Goal: Task Accomplishment & Management: Complete application form

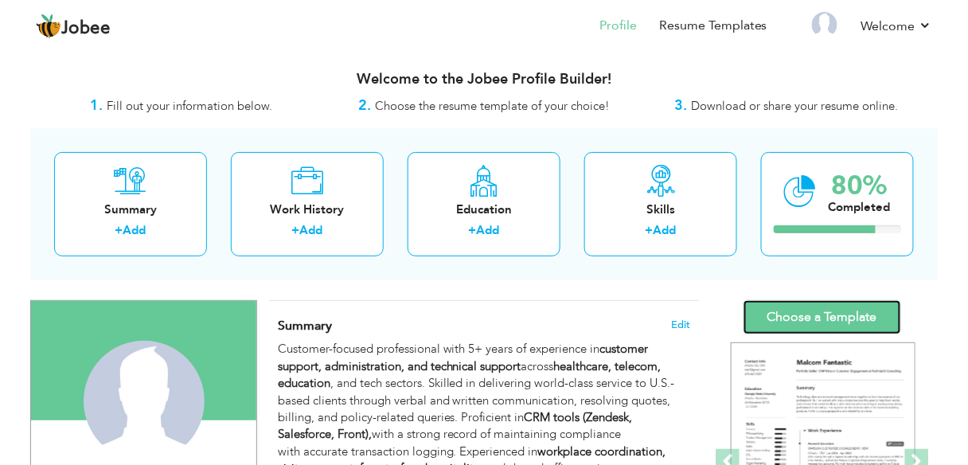
click at [817, 305] on link "Choose a Template" at bounding box center [823, 317] width 158 height 34
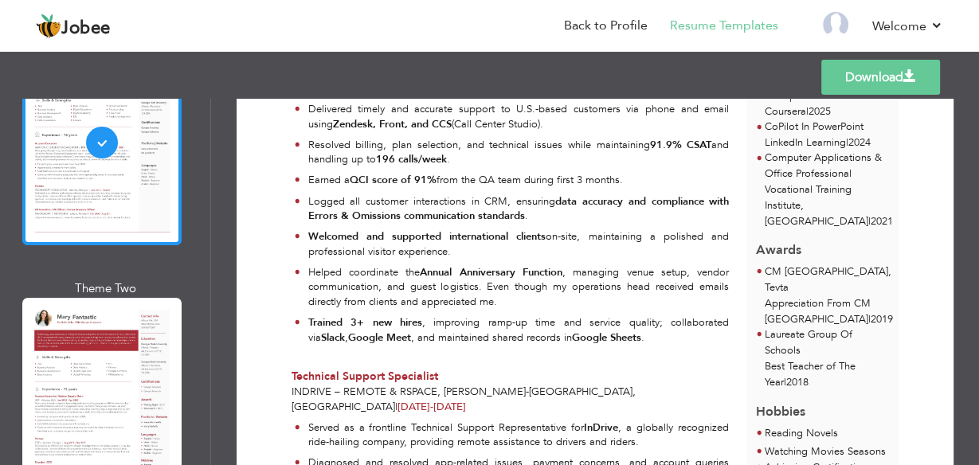
scroll to position [190, 0]
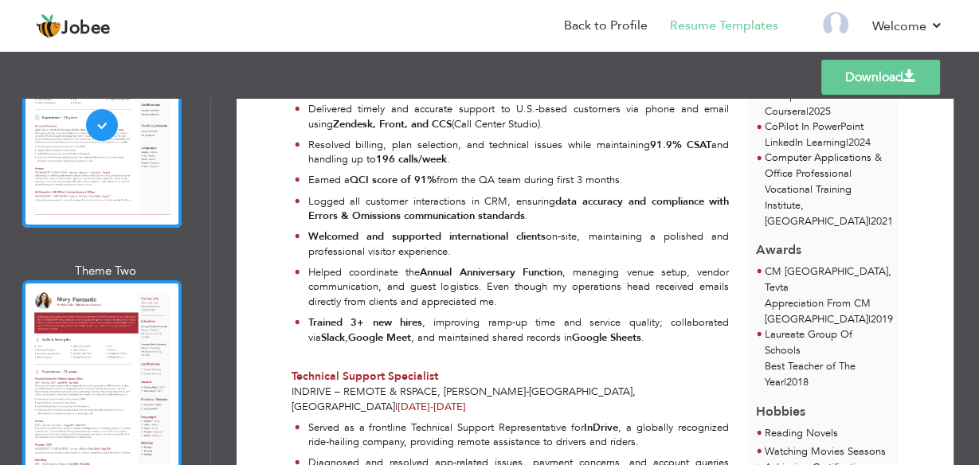
click at [93, 389] on div at bounding box center [101, 382] width 159 height 205
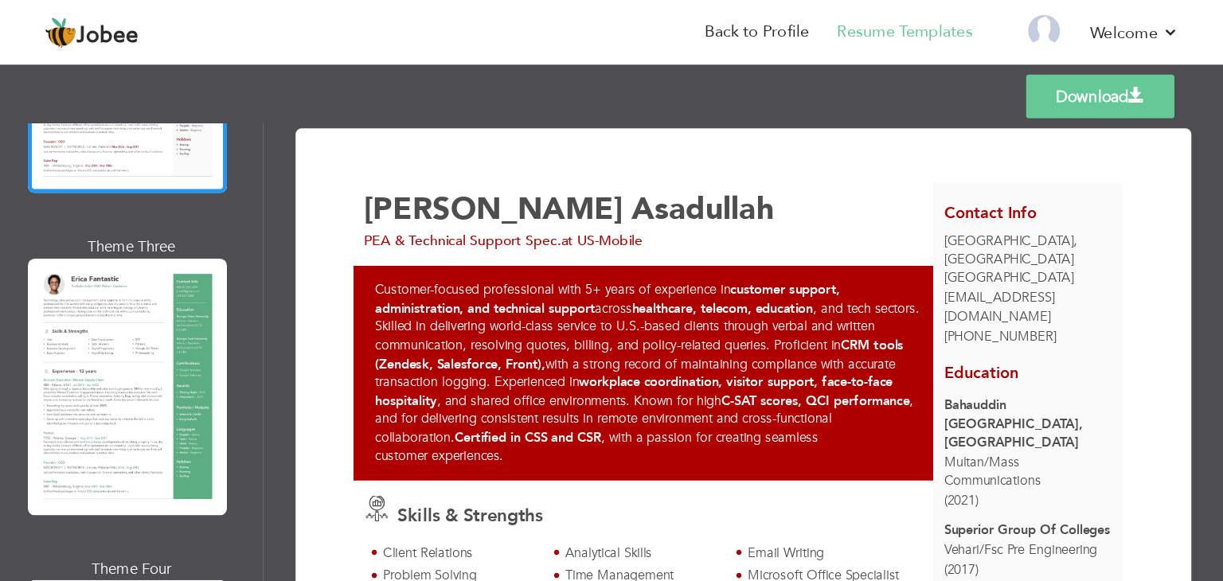
scroll to position [521, 0]
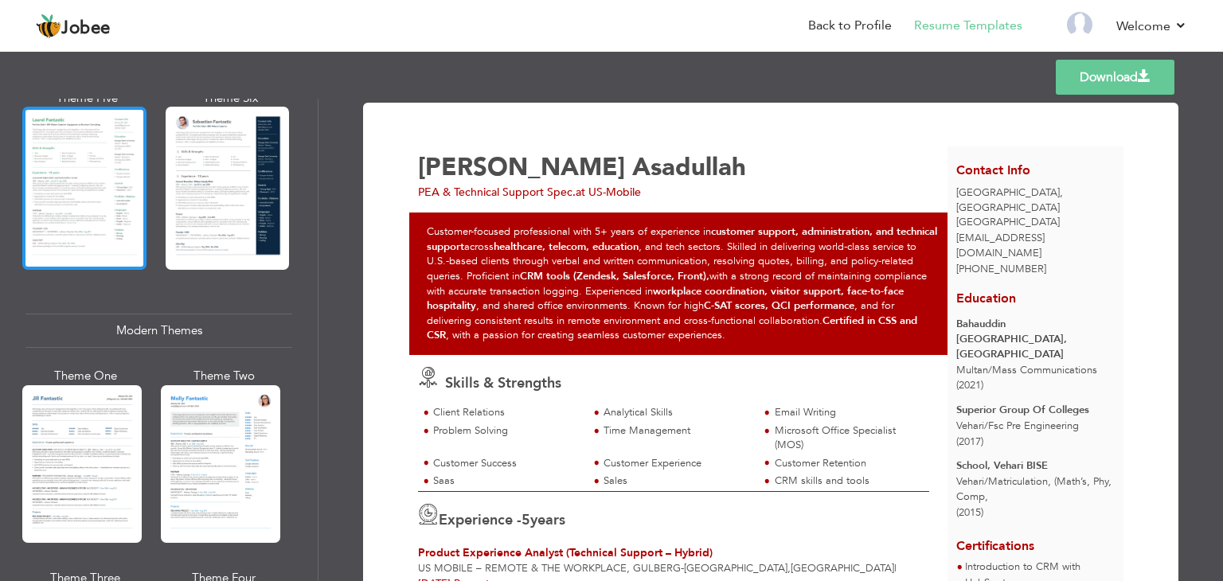
click at [107, 210] on div at bounding box center [84, 188] width 124 height 163
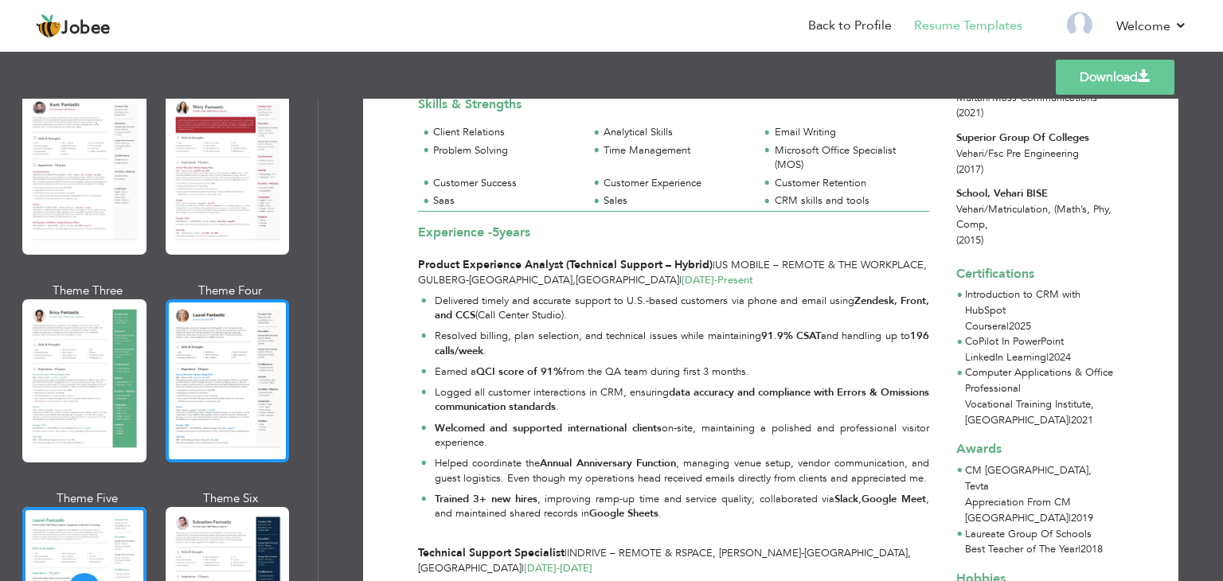
scroll to position [121, 0]
click at [226, 372] on div at bounding box center [228, 380] width 124 height 163
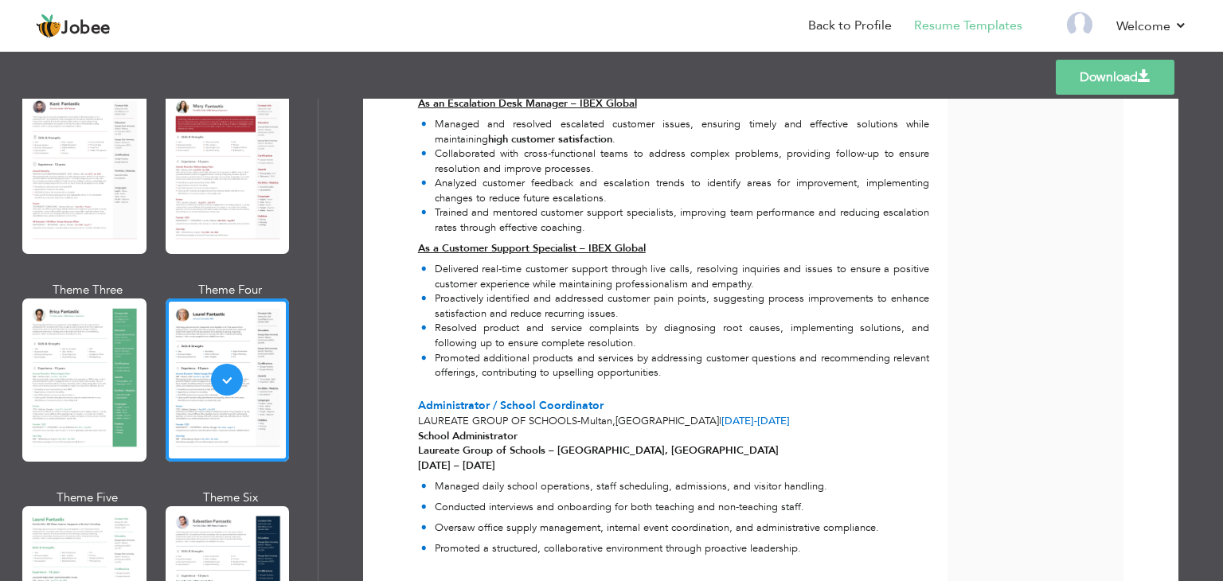
scroll to position [1408, 0]
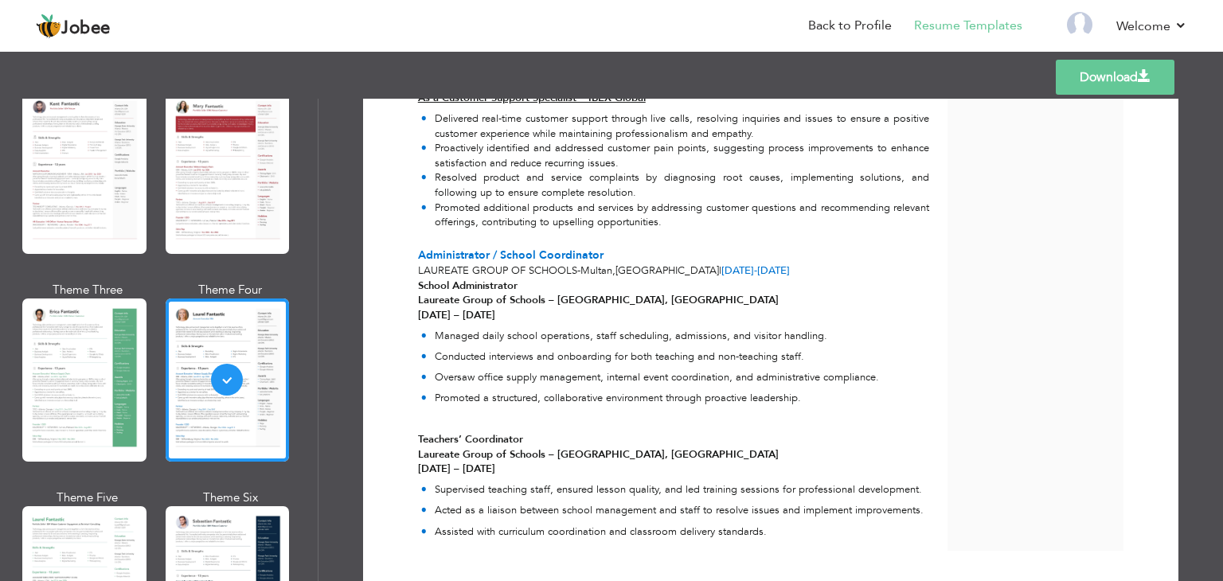
click at [978, 79] on link "Download" at bounding box center [1115, 77] width 119 height 35
click at [846, 23] on link "Back to Profile" at bounding box center [850, 26] width 84 height 18
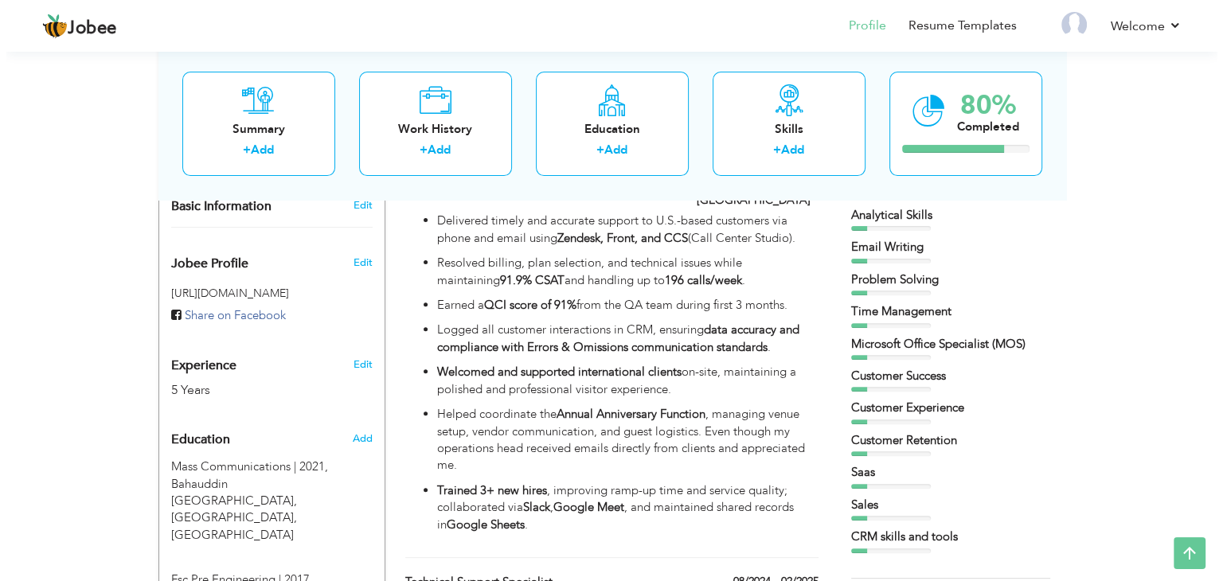
scroll to position [477, 0]
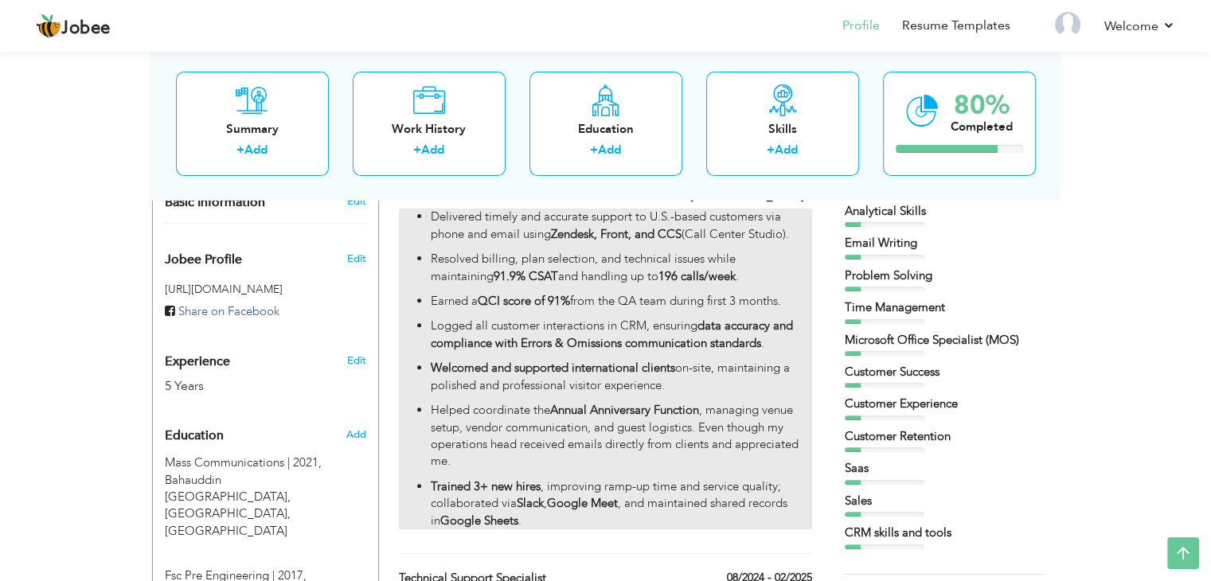
click at [647, 362] on p "Welcomed and supported international clients on-site, maintaining a polished an…" at bounding box center [621, 377] width 381 height 34
type input "Product Experience Analyst (Technical Support – Hybrid)"
type input "US Mobile – Remote & The WorkPlace, Gulberg"
type input "02/2025"
type input "[GEOGRAPHIC_DATA]"
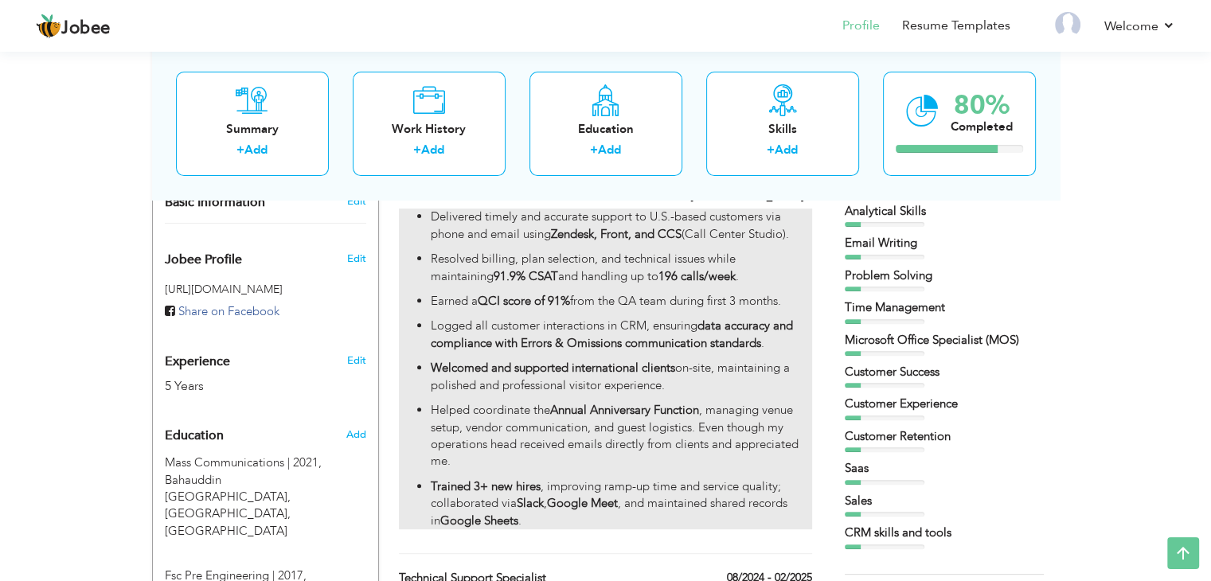
type input "[GEOGRAPHIC_DATA]"
checkbox input "true"
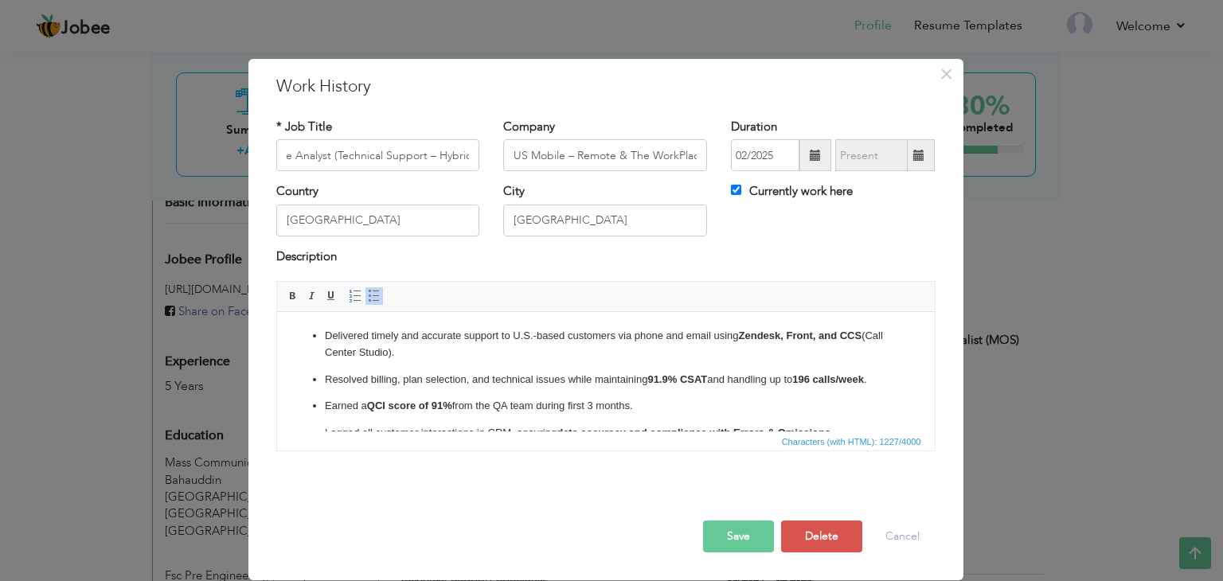
scroll to position [0, 0]
click at [380, 365] on ul "Delivered timely and accurate support to U.S.-based customers via phone and ema…" at bounding box center [605, 450] width 626 height 244
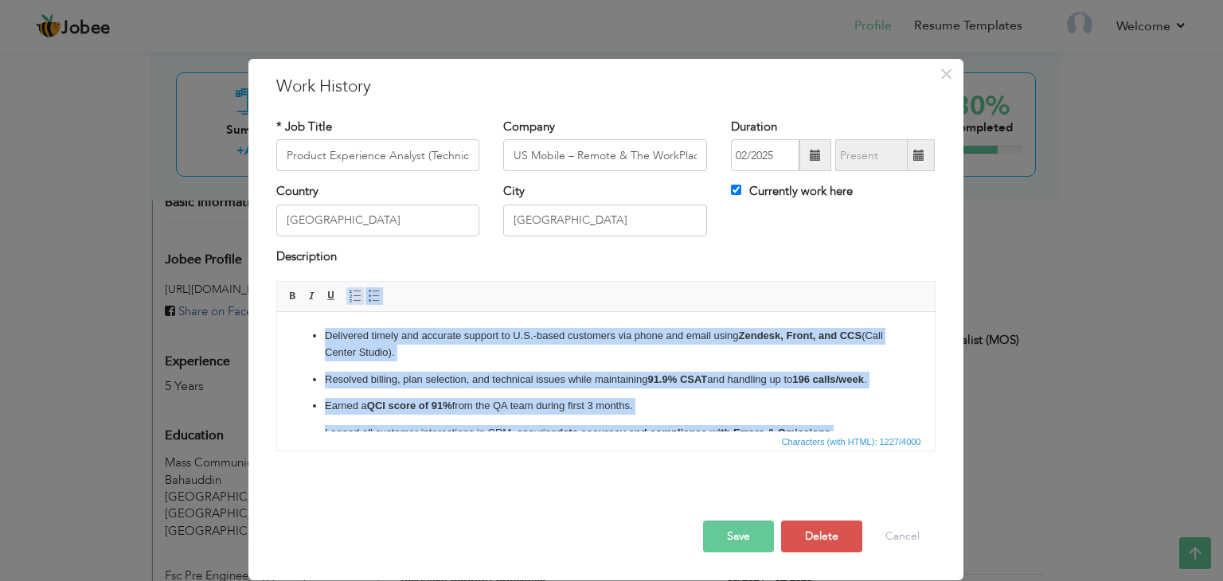
click at [353, 297] on span at bounding box center [355, 296] width 13 height 13
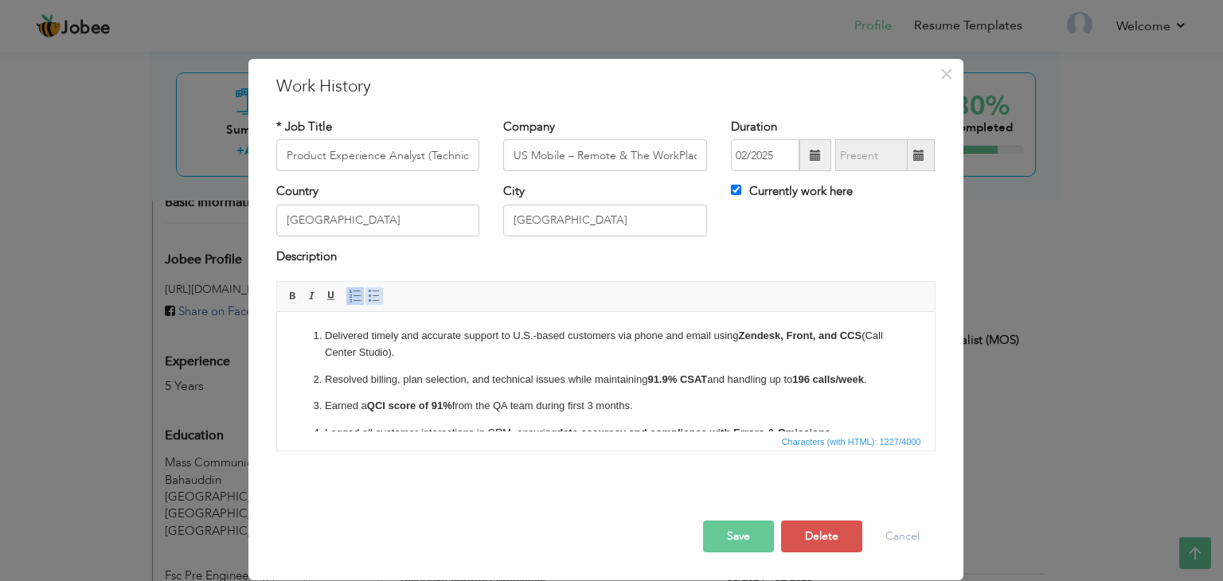
click at [369, 297] on span at bounding box center [374, 296] width 13 height 13
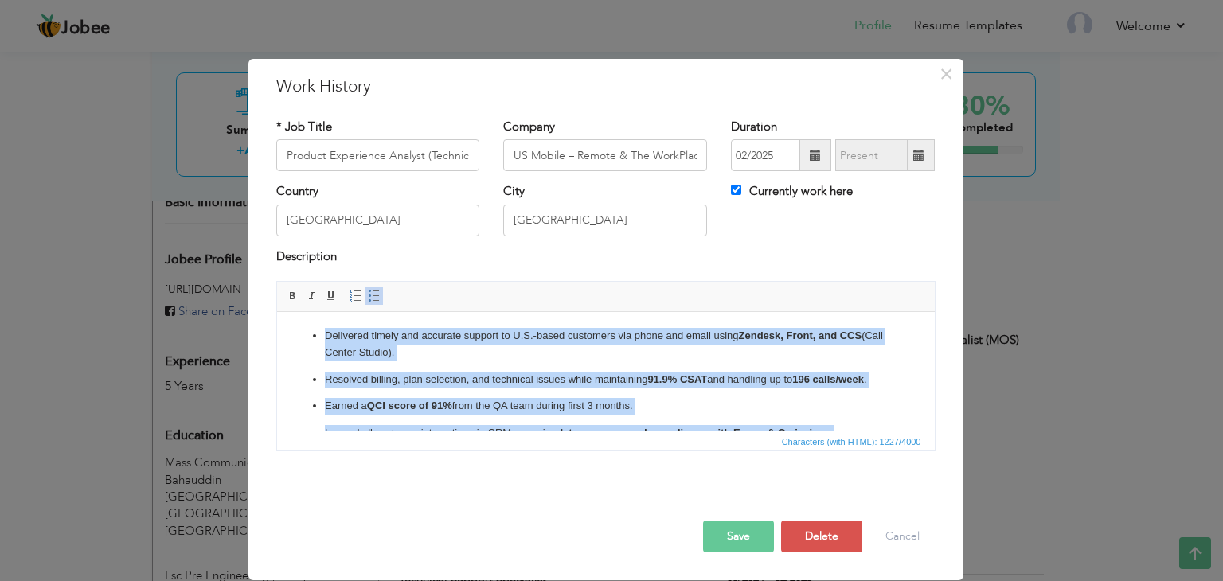
click at [544, 360] on p "Delivered timely and accurate support to U.S.-based customers via phone and ema…" at bounding box center [605, 344] width 562 height 33
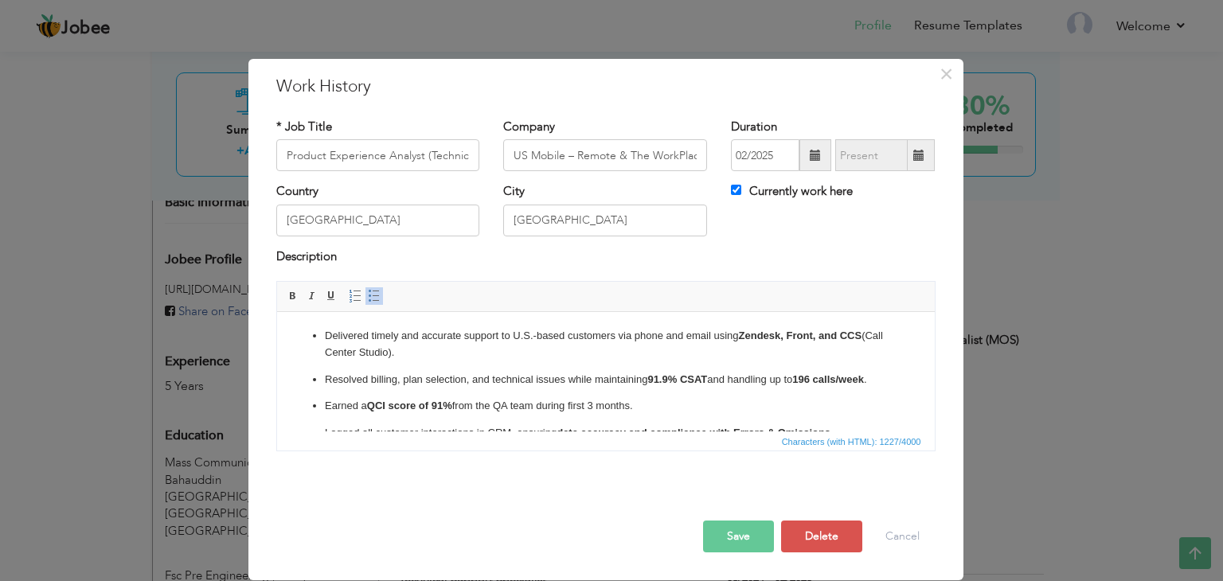
click at [592, 358] on p "Delivered timely and accurate support to U.S.-based customers via phone and ema…" at bounding box center [605, 344] width 562 height 33
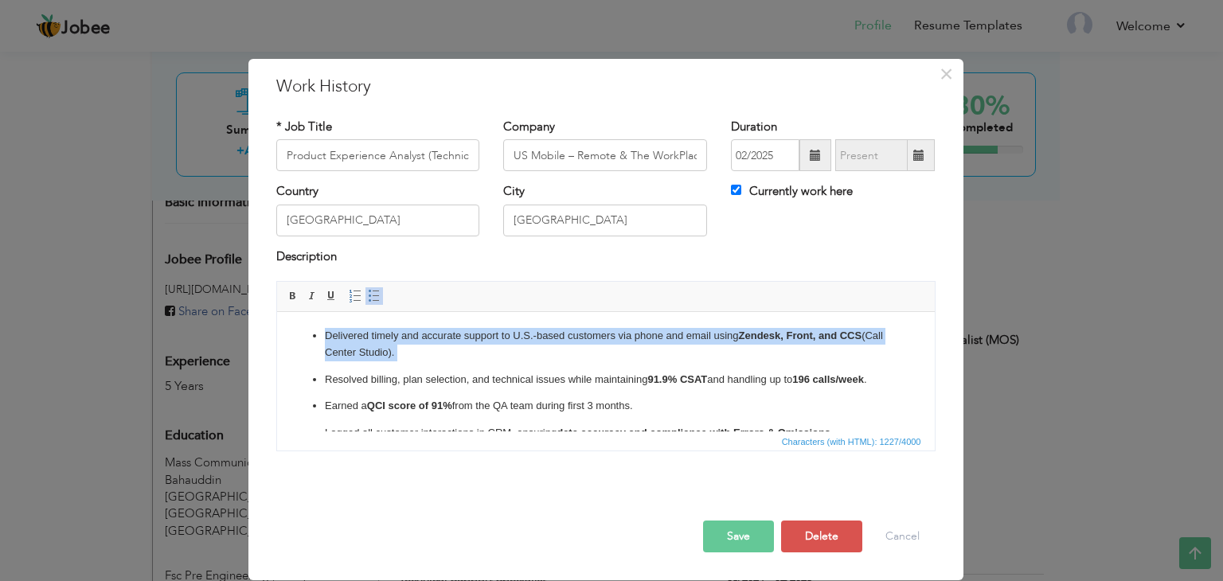
click at [592, 358] on p "Delivered timely and accurate support to U.S.-based customers via phone and ema…" at bounding box center [605, 344] width 562 height 33
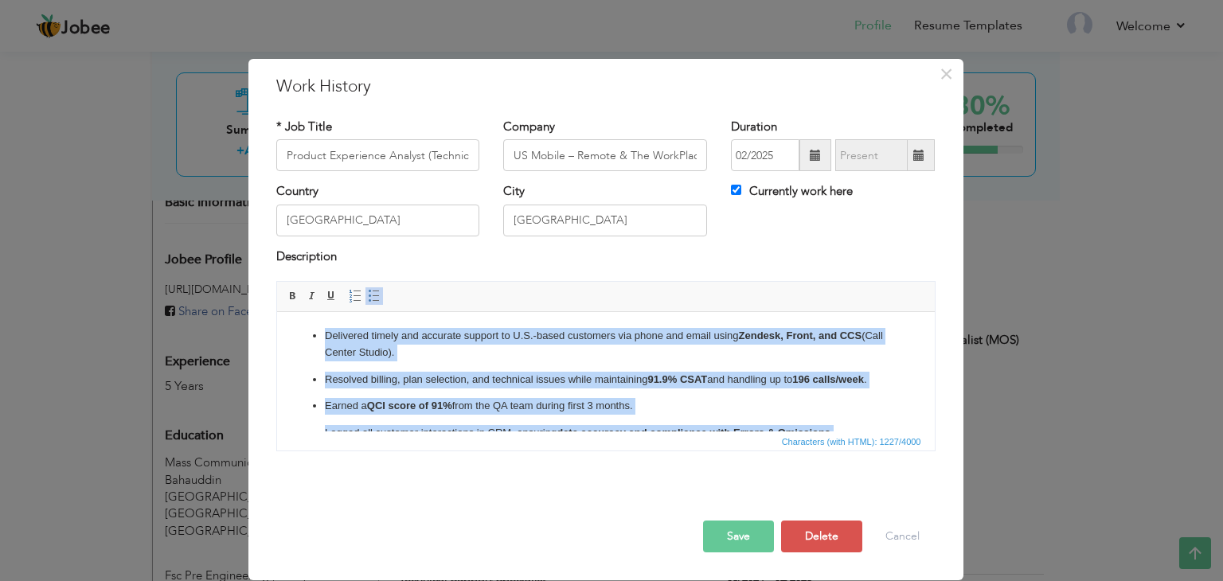
copy ul "Delivered timely and accurate support to U.S.-based customers via phone and ema…"
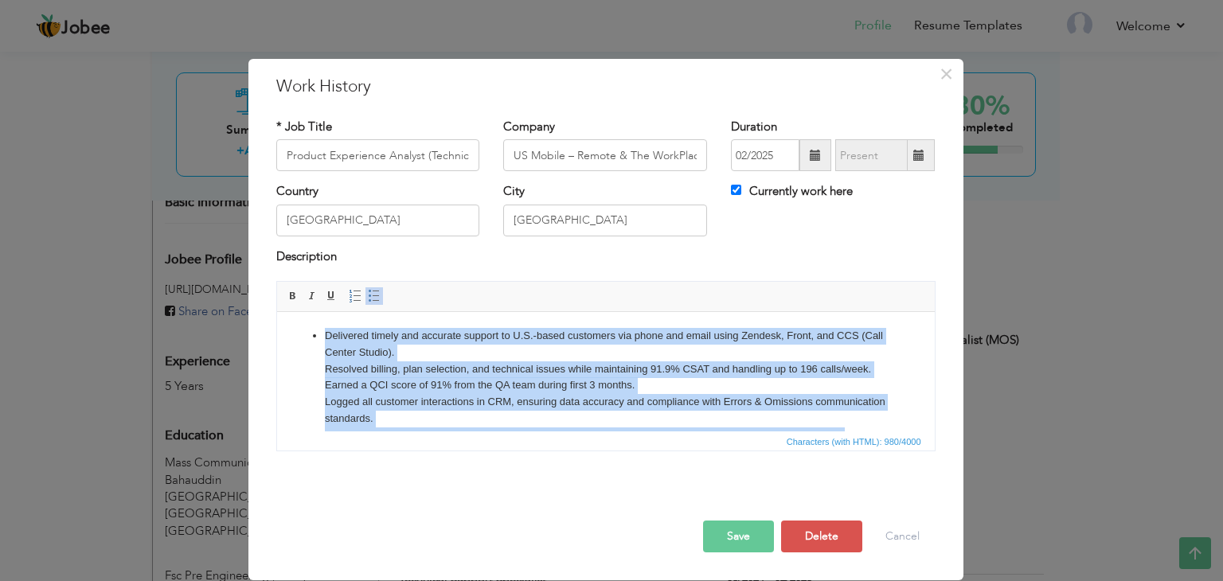
click at [369, 294] on span at bounding box center [374, 296] width 13 height 13
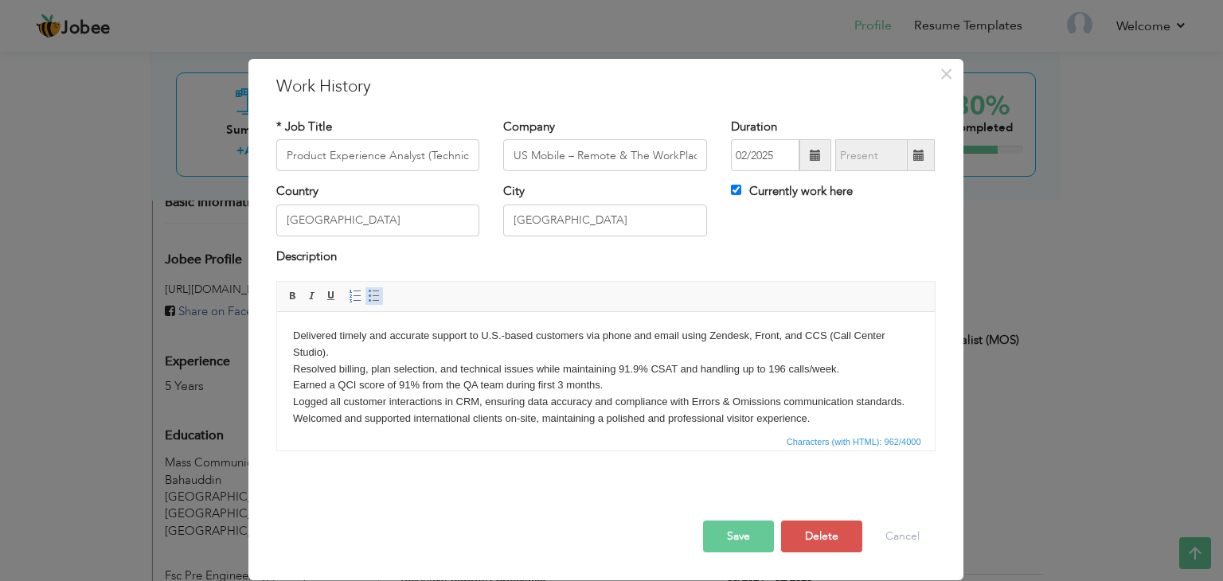
click at [369, 294] on span at bounding box center [374, 296] width 13 height 13
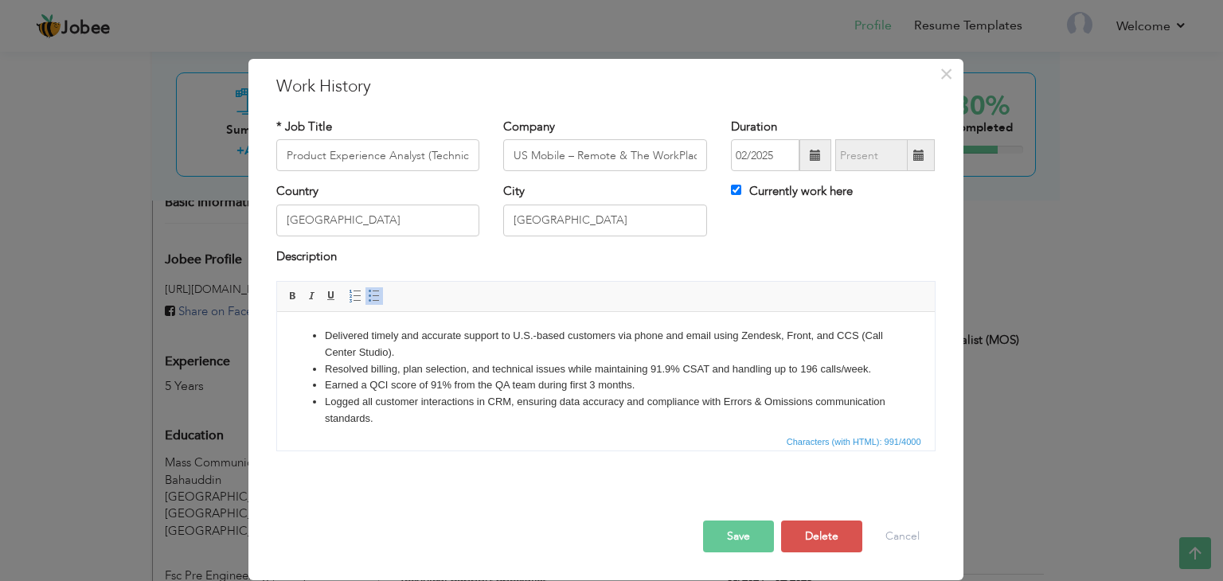
click at [457, 354] on li "Delivered timely and accurate support to U.S.-based customers via phone and ema…" at bounding box center [605, 344] width 562 height 33
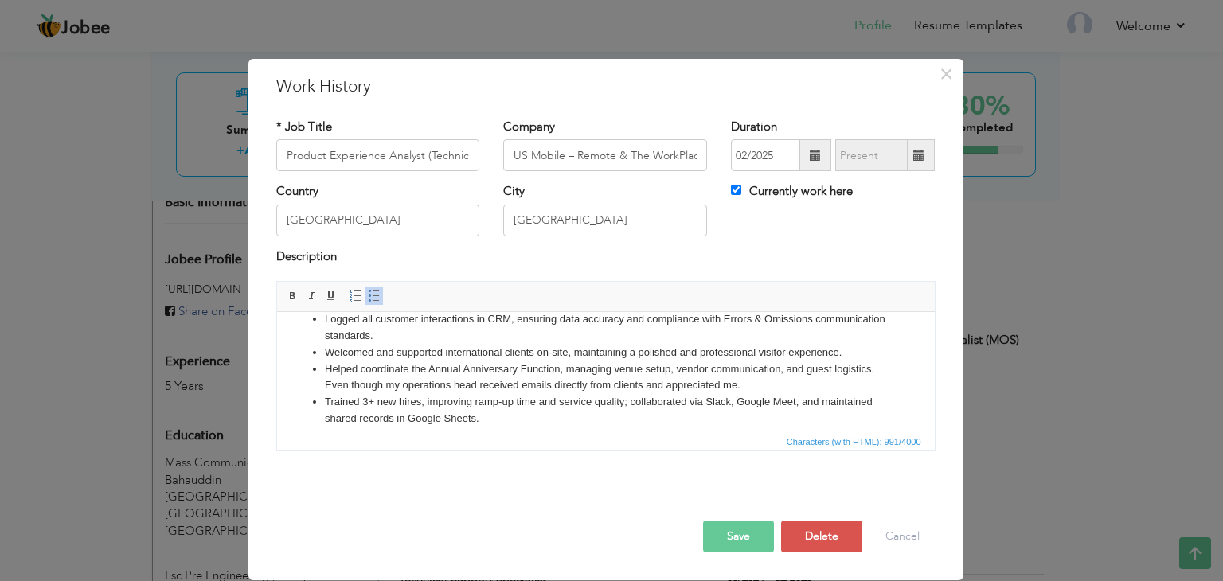
scroll to position [94, 0]
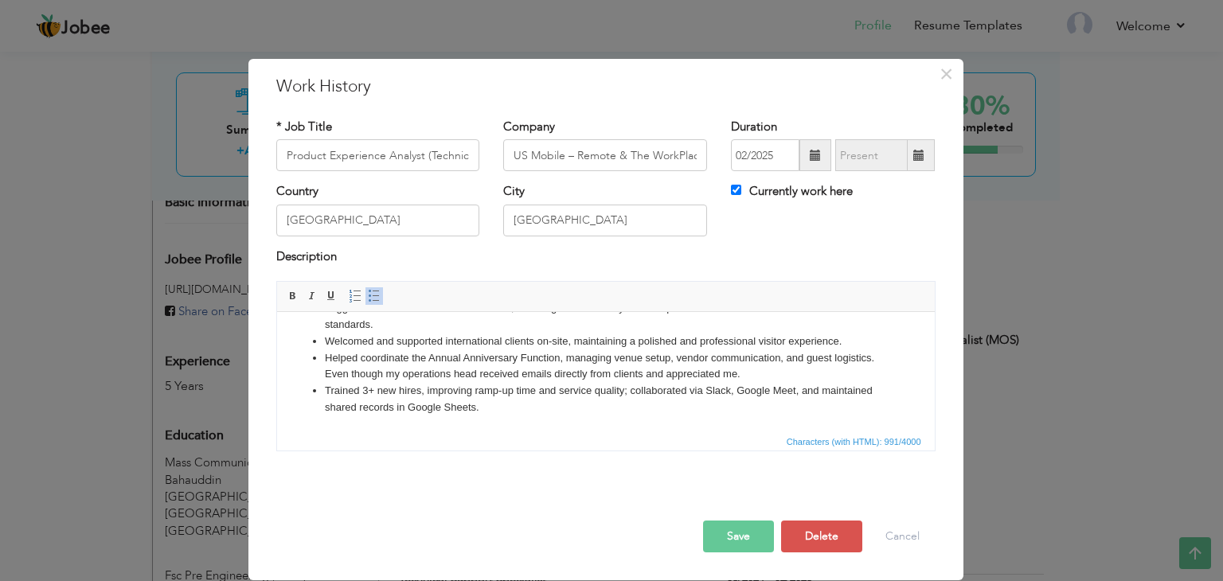
click at [745, 526] on button "Save" at bounding box center [738, 537] width 71 height 32
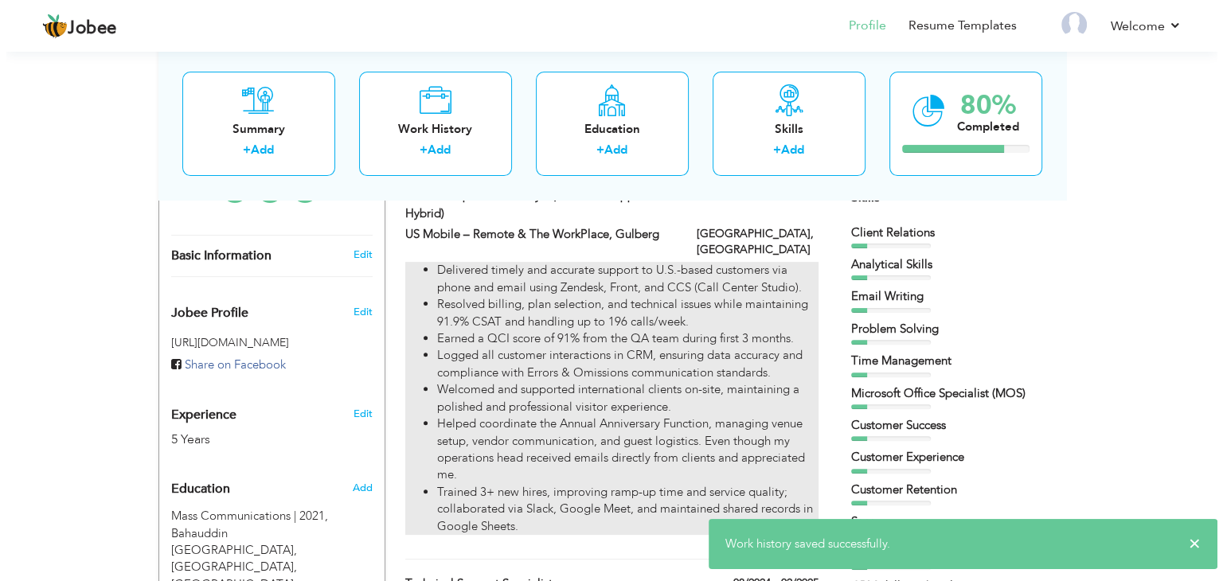
scroll to position [425, 0]
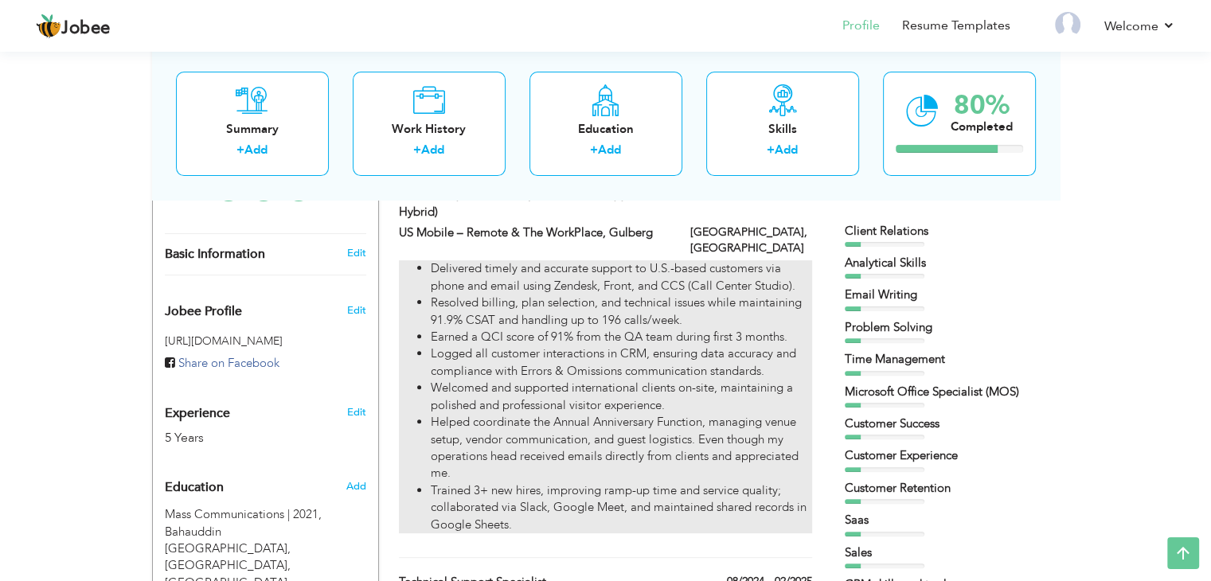
click at [691, 391] on li "Welcomed and supported international clients on-site, maintaining a polished an…" at bounding box center [621, 397] width 381 height 34
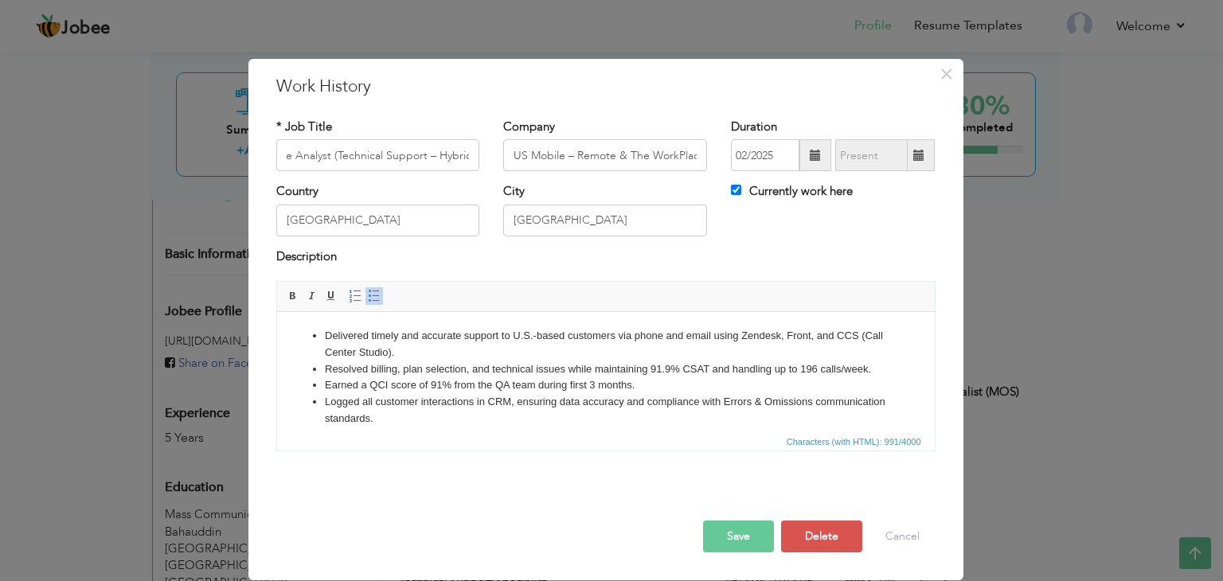
scroll to position [0, 0]
click at [633, 341] on li "Delivered timely and accurate support to U.S.-based customers via phone and ema…" at bounding box center [605, 344] width 562 height 33
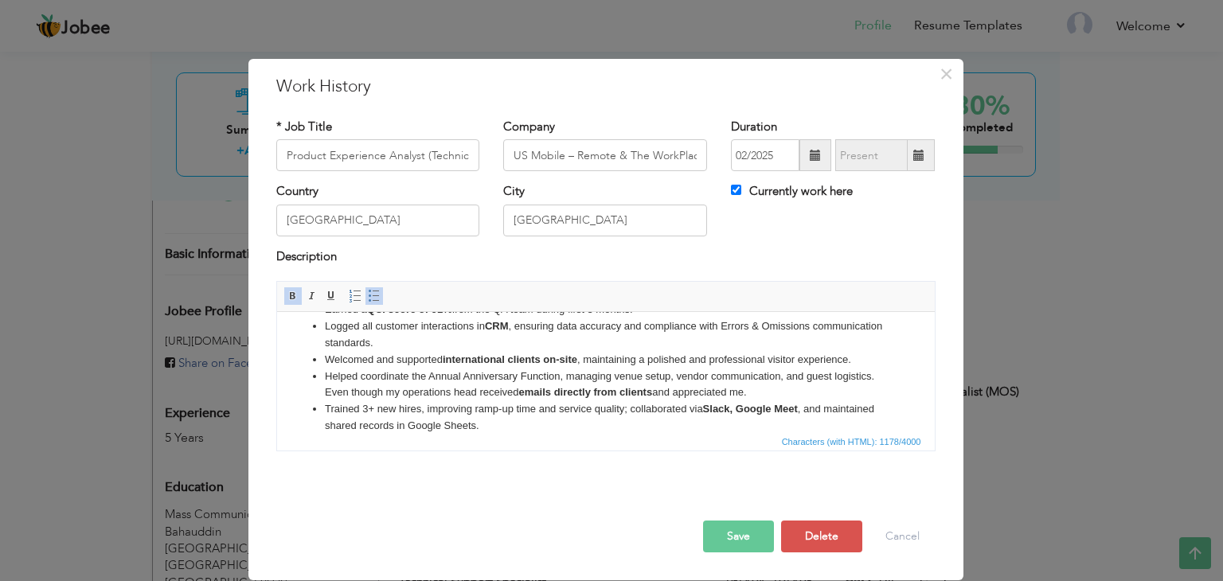
scroll to position [92, 0]
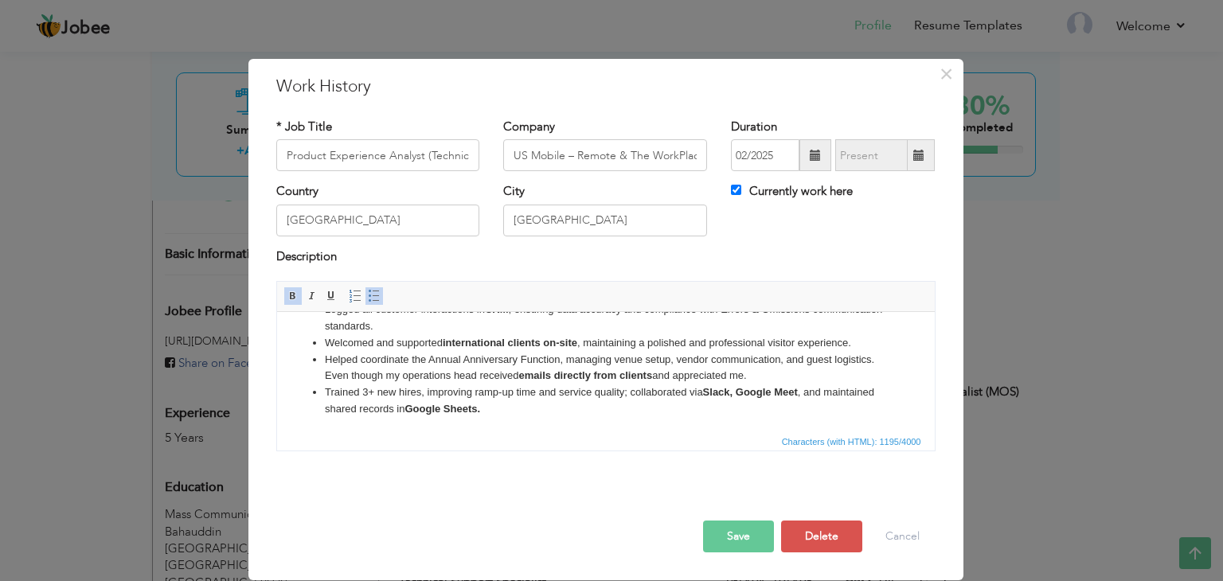
click at [726, 534] on button "Save" at bounding box center [738, 537] width 71 height 32
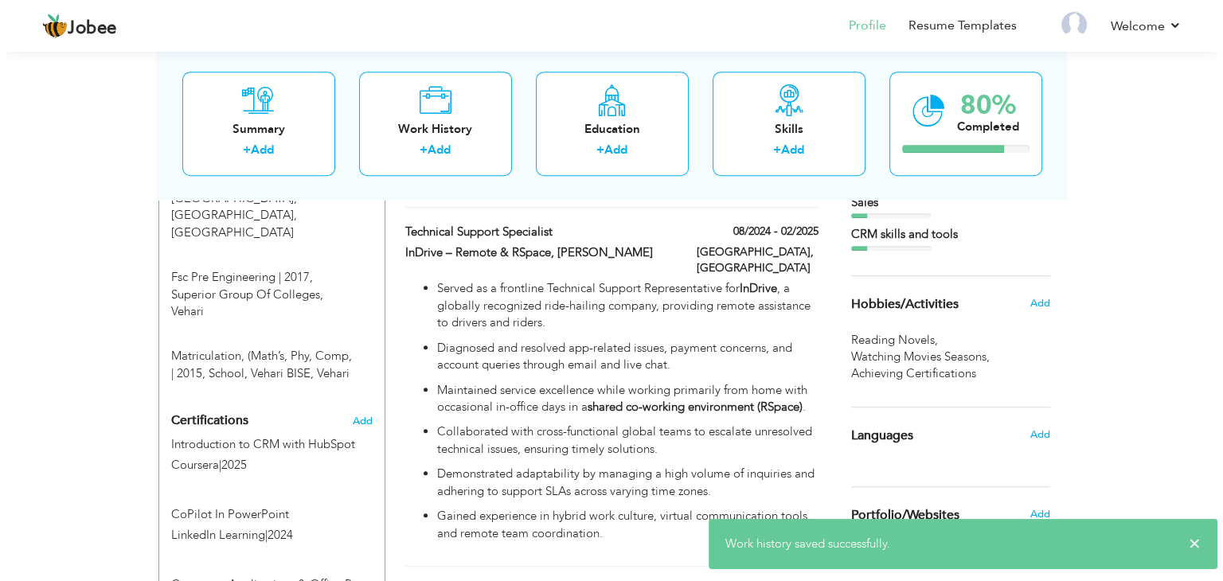
scroll to position [777, 0]
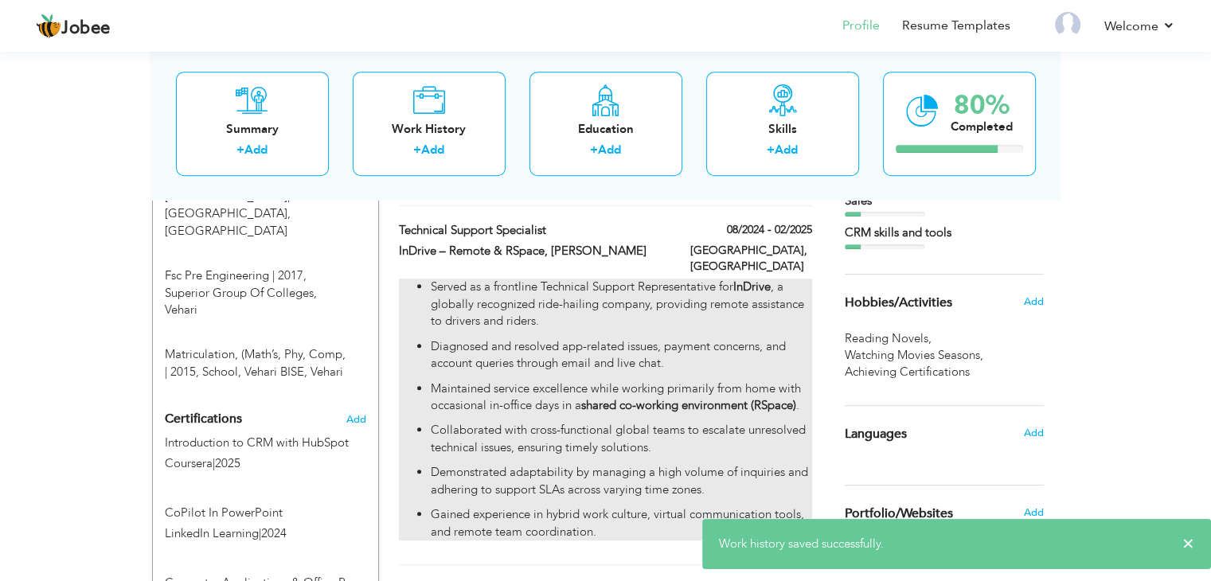
click at [606, 397] on strong "shared co-working environment (RSpace)" at bounding box center [688, 405] width 215 height 16
type input "Technical Support Specialist"
type input "InDrive – Remote & RSpace, [PERSON_NAME]"
type input "08/2024"
type input "02/2025"
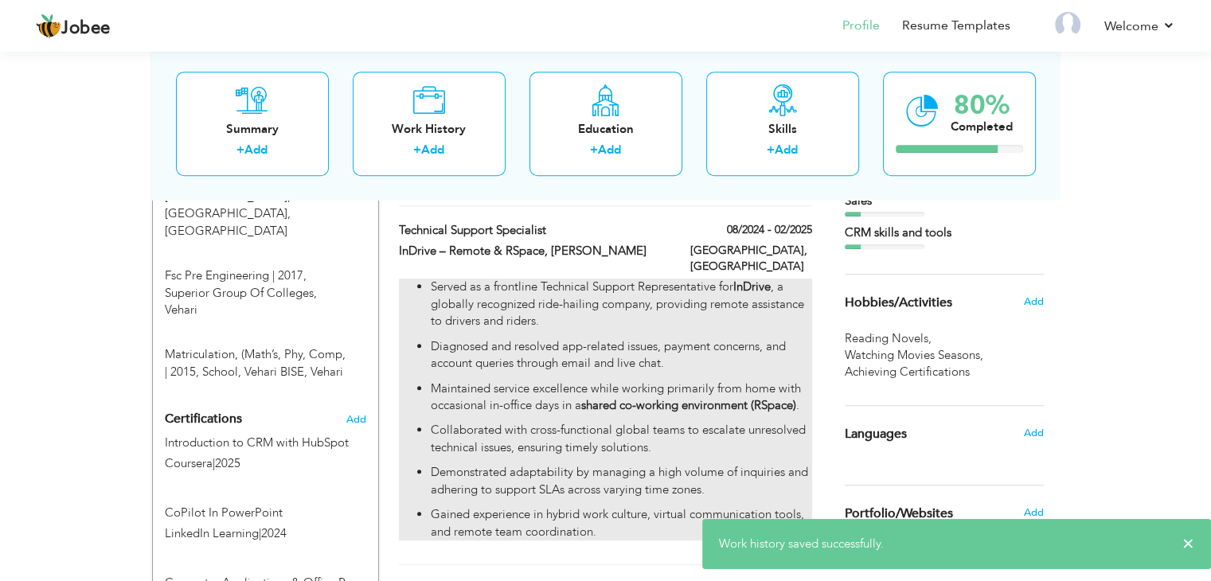
checkbox input "false"
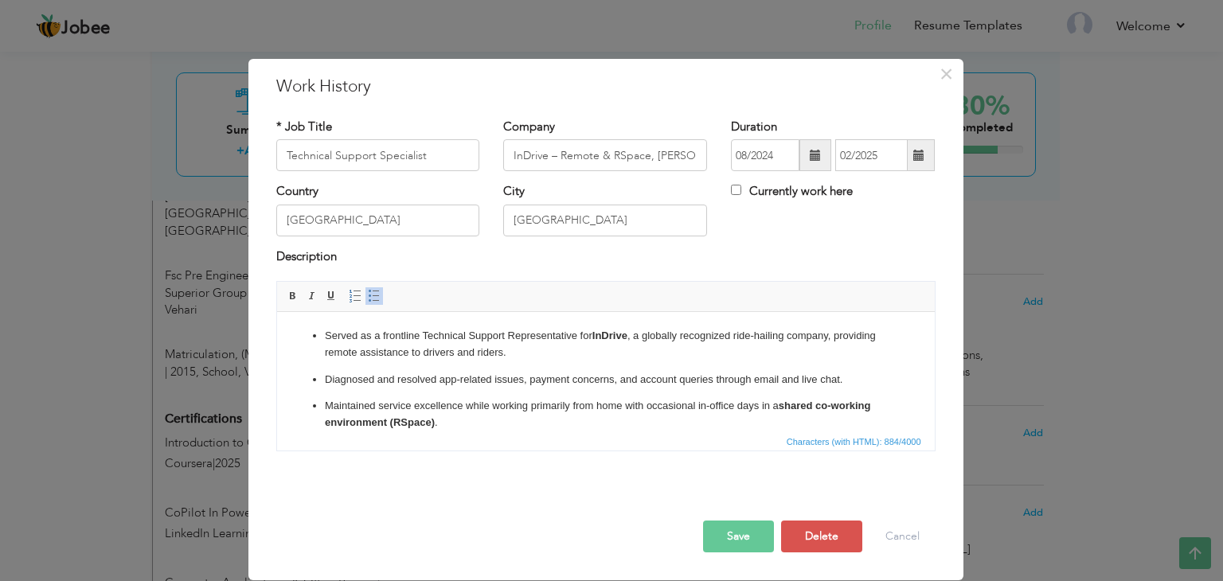
click at [432, 377] on p "Diagnosed and resolved app-related issues, payment concerns, and account querie…" at bounding box center [605, 380] width 562 height 17
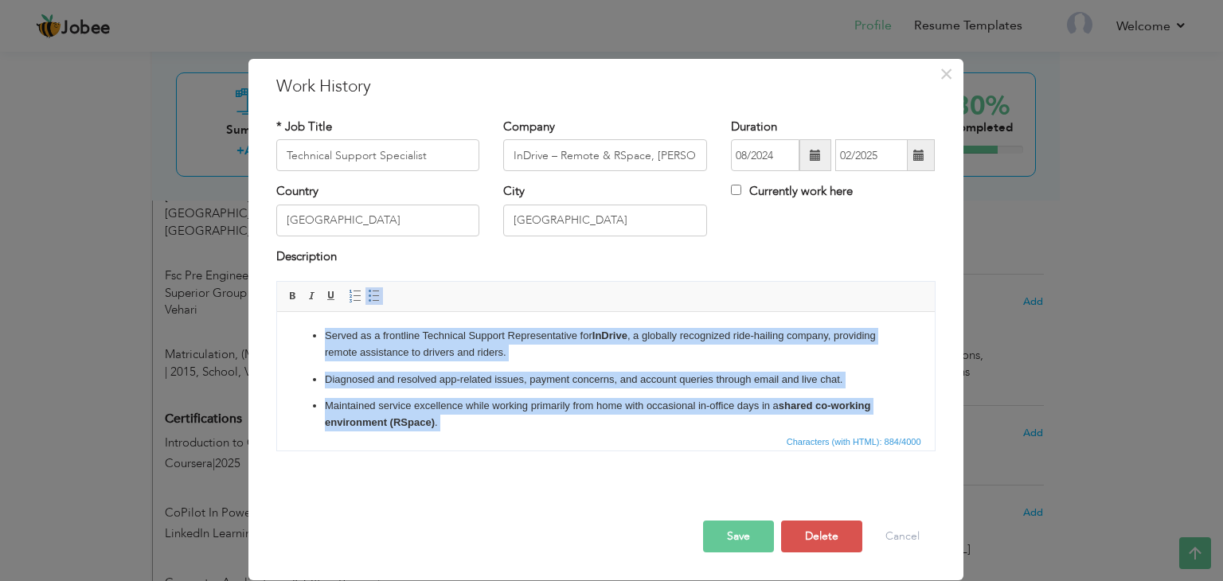
copy ul "Served as a frontline Technical Support Representative for InDrive , a globally…"
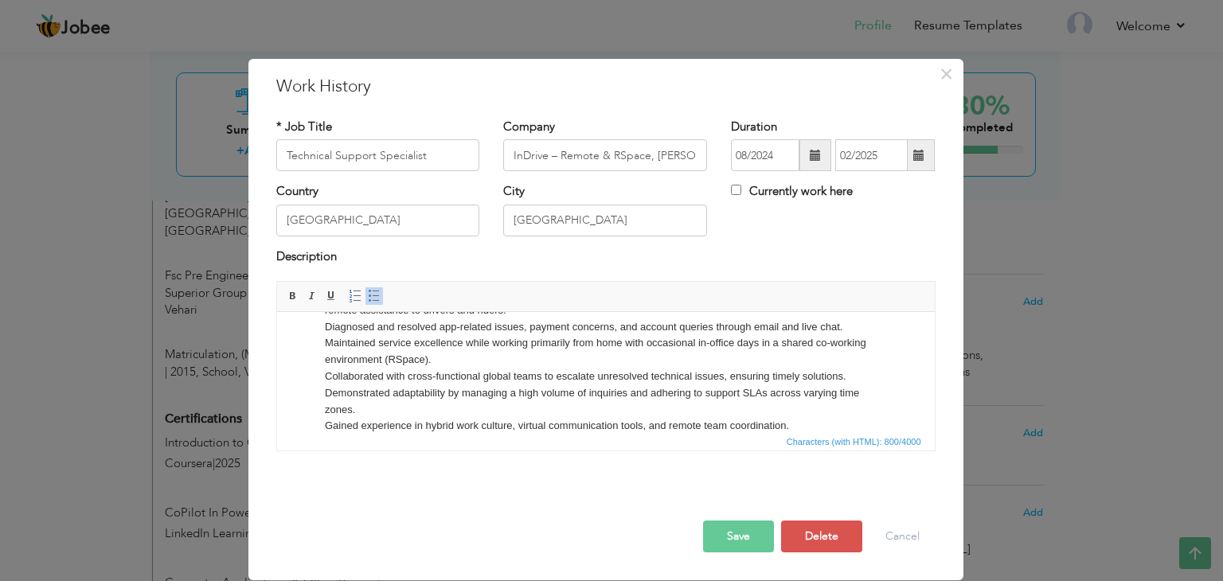
scroll to position [0, 0]
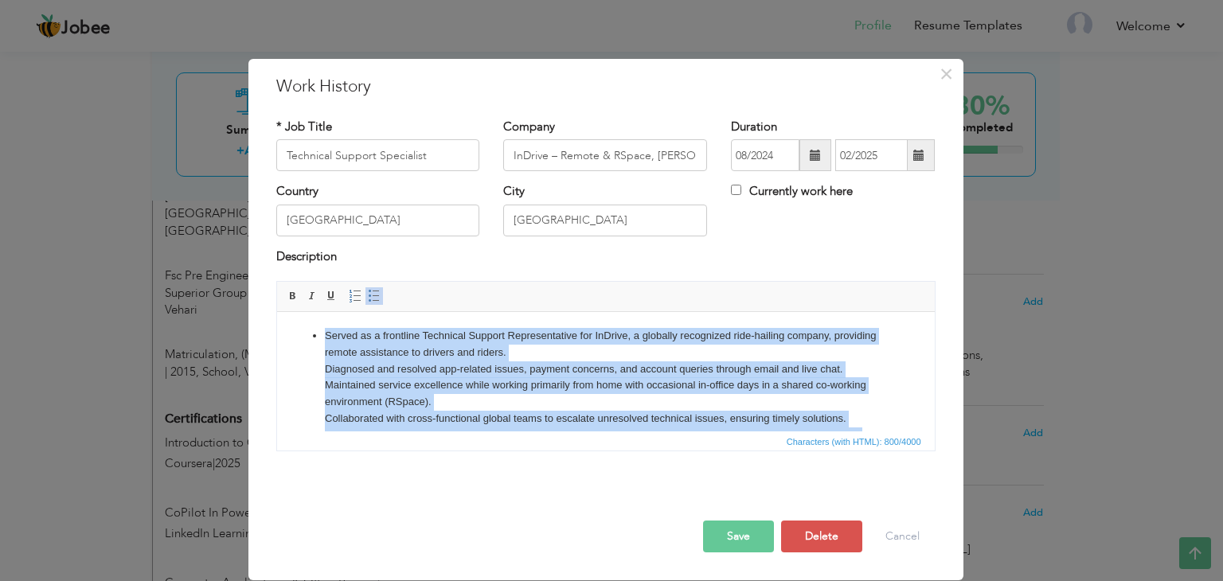
click at [369, 303] on link "Insert/Remove Bulleted List" at bounding box center [374, 296] width 18 height 18
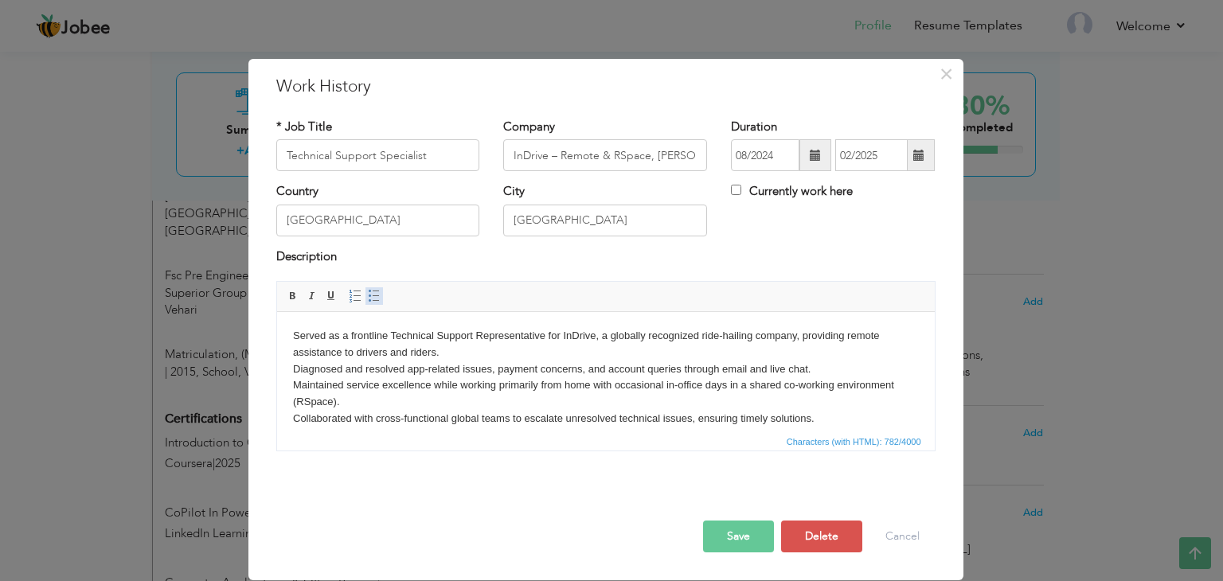
click at [369, 303] on link "Insert/Remove Bulleted List" at bounding box center [374, 296] width 18 height 18
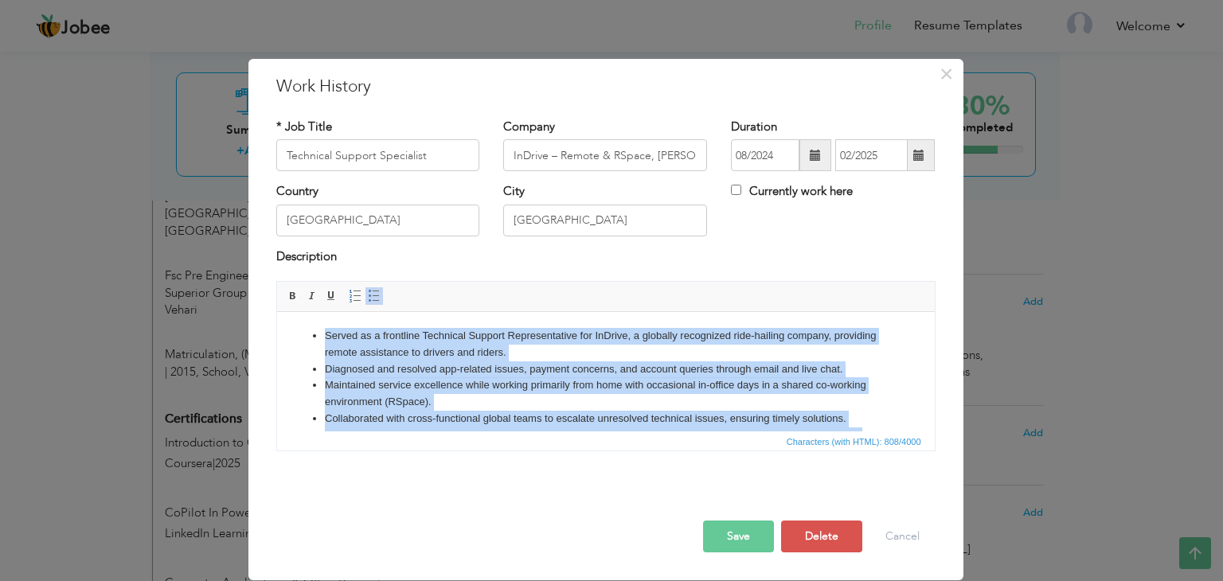
click at [380, 359] on li "Served as a frontline Technical Support Representative for InDrive, a globally …" at bounding box center [605, 344] width 562 height 33
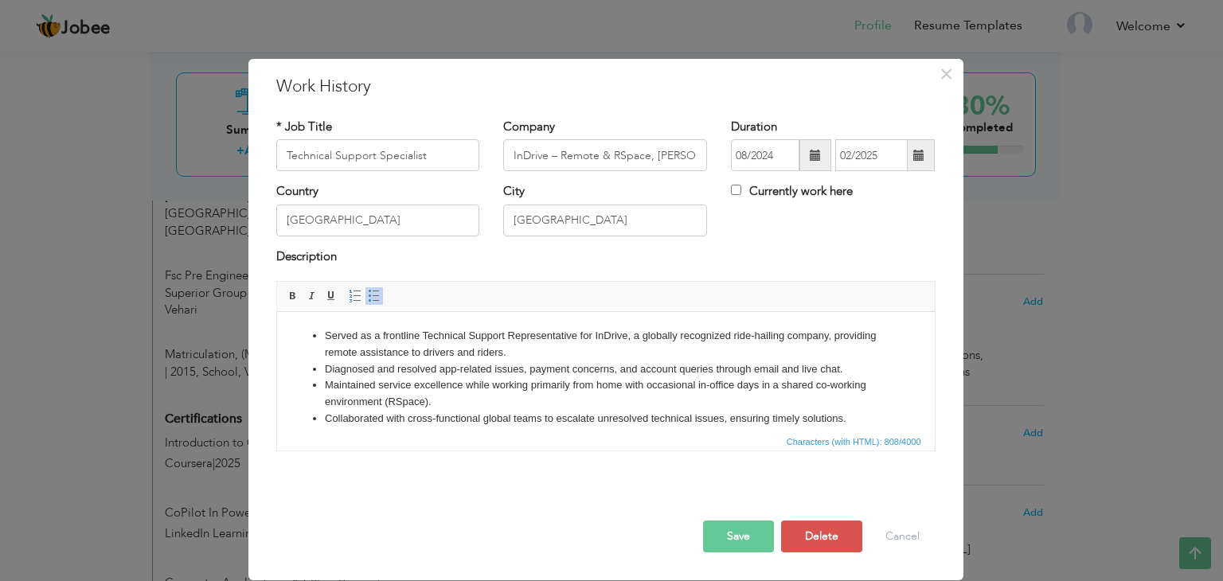
click at [379, 336] on li "Served as a frontline Technical Support Representative for InDrive, a globally …" at bounding box center [605, 344] width 562 height 33
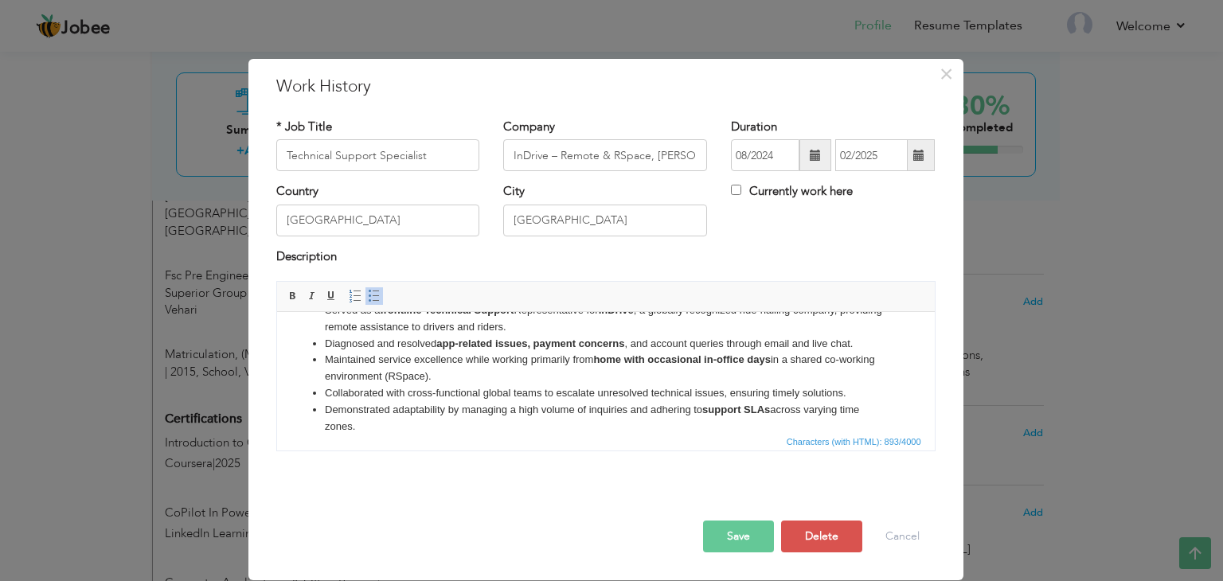
scroll to position [42, 0]
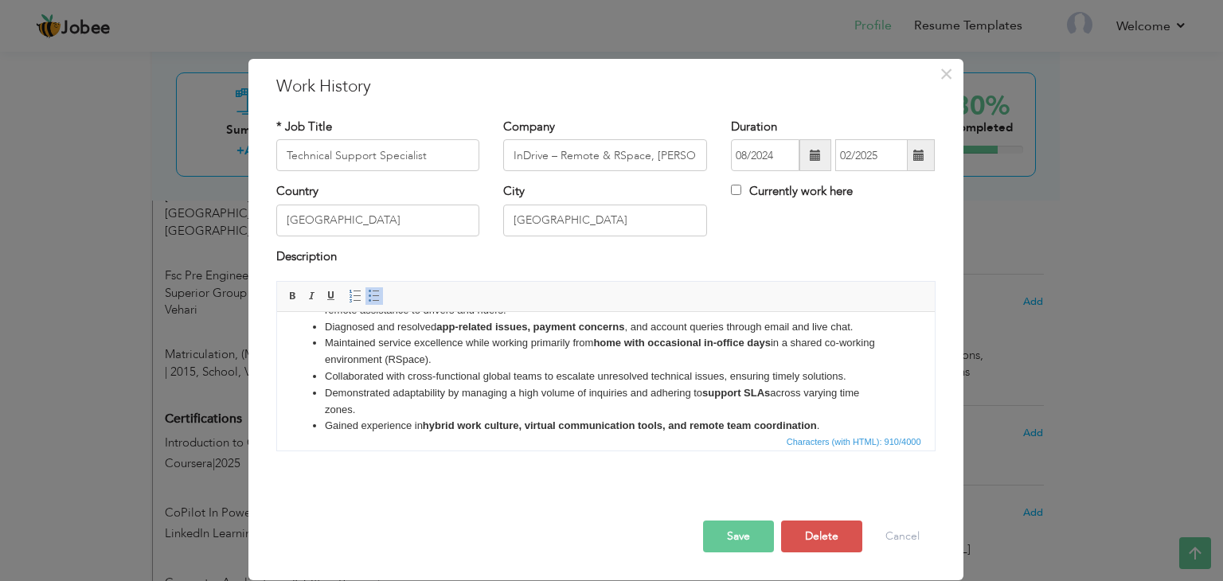
click at [740, 528] on button "Save" at bounding box center [738, 537] width 71 height 32
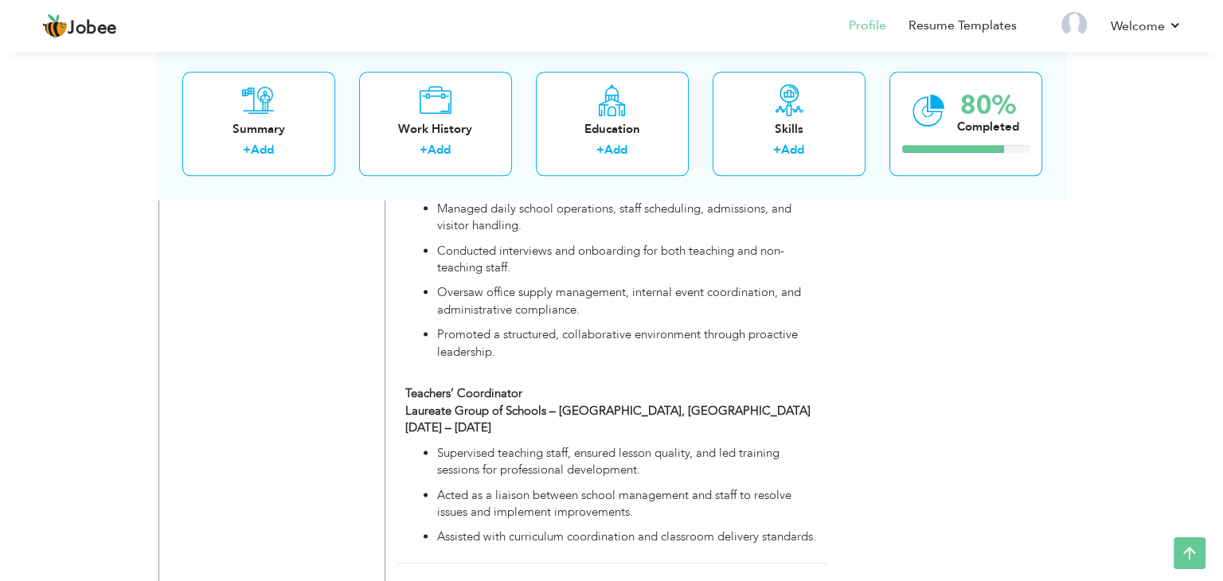
scroll to position [2050, 0]
click at [608, 405] on strong "Laureate Group of Schools – [GEOGRAPHIC_DATA], [GEOGRAPHIC_DATA]" at bounding box center [601, 413] width 405 height 16
type input "Administrator / School Coordinator"
type input "Laureate Group of Schools"
type input "12/2017"
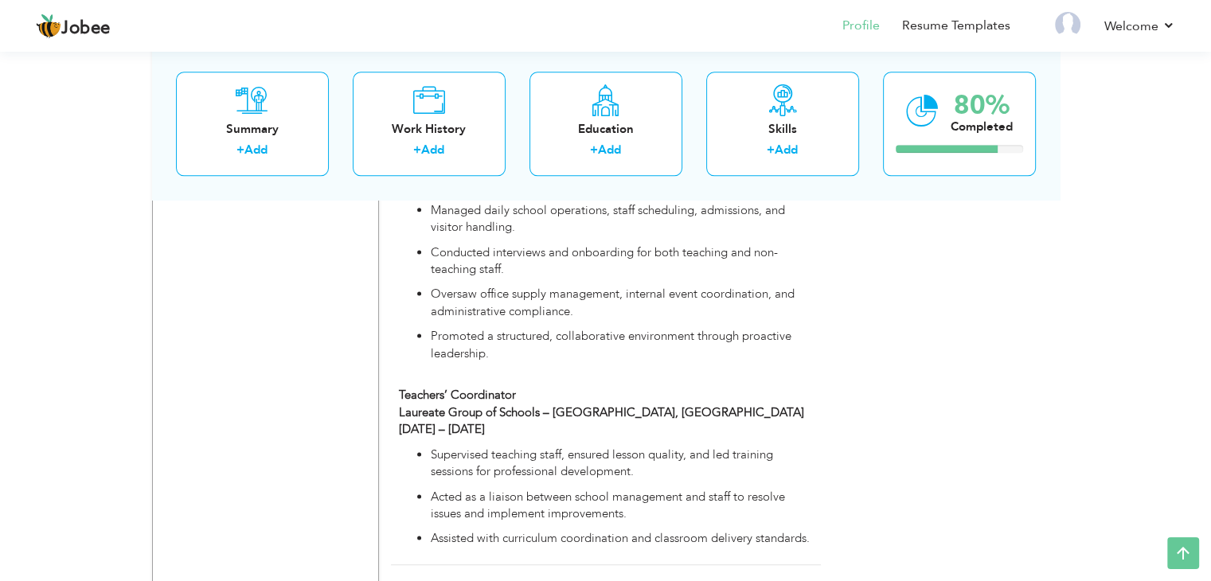
type input "07/2021"
type input "Multan"
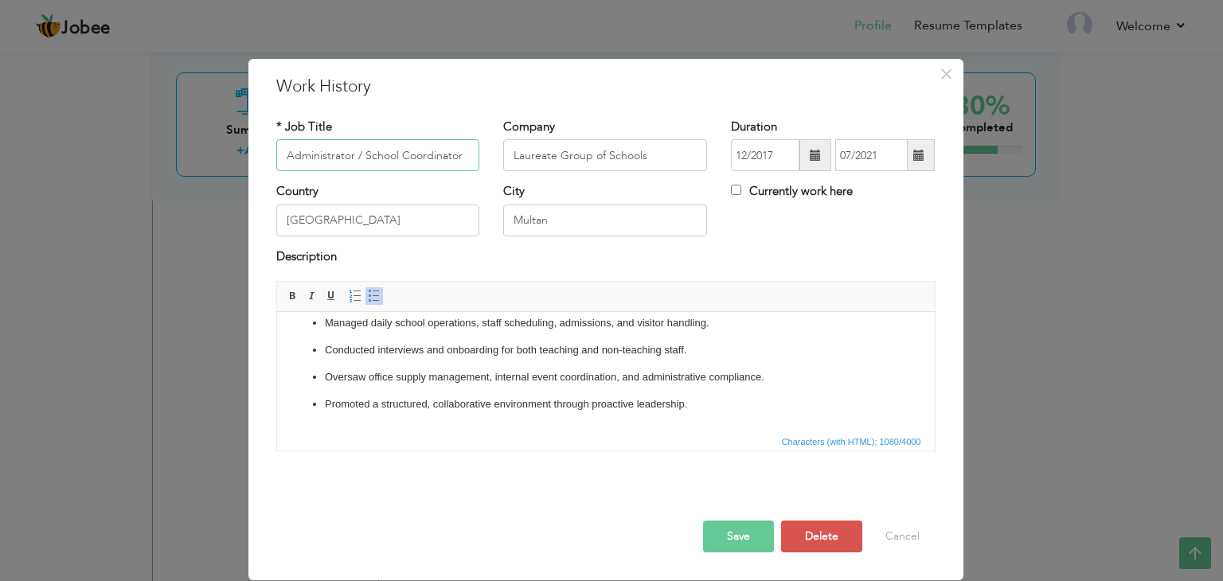
scroll to position [62, 0]
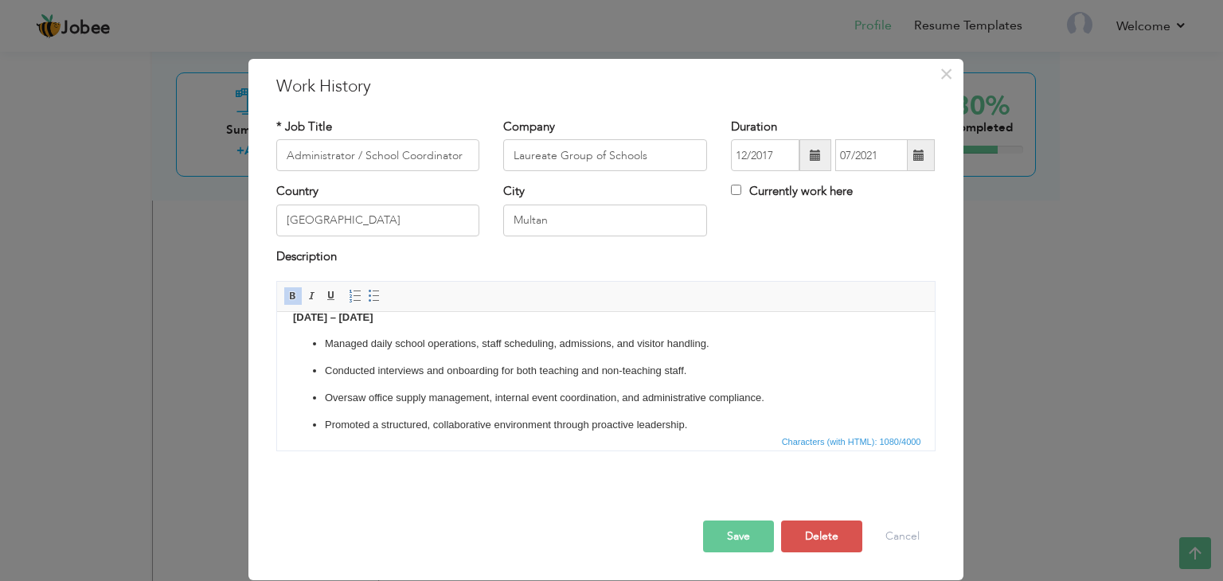
click at [305, 345] on ul "Managed daily school operations, staff scheduling, admissions, and visitor hand…" at bounding box center [605, 384] width 626 height 97
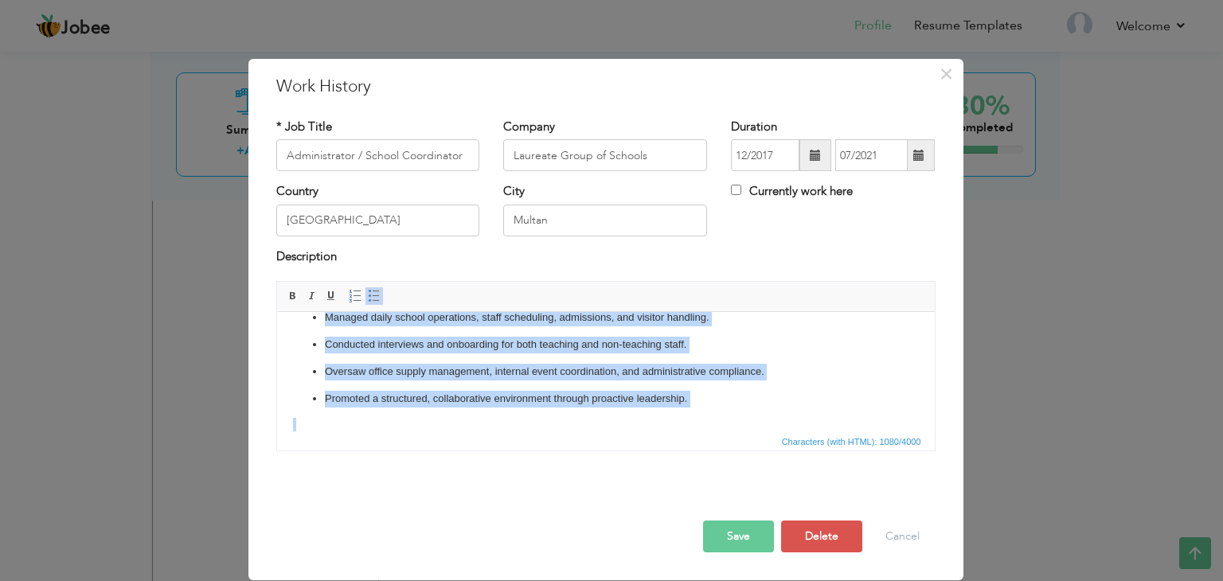
scroll to position [105, 0]
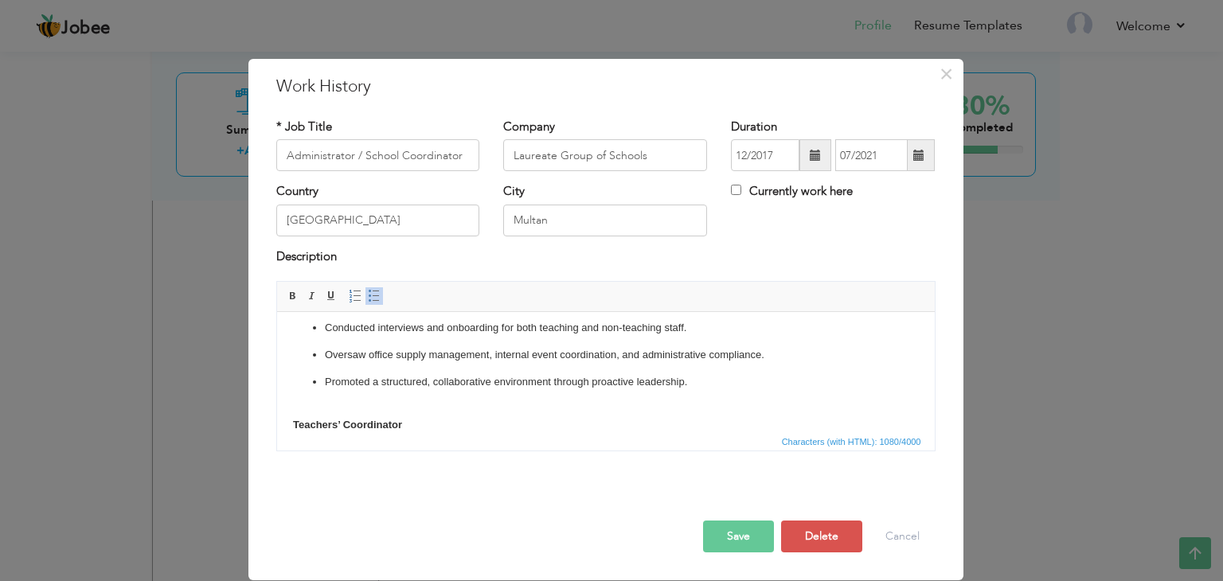
copy li
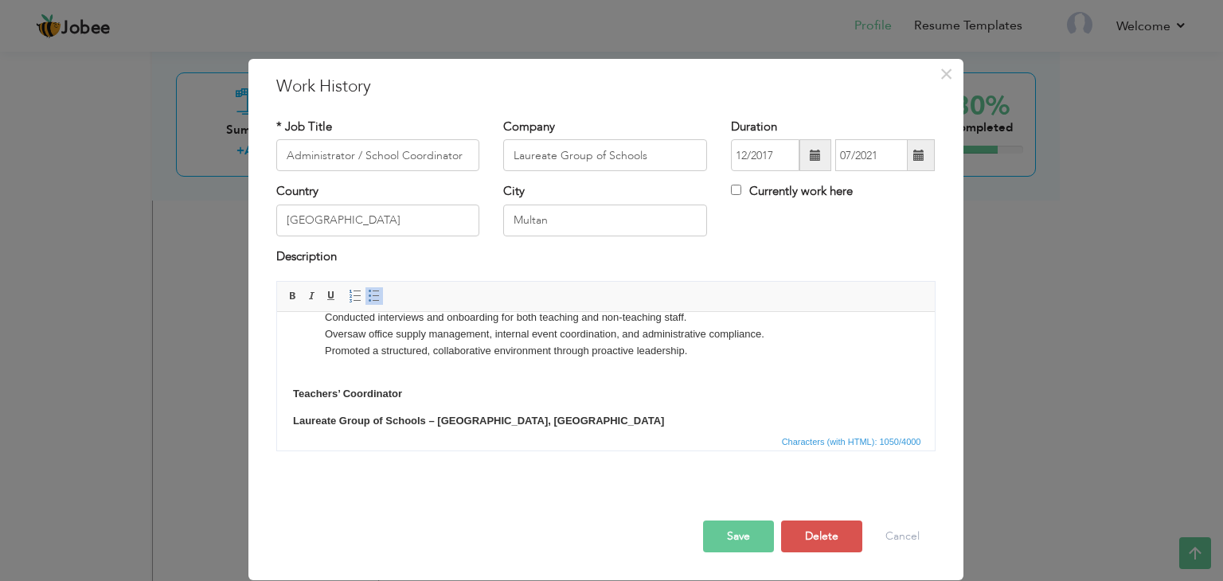
click at [365, 369] on body "School Administrator Laureate Group of Schools – Multan, Pakistan Jan 2019 – Ju…" at bounding box center [605, 375] width 626 height 304
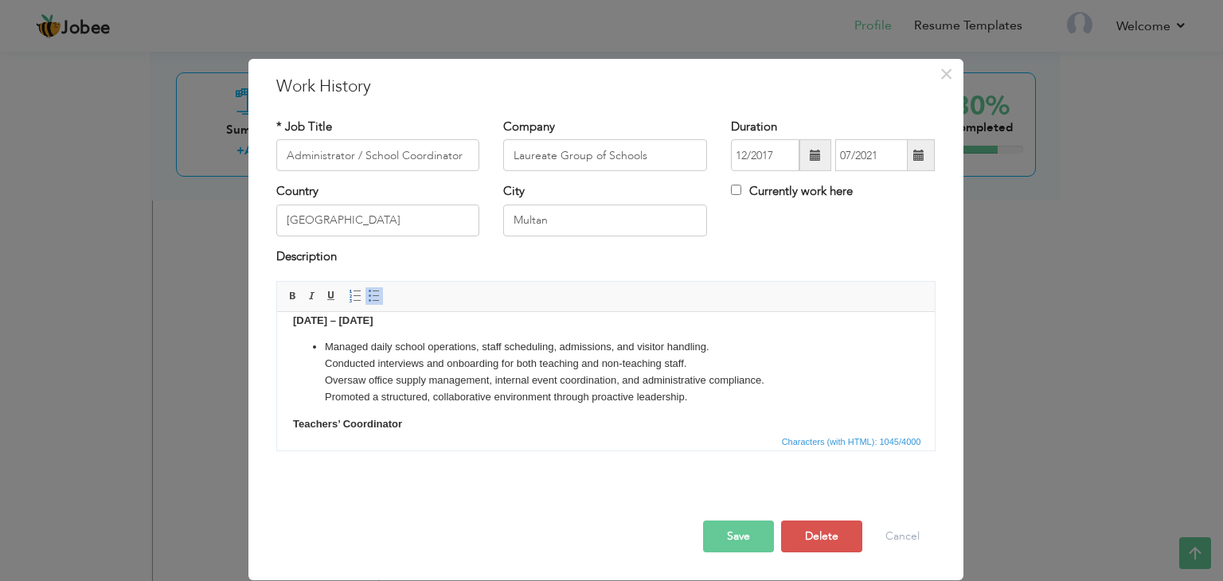
scroll to position [56, 0]
click at [324, 354] on li "Managed daily school operations, staff scheduling, admissions, and visitor hand…" at bounding box center [605, 375] width 562 height 66
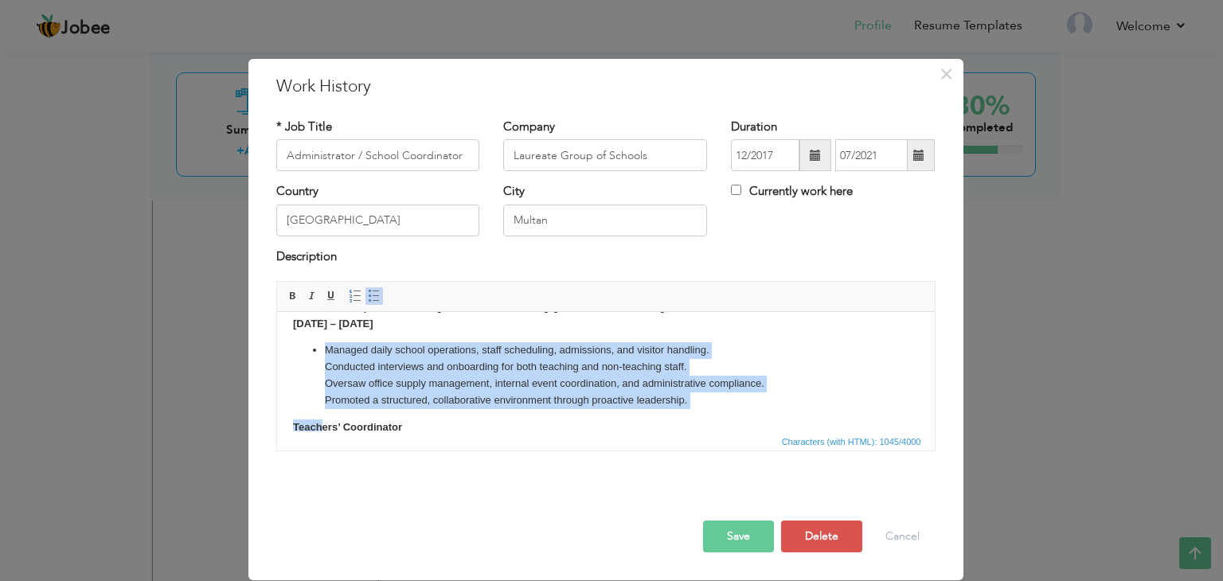
scroll to position [57, 0]
click at [369, 298] on span at bounding box center [374, 296] width 13 height 13
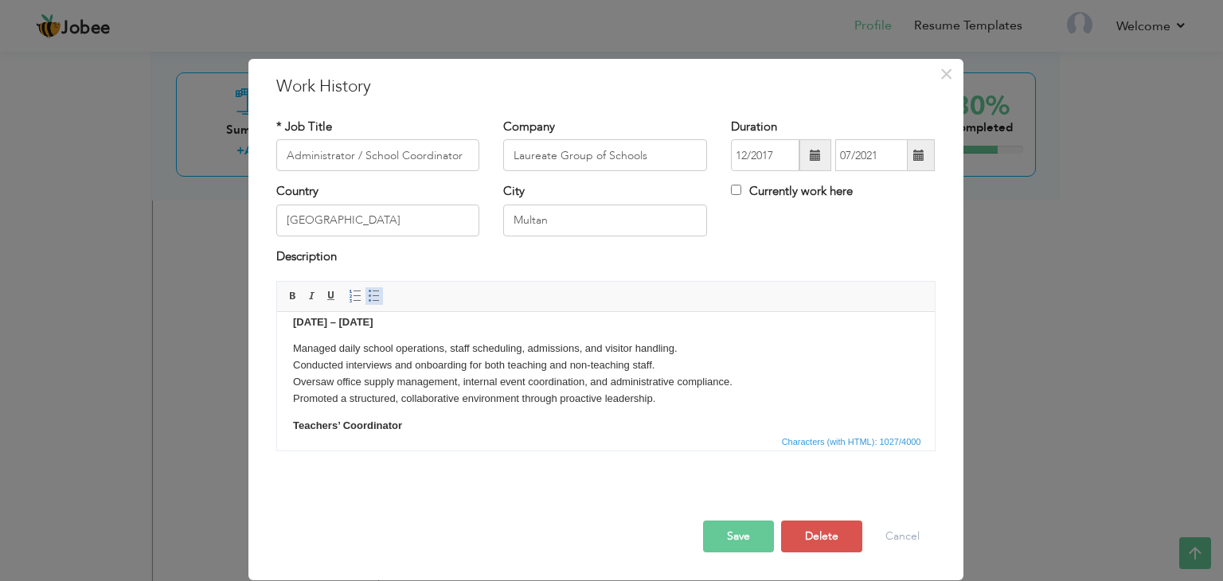
click at [369, 298] on span at bounding box center [374, 296] width 13 height 13
click at [442, 383] on li "Oversaw office supply management, internal event coordination, and administrati…" at bounding box center [605, 382] width 562 height 17
click at [426, 347] on li "Managed daily school operations, staff scheduling, admissions, and visitor hand…" at bounding box center [605, 349] width 562 height 17
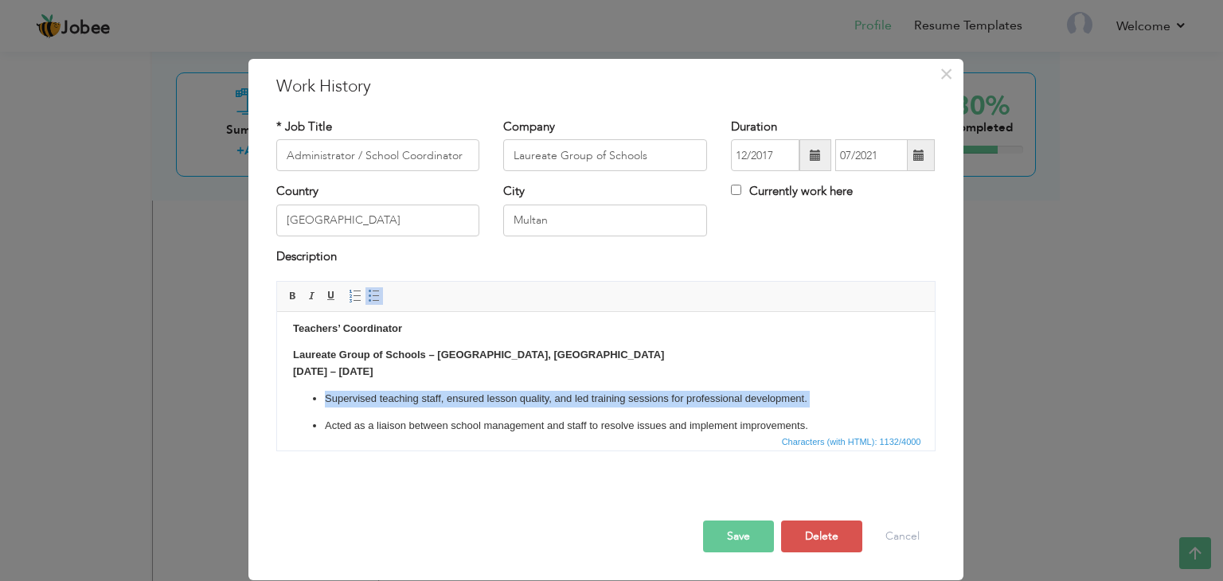
scroll to position [182, 0]
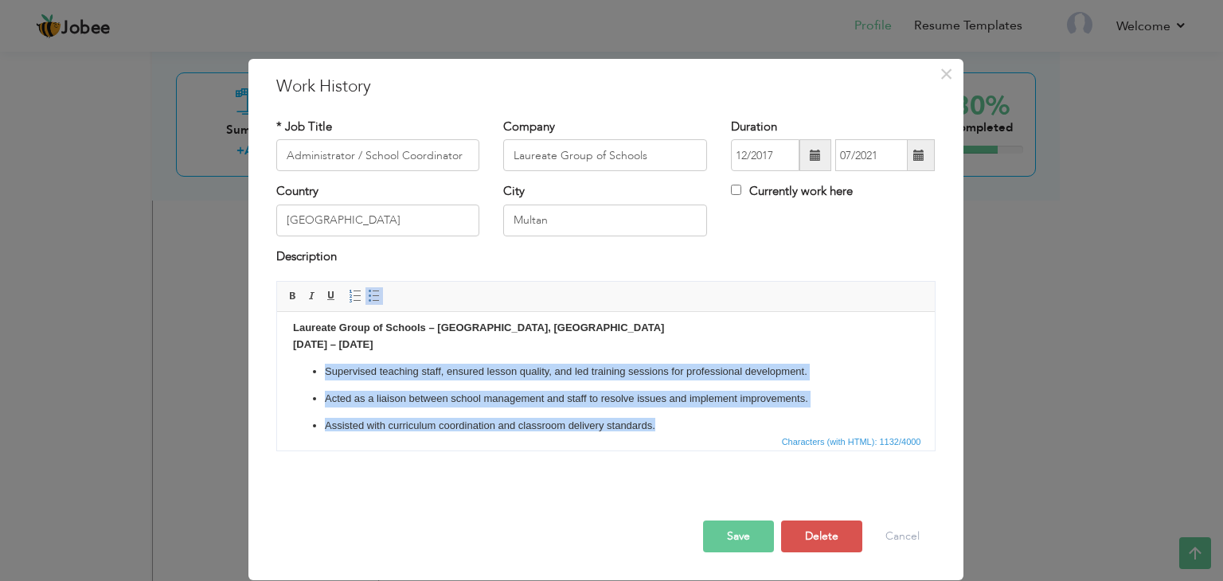
click at [558, 384] on ul "Supervised teaching staff, ensured lesson quality, and led training sessions fo…" at bounding box center [605, 399] width 626 height 70
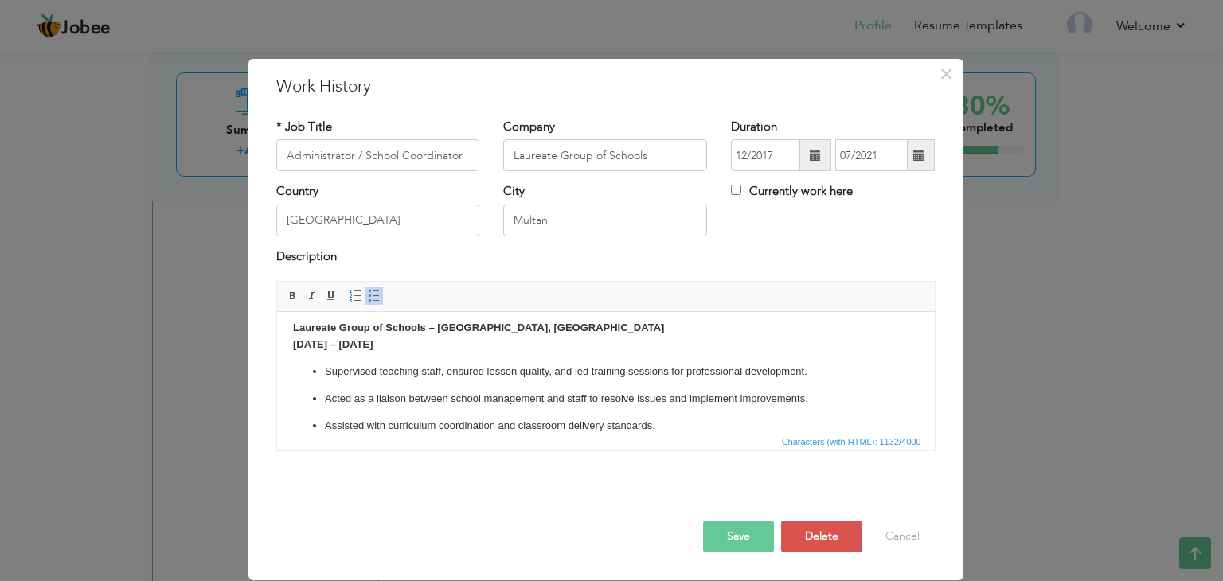
click at [749, 524] on button "Save" at bounding box center [738, 537] width 71 height 32
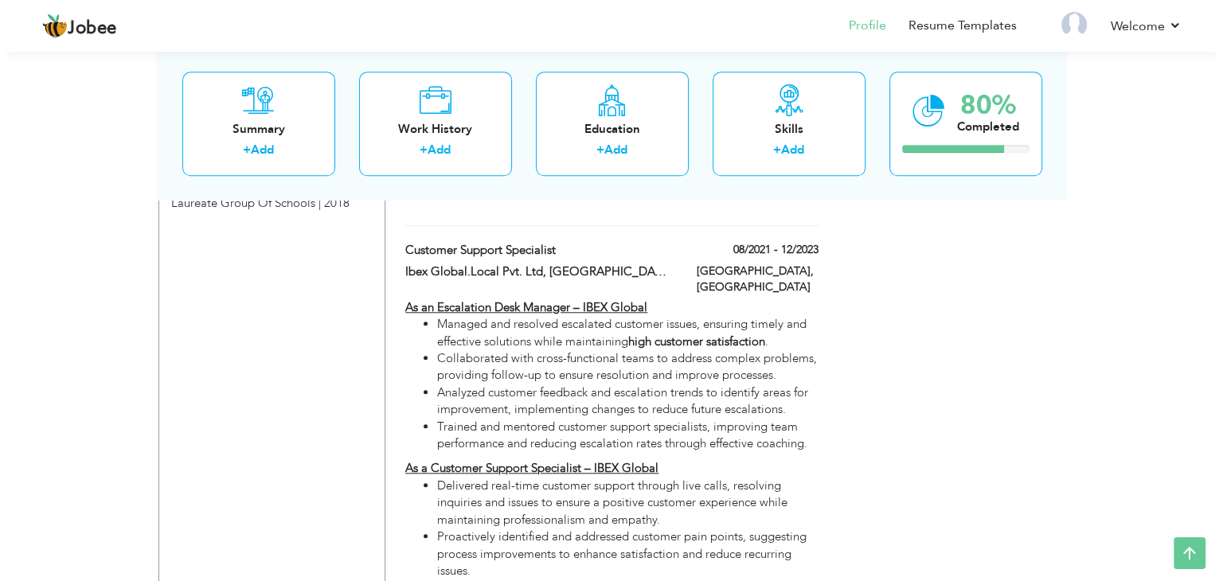
scroll to position [1398, 0]
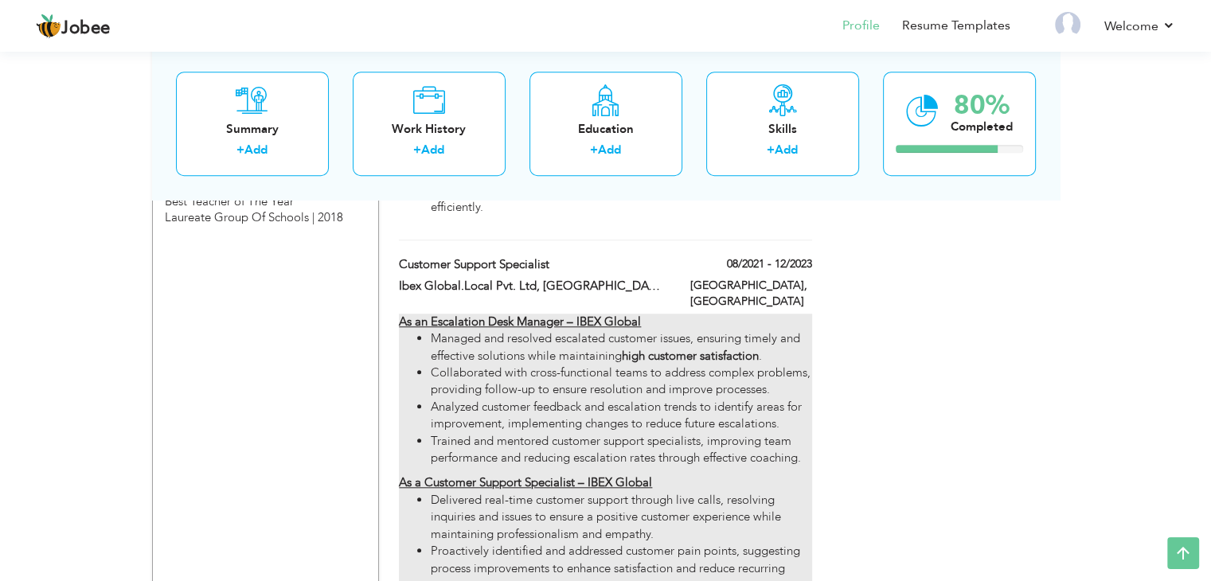
click at [681, 399] on li "Analyzed customer feedback and escalation trends to identify areas for improvem…" at bounding box center [621, 416] width 381 height 34
type input "Customer Support Specialist"
type input "Ibex Global.Local Pvt. Ltd, [GEOGRAPHIC_DATA]."
type input "08/2021"
type input "12/2023"
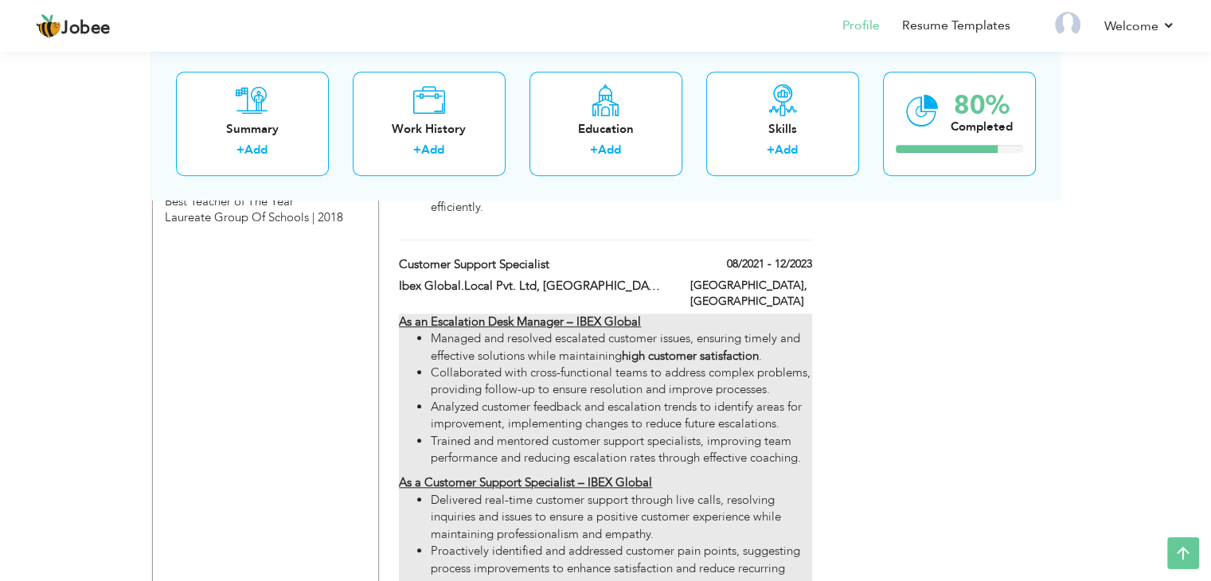
type input "[GEOGRAPHIC_DATA]"
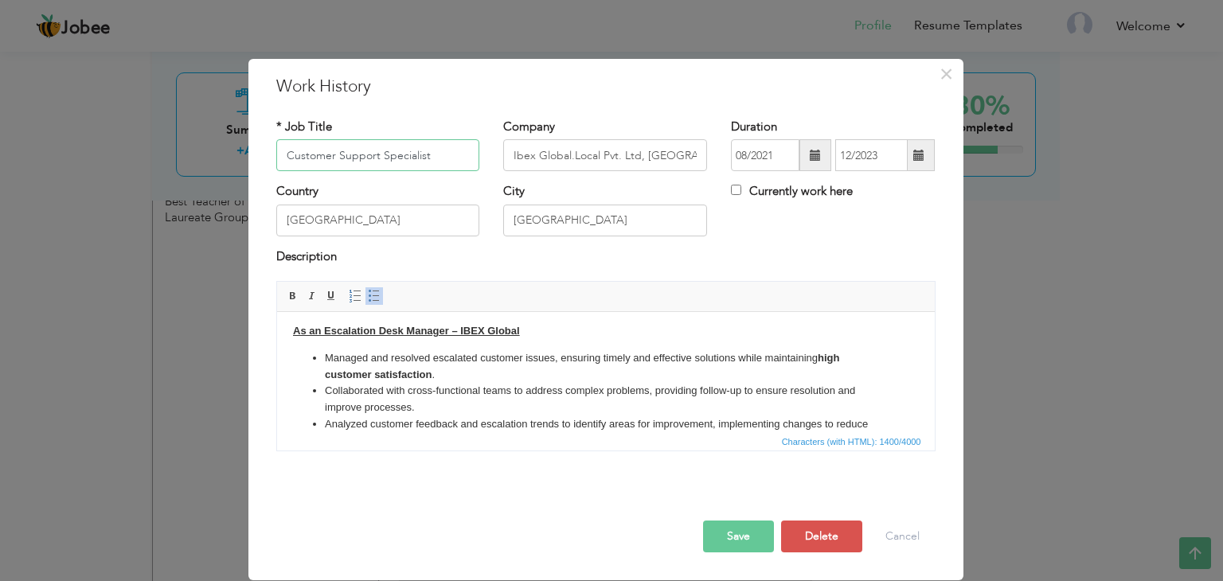
scroll to position [6, 0]
click at [549, 372] on li "Managed and resolved escalated customer issues, ensuring timely and effective s…" at bounding box center [605, 366] width 562 height 33
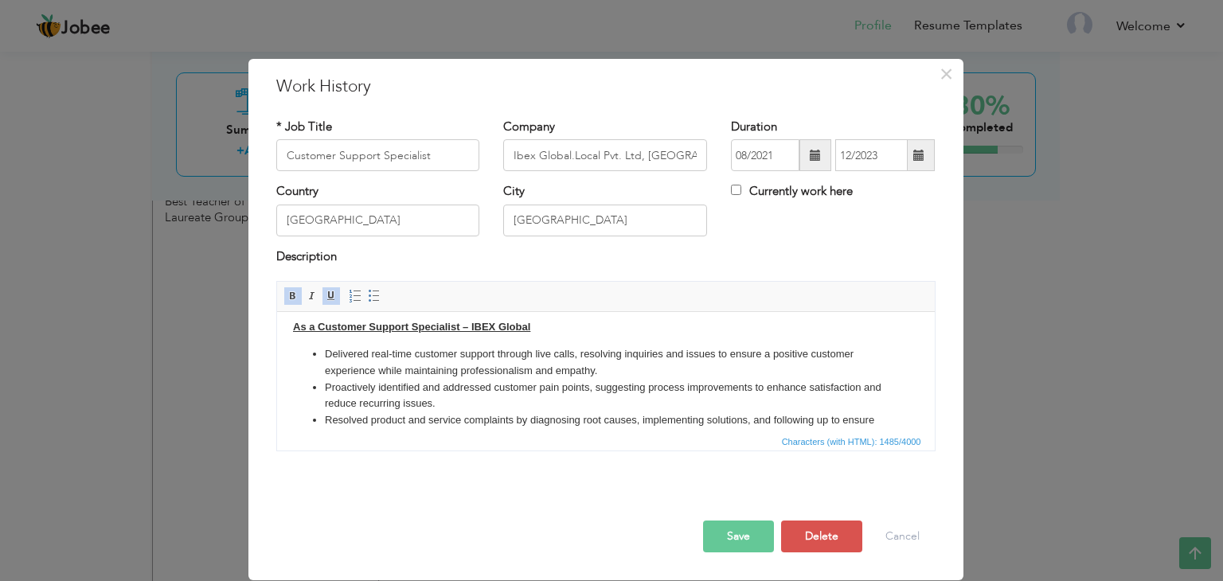
scroll to position [181, 0]
click at [369, 349] on li "Delivered real-time customer support through live calls, resolving inquiries an…" at bounding box center [605, 360] width 562 height 33
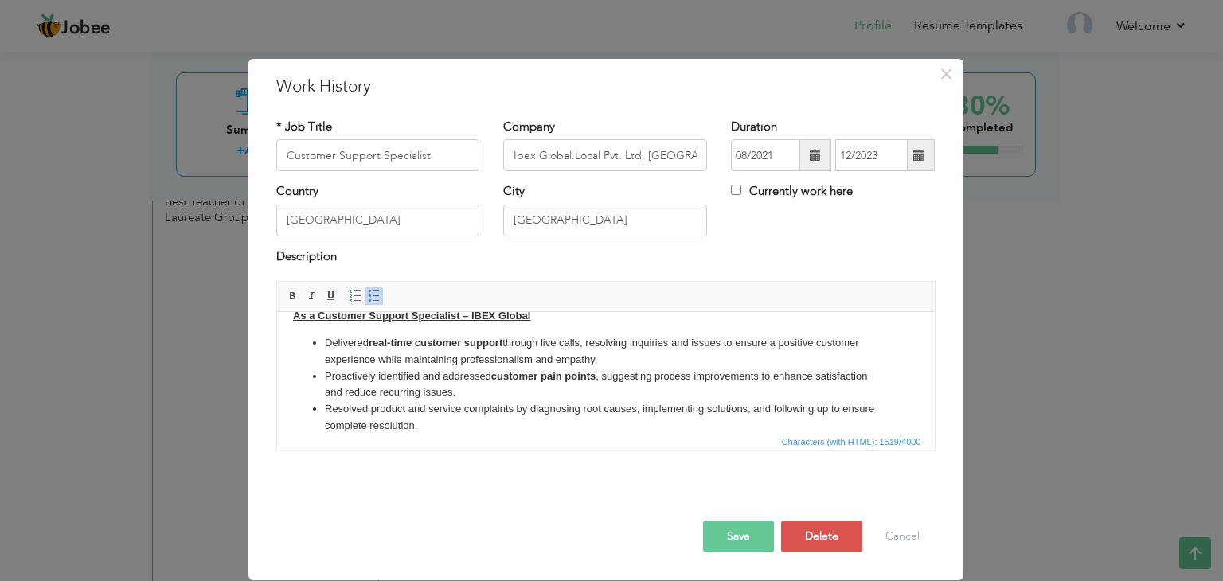
scroll to position [206, 0]
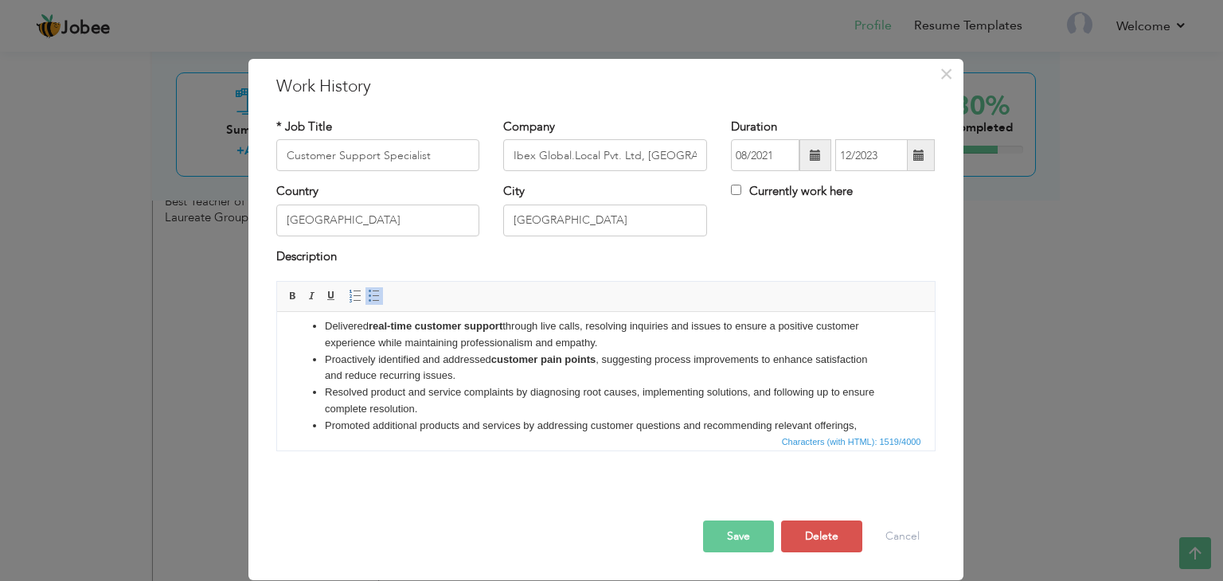
click at [719, 533] on button "Save" at bounding box center [738, 537] width 71 height 32
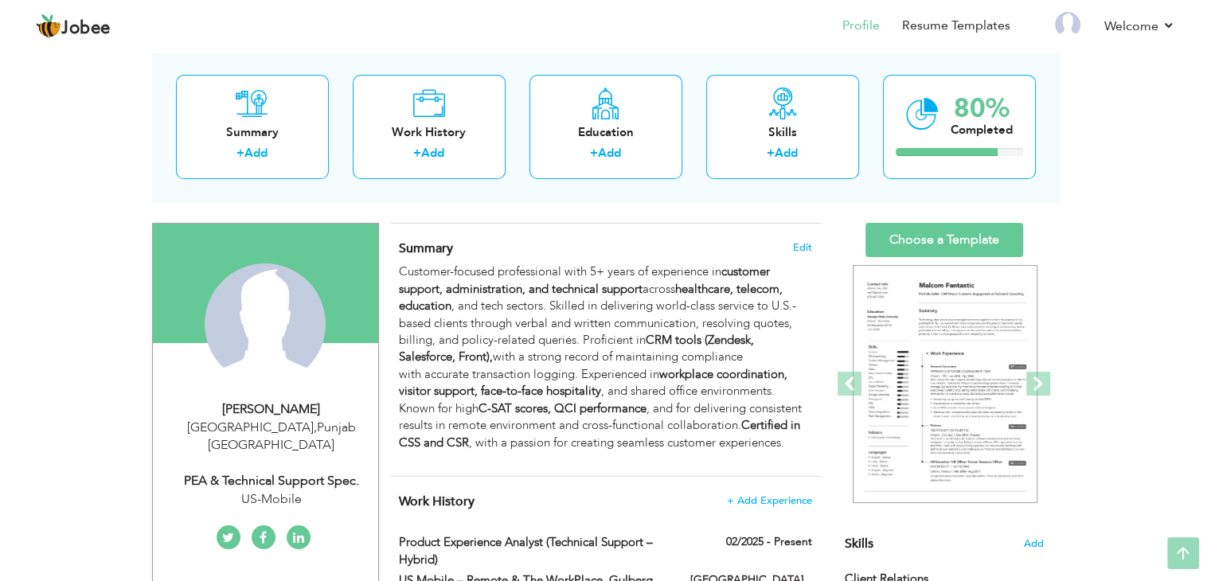
scroll to position [0, 0]
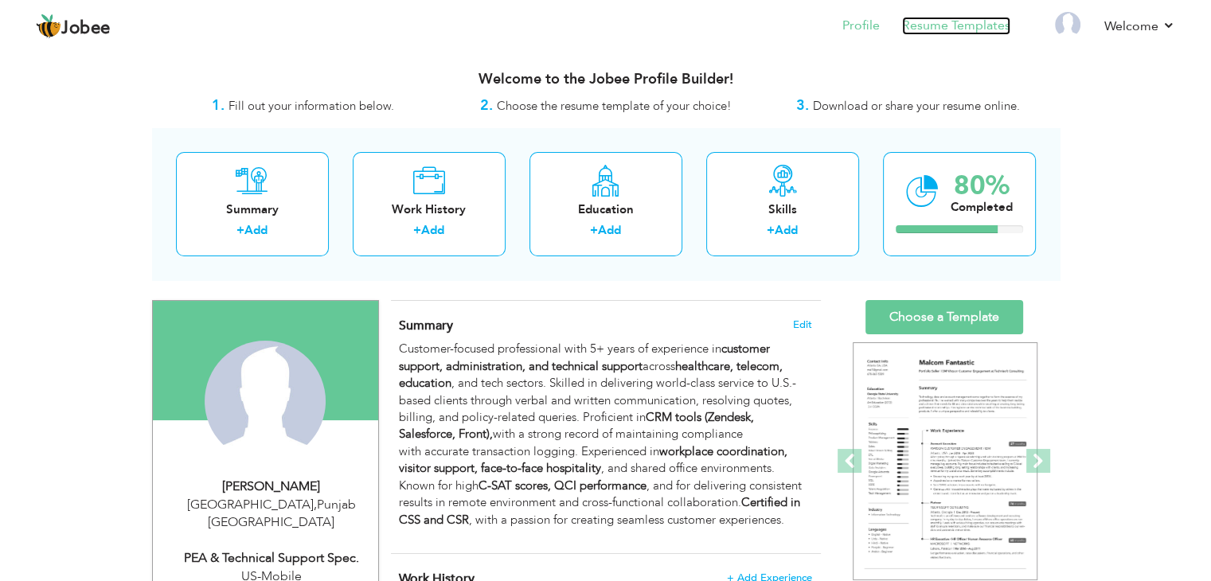
click at [970, 20] on link "Resume Templates" at bounding box center [956, 26] width 108 height 18
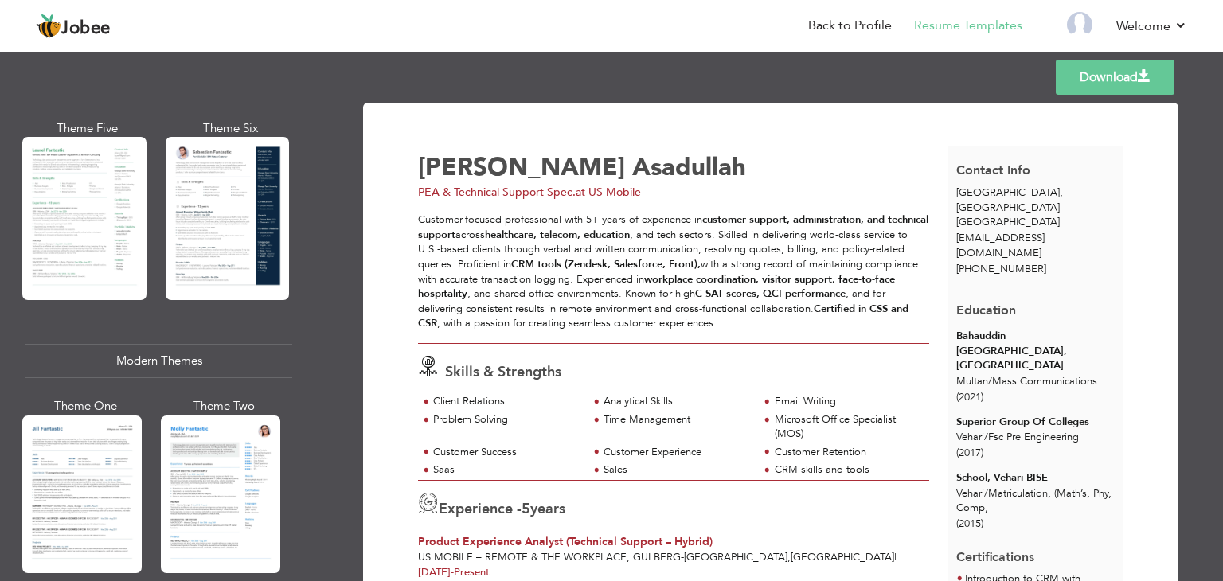
scroll to position [592, 0]
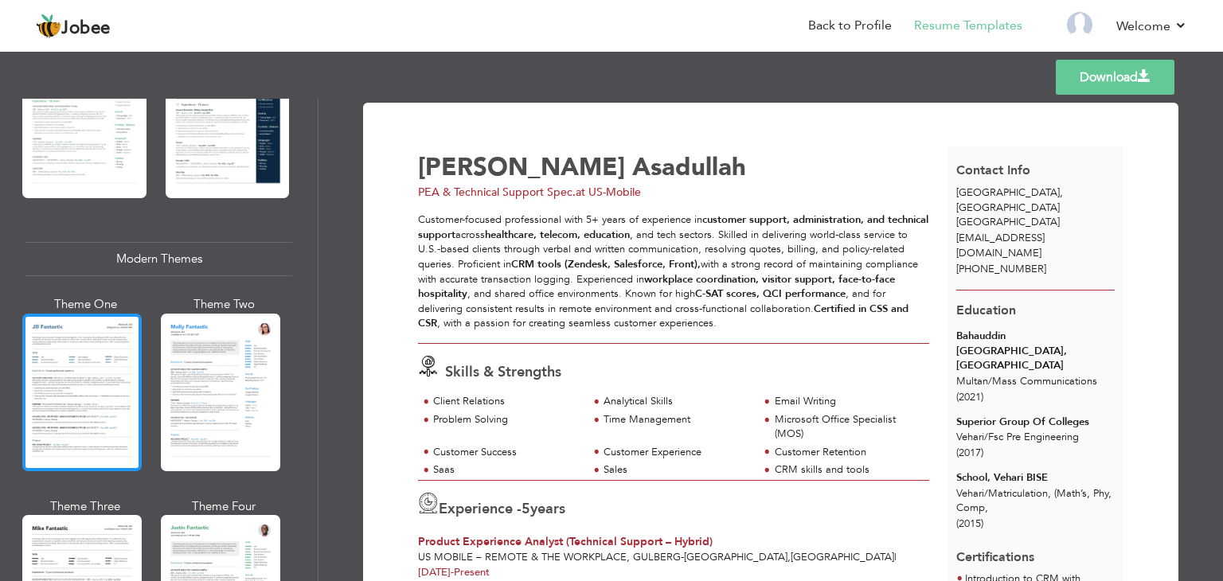
click at [96, 397] on div at bounding box center [81, 393] width 119 height 158
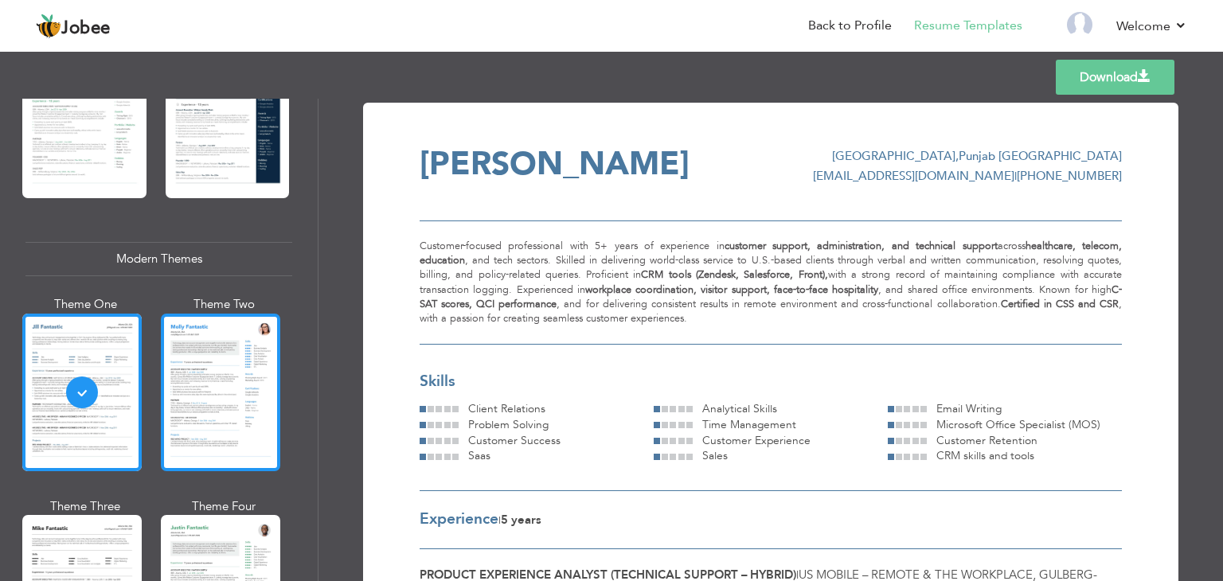
click at [248, 388] on div at bounding box center [220, 393] width 119 height 158
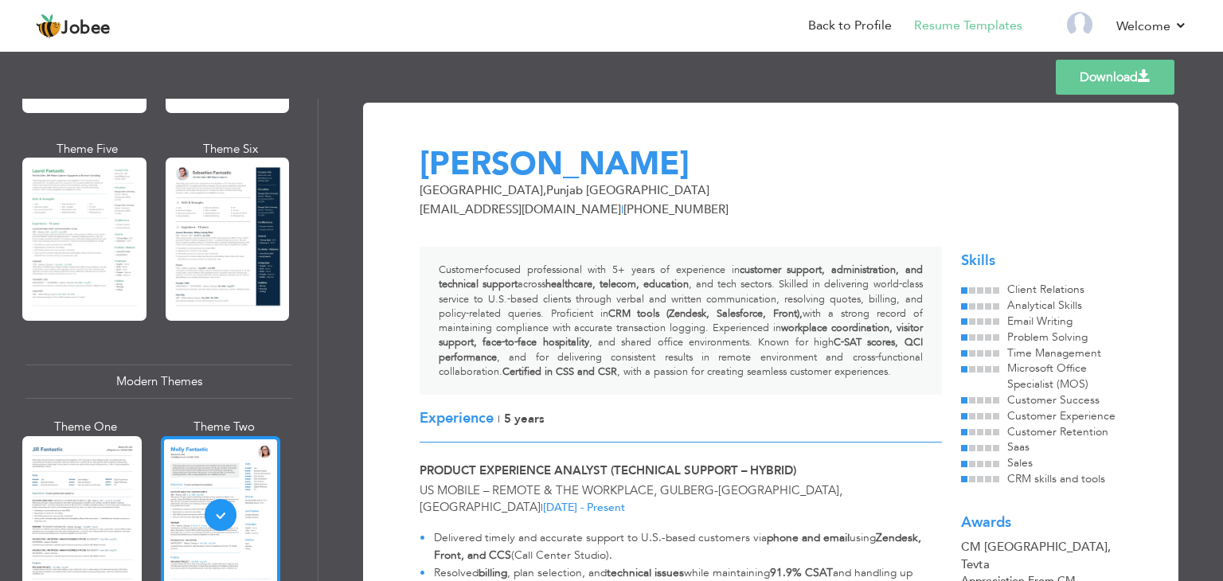
scroll to position [462, 0]
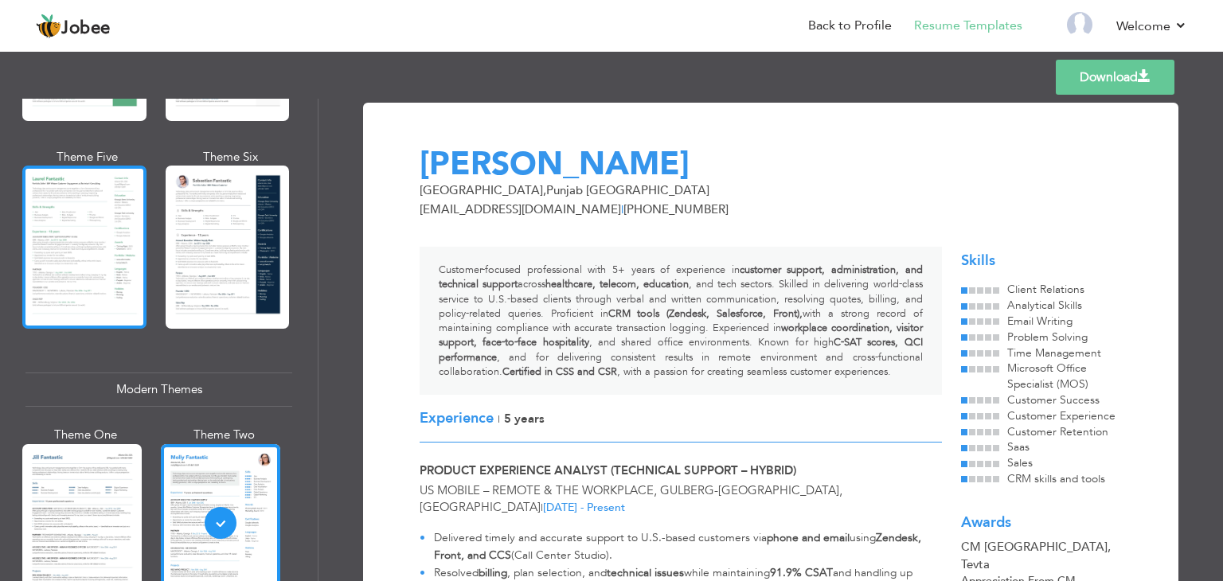
click at [107, 248] on div at bounding box center [84, 247] width 124 height 163
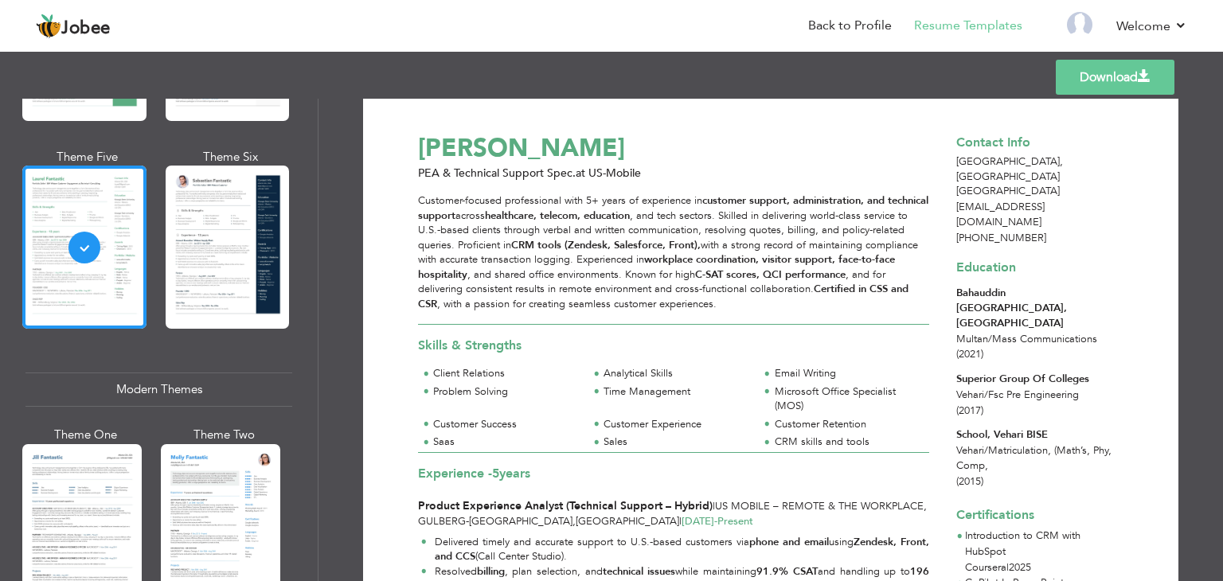
scroll to position [0, 0]
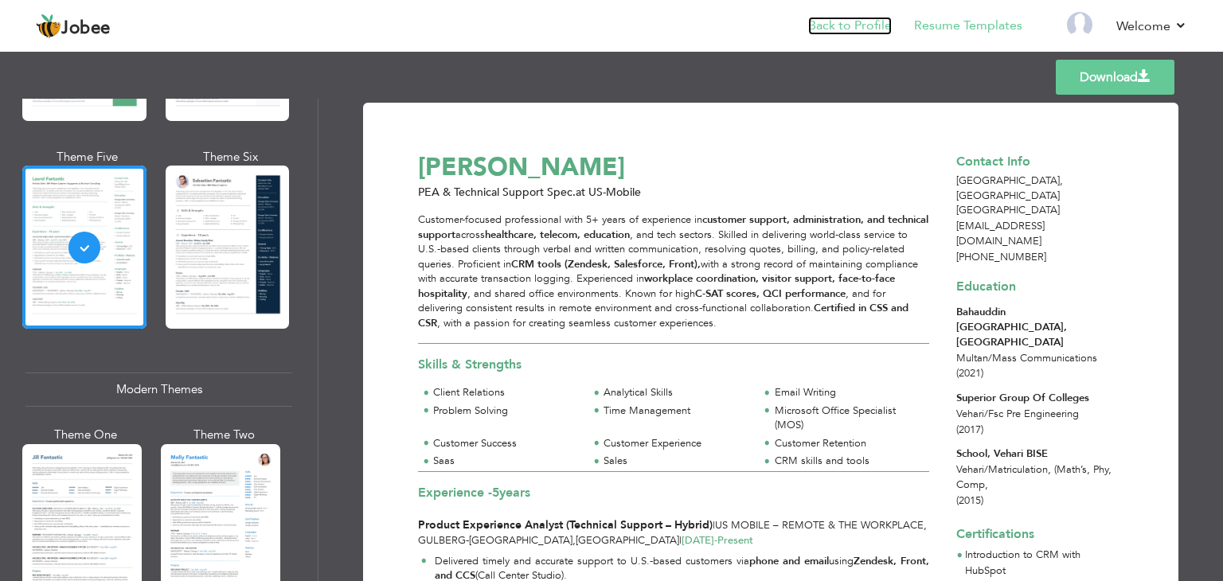
click at [843, 34] on link "Back to Profile" at bounding box center [850, 26] width 84 height 18
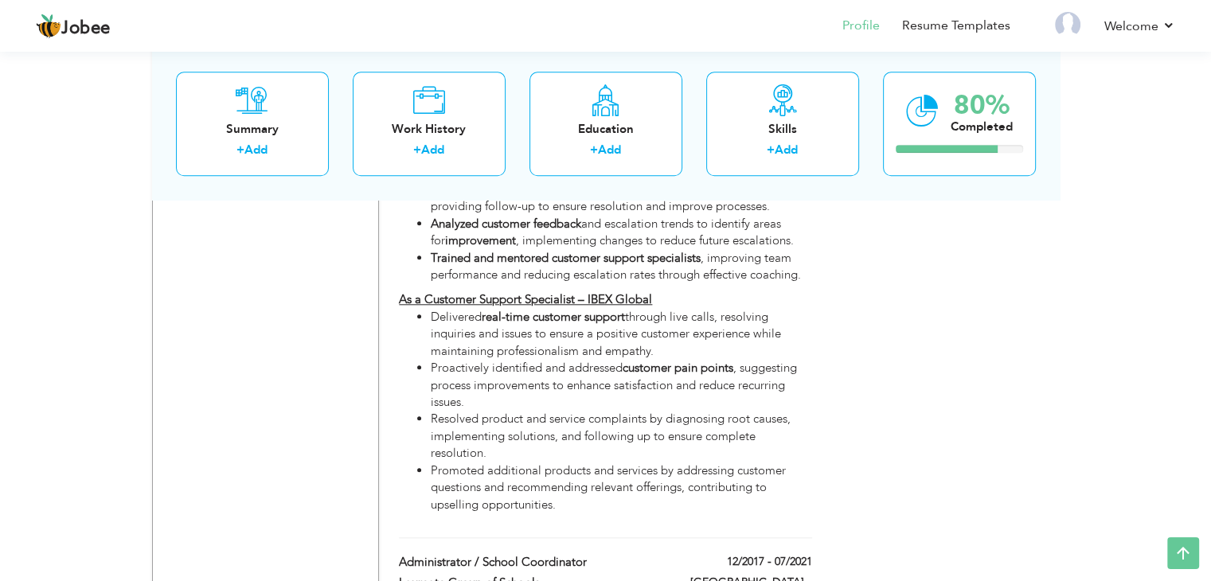
scroll to position [1583, 0]
click at [790, 141] on div "Skills + Add" at bounding box center [782, 124] width 153 height 104
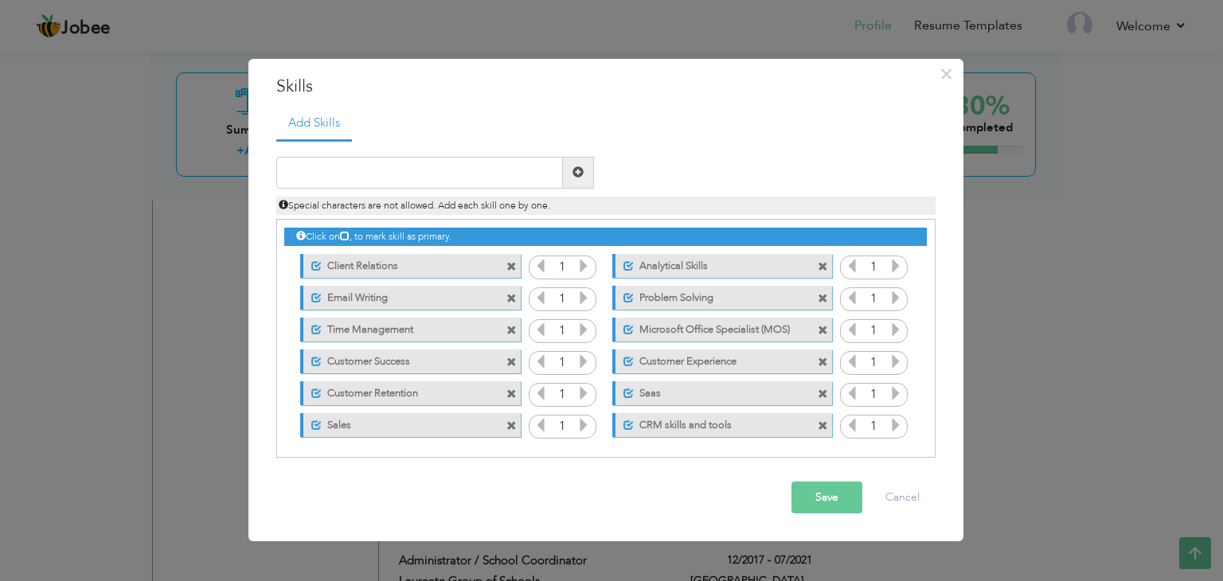
click at [777, 330] on label "Microsoft Office Specialist (MOS)" at bounding box center [713, 328] width 158 height 20
click at [822, 330] on span at bounding box center [823, 331] width 10 height 10
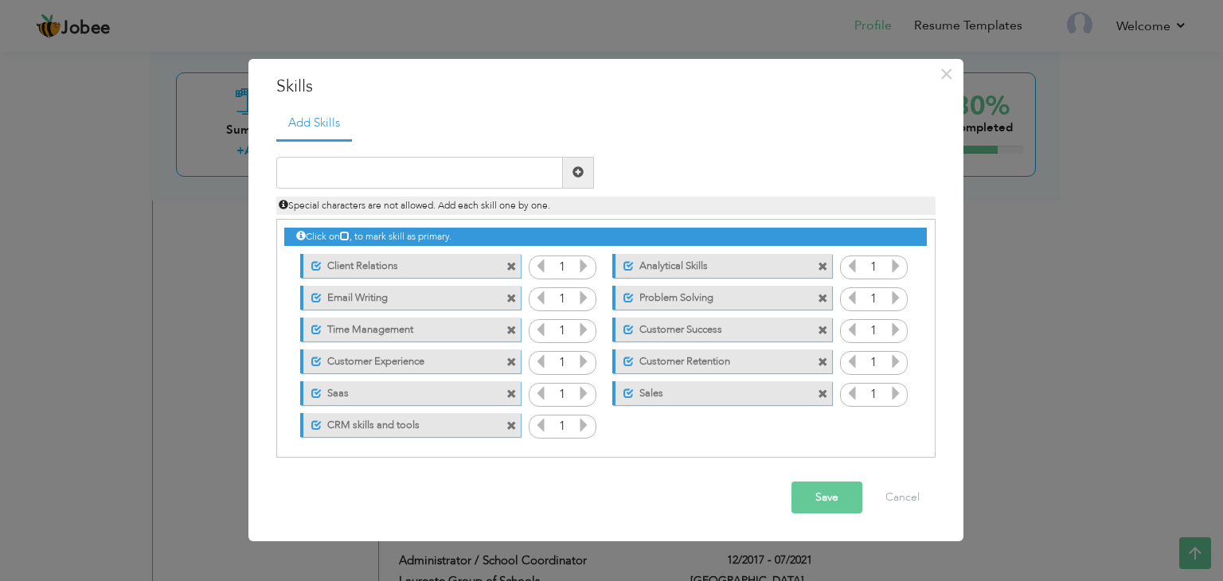
click at [373, 299] on label "Email Writing" at bounding box center [401, 296] width 158 height 20
click at [373, 298] on label "Email Writing" at bounding box center [399, 296] width 161 height 20
click at [373, 298] on label "Email Writing" at bounding box center [401, 296] width 158 height 20
click at [373, 298] on label "Email Writing" at bounding box center [399, 296] width 161 height 20
click at [895, 266] on icon at bounding box center [896, 266] width 14 height 14
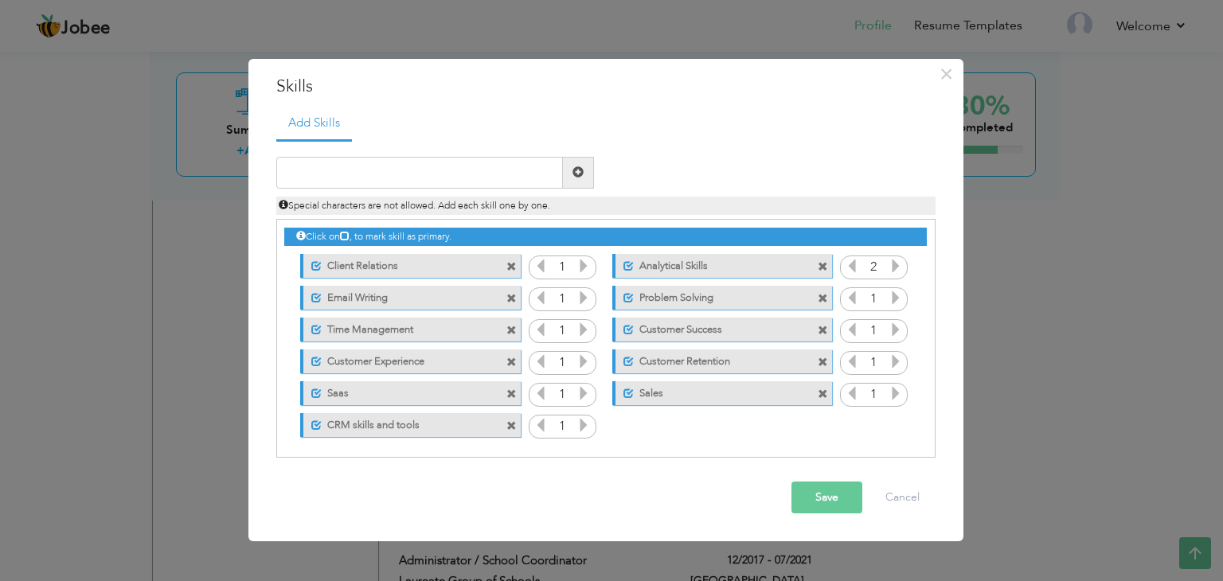
click at [895, 266] on icon at bounding box center [896, 266] width 14 height 14
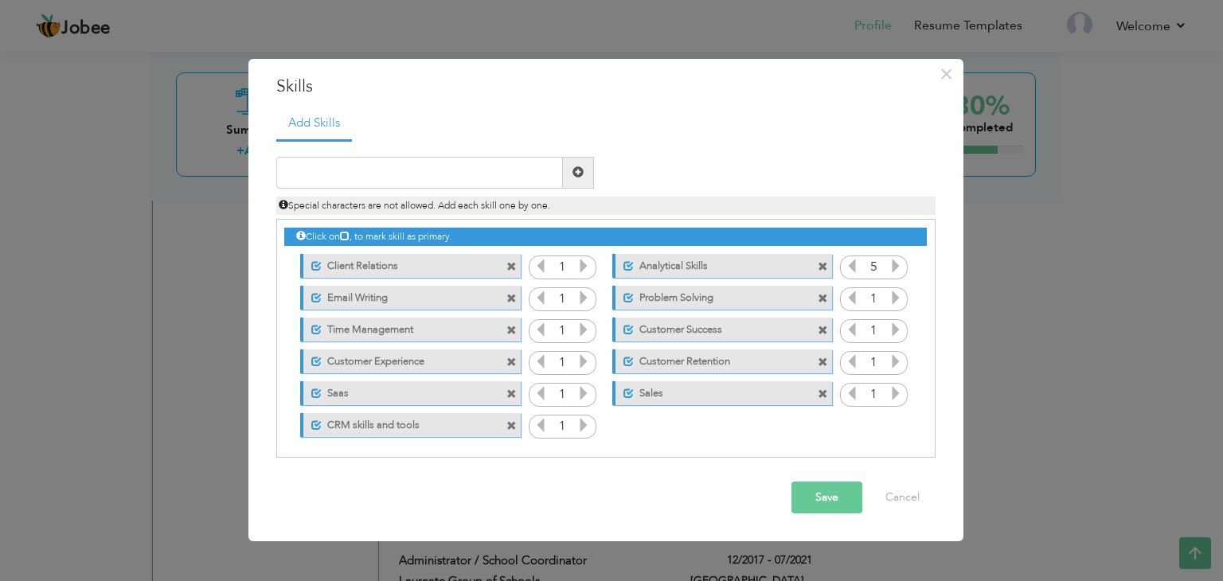
click at [895, 266] on icon at bounding box center [896, 266] width 14 height 14
drag, startPoint x: 895, startPoint y: 266, endPoint x: 889, endPoint y: 298, distance: 32.3
click at [889, 298] on div "Click on , to mark skill as primary. Unmark as primary skill. Client Relations …" at bounding box center [605, 330] width 642 height 221
click at [889, 298] on icon at bounding box center [896, 298] width 14 height 14
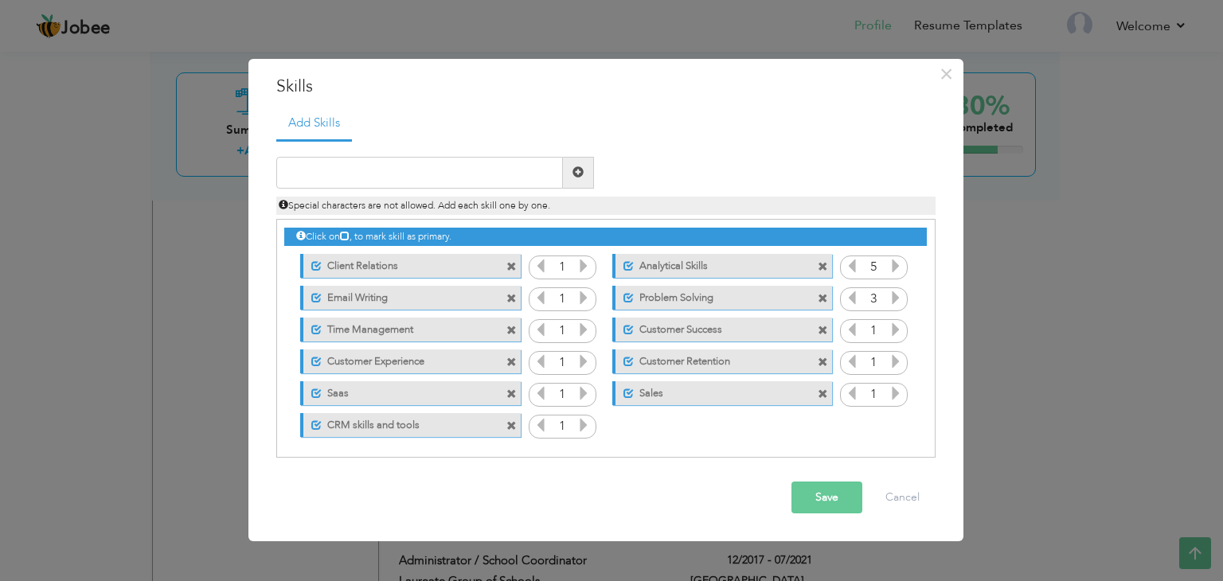
click at [889, 298] on icon at bounding box center [896, 298] width 14 height 14
drag, startPoint x: 889, startPoint y: 298, endPoint x: 896, endPoint y: 330, distance: 32.5
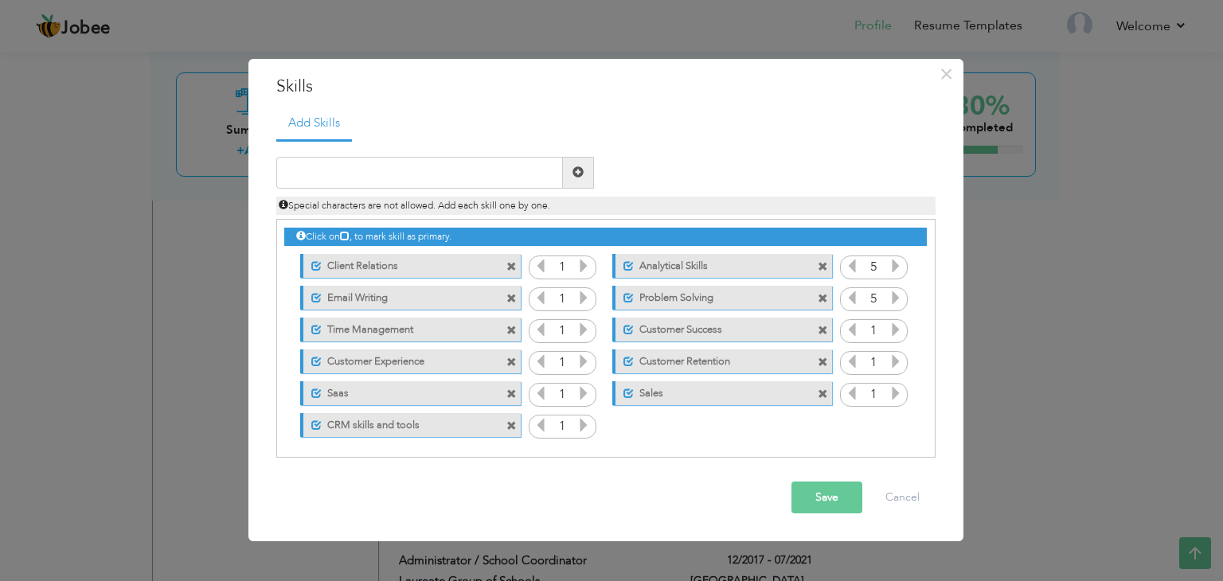
click at [896, 330] on div "Click on , to mark skill as primary. Unmark as primary skill. Client Relations …" at bounding box center [605, 330] width 642 height 221
click at [896, 330] on icon at bounding box center [896, 329] width 14 height 14
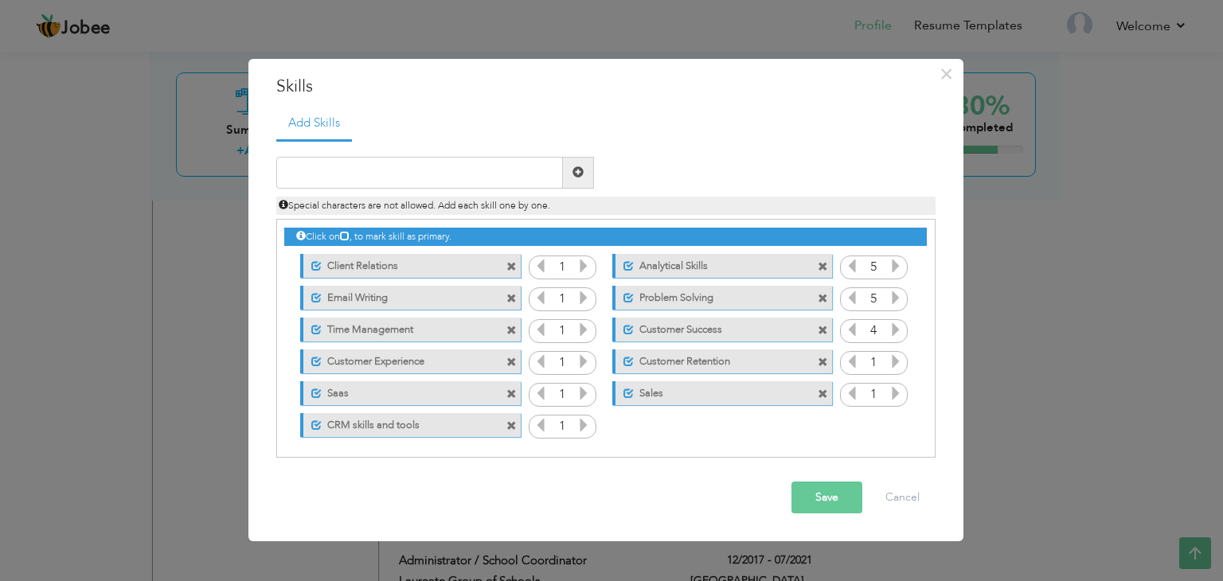
click at [896, 330] on icon at bounding box center [896, 329] width 14 height 14
drag, startPoint x: 896, startPoint y: 330, endPoint x: 892, endPoint y: 359, distance: 29.7
click at [892, 359] on div "Click on , to mark skill as primary. Unmark as primary skill. Client Relations …" at bounding box center [605, 330] width 642 height 221
click at [892, 359] on icon at bounding box center [896, 361] width 14 height 14
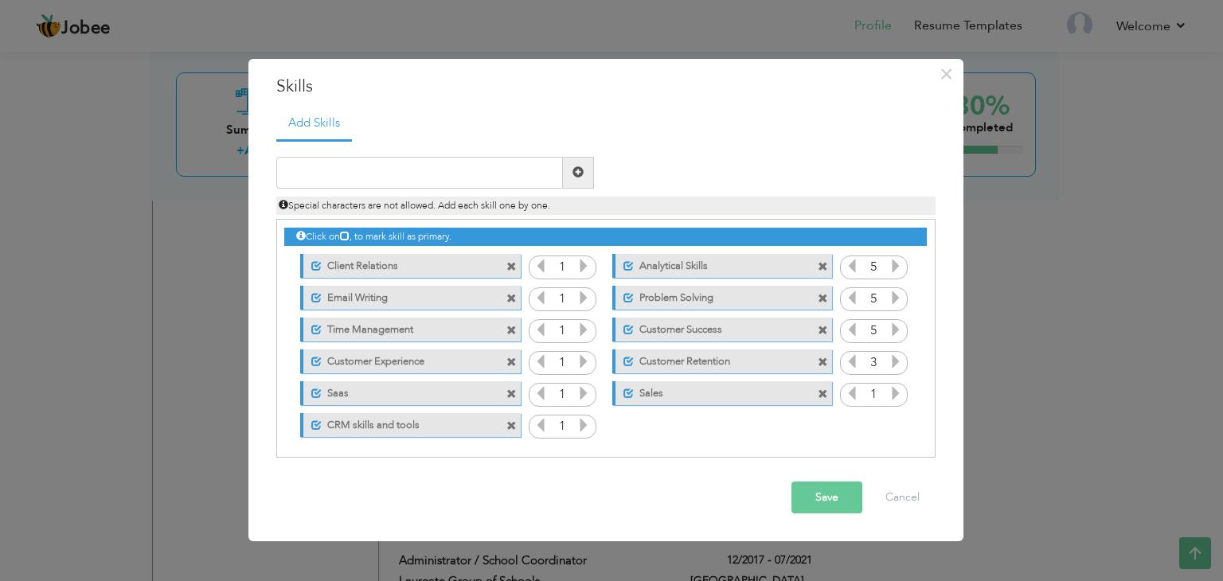
click at [892, 359] on icon at bounding box center [896, 361] width 14 height 14
drag, startPoint x: 892, startPoint y: 359, endPoint x: 895, endPoint y: 391, distance: 32.0
click at [895, 391] on div "Click on , to mark skill as primary. Unmark as primary skill. Client Relations …" at bounding box center [605, 330] width 642 height 221
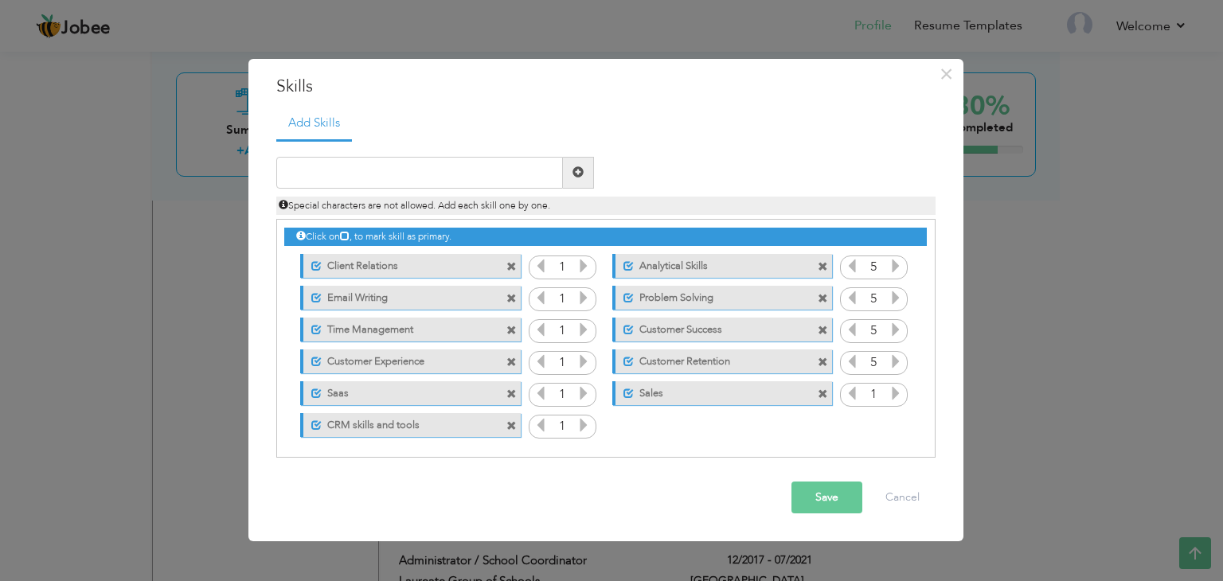
click at [895, 391] on icon at bounding box center [896, 393] width 14 height 14
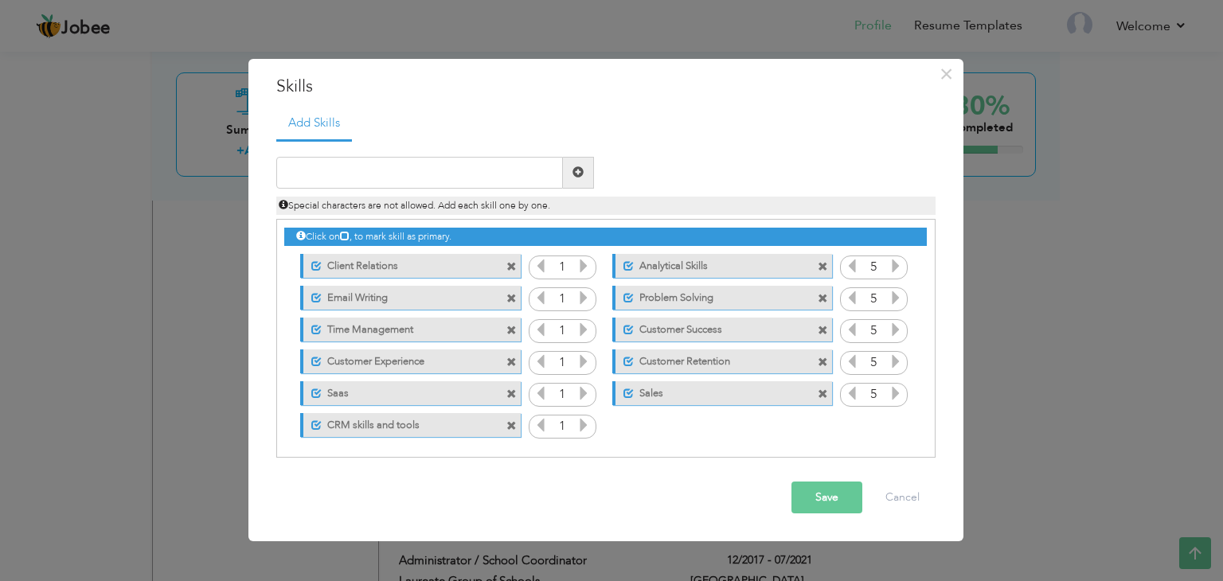
click at [895, 391] on icon at bounding box center [896, 393] width 14 height 14
click at [577, 427] on icon at bounding box center [584, 425] width 14 height 14
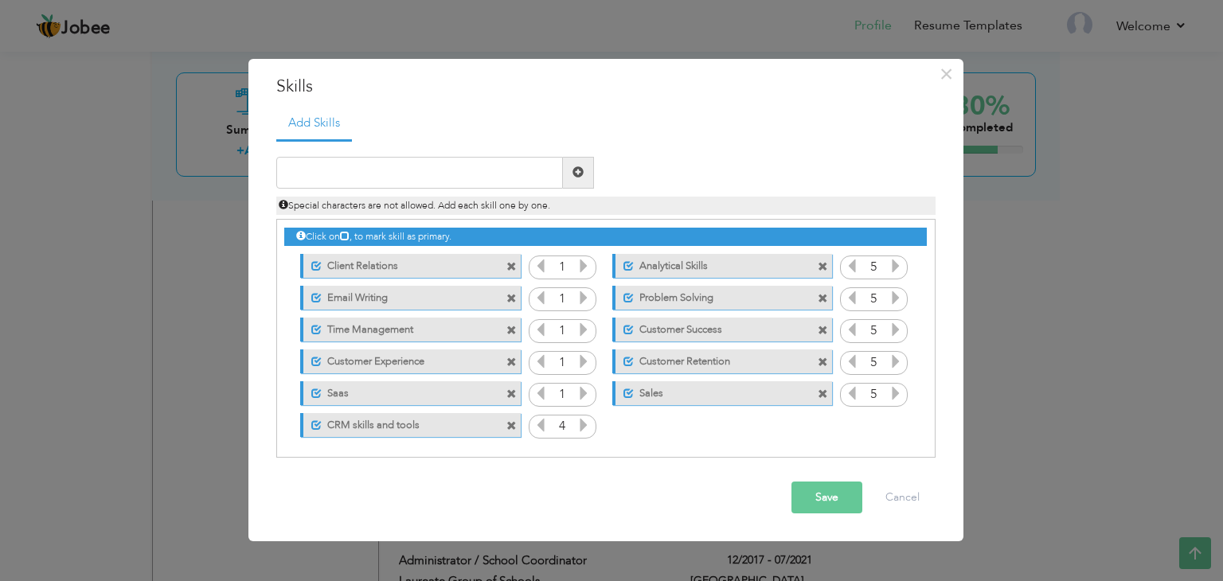
click at [577, 427] on icon at bounding box center [584, 425] width 14 height 14
drag, startPoint x: 576, startPoint y: 427, endPoint x: 578, endPoint y: 393, distance: 34.3
click at [578, 393] on div "Click on , to mark skill as primary. Unmark as primary skill. Client Relations …" at bounding box center [605, 330] width 642 height 221
click at [578, 393] on icon at bounding box center [584, 393] width 14 height 14
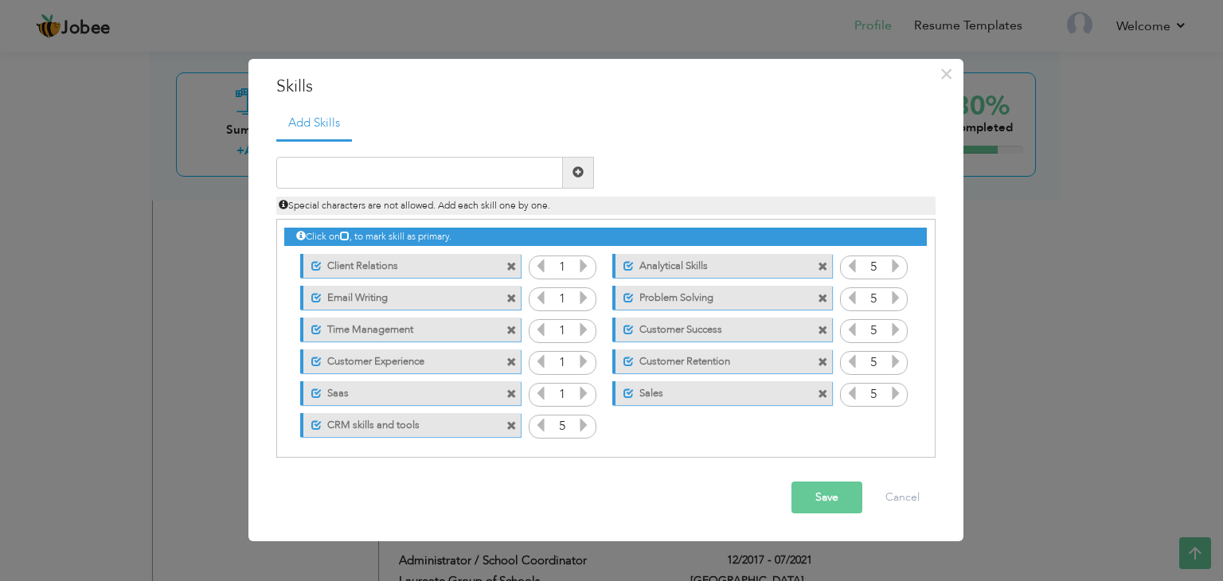
click at [578, 393] on icon at bounding box center [584, 393] width 14 height 14
drag, startPoint x: 578, startPoint y: 393, endPoint x: 580, endPoint y: 364, distance: 28.7
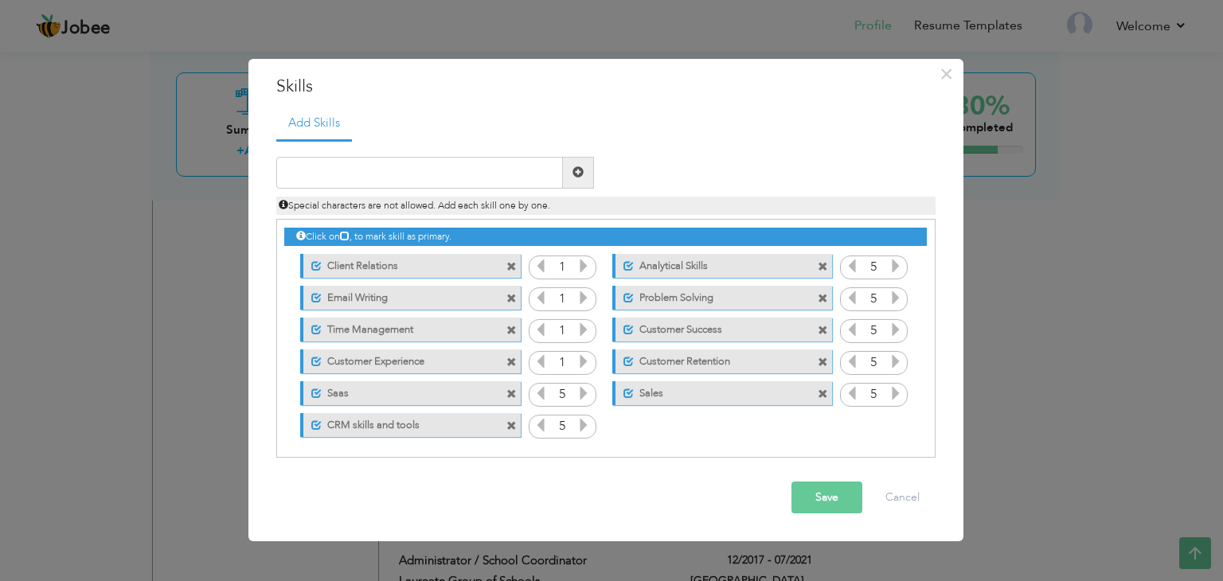
click at [580, 364] on div "Click on , to mark skill as primary. Unmark as primary skill. Client Relations …" at bounding box center [605, 330] width 642 height 221
click at [580, 364] on icon at bounding box center [584, 361] width 14 height 14
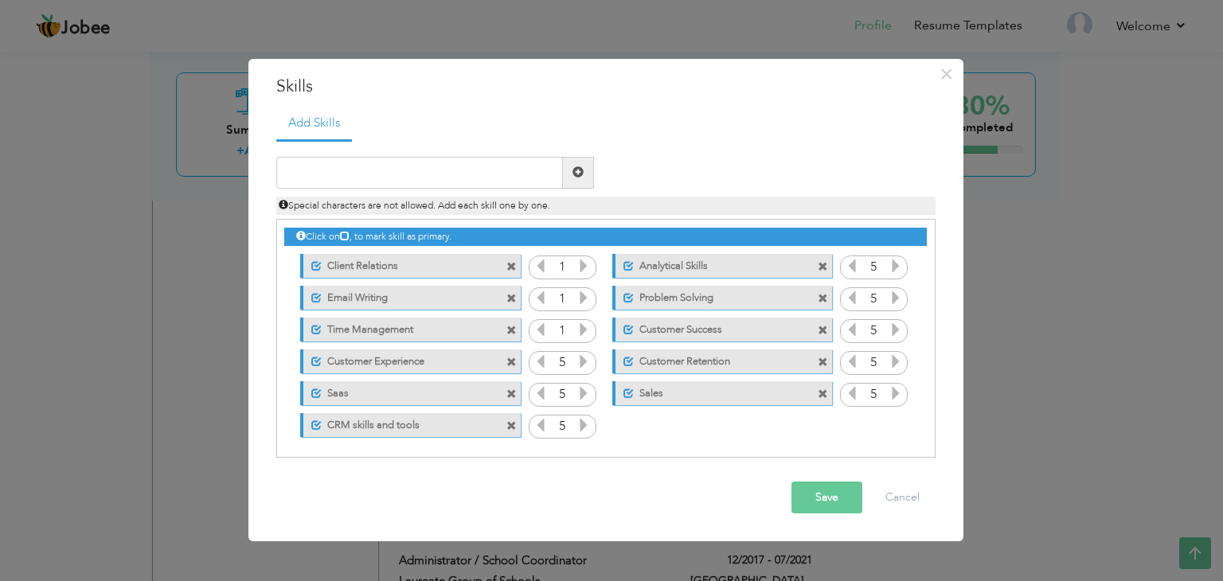
drag, startPoint x: 580, startPoint y: 364, endPoint x: 583, endPoint y: 329, distance: 35.2
click at [583, 329] on div "Click on , to mark skill as primary. Unmark as primary skill. Client Relations …" at bounding box center [605, 330] width 642 height 221
click at [583, 329] on icon at bounding box center [584, 329] width 14 height 14
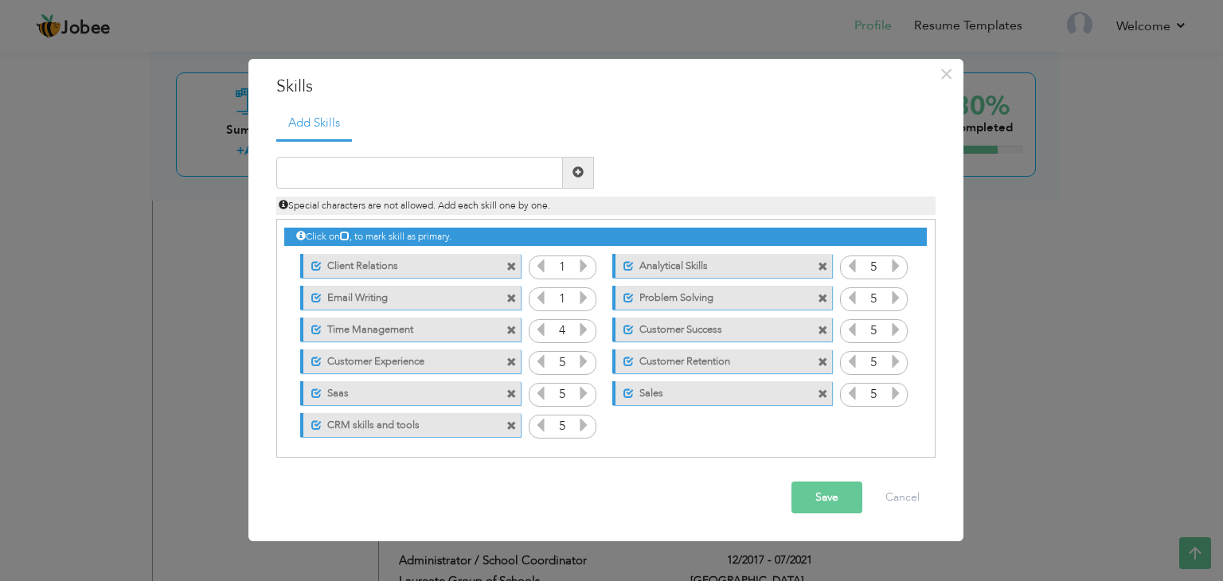
click at [583, 329] on icon at bounding box center [584, 329] width 14 height 14
drag, startPoint x: 583, startPoint y: 329, endPoint x: 581, endPoint y: 300, distance: 28.7
click at [581, 300] on div "Click on , to mark skill as primary. Unmark as primary skill. Client Relations …" at bounding box center [605, 330] width 642 height 221
click at [581, 300] on icon at bounding box center [584, 298] width 14 height 14
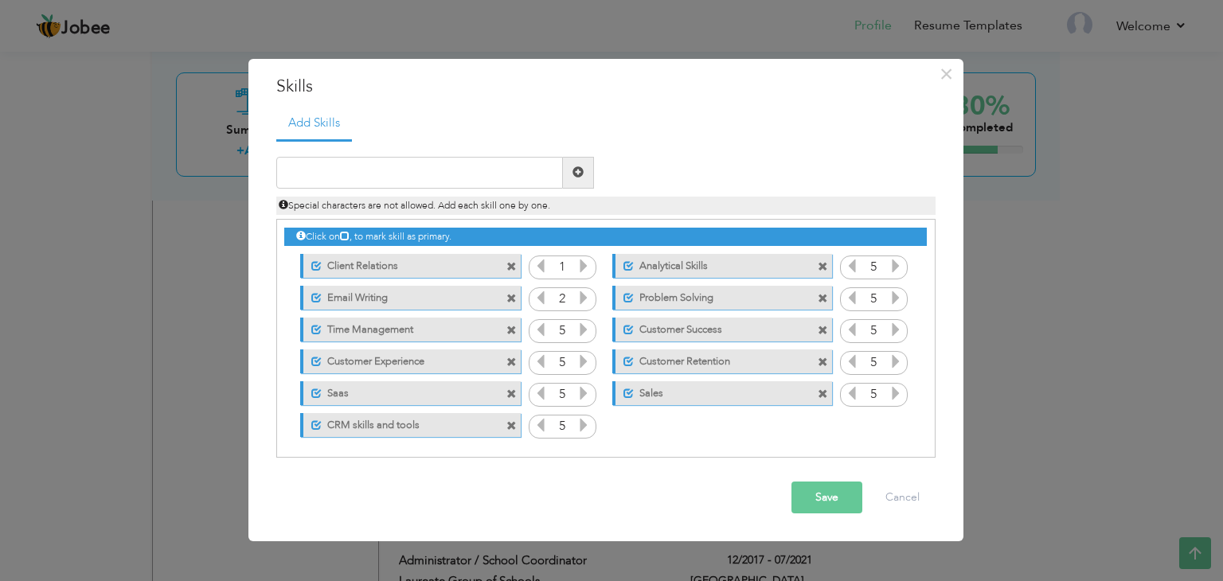
click at [581, 300] on icon at bounding box center [584, 298] width 14 height 14
click at [578, 259] on icon at bounding box center [584, 266] width 14 height 14
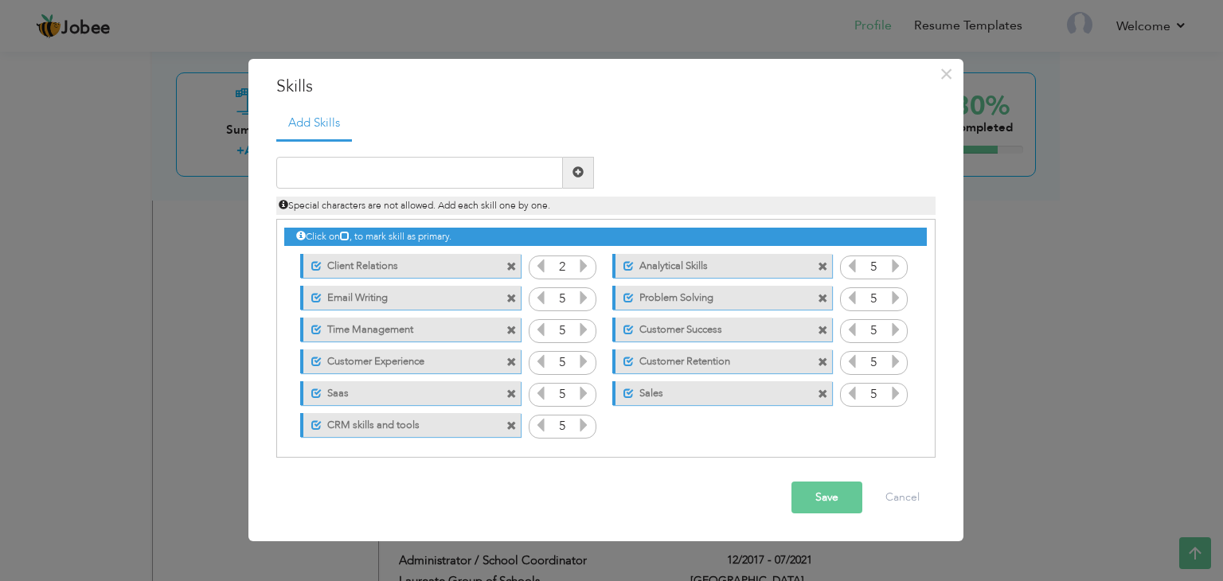
click at [578, 259] on icon at bounding box center [584, 266] width 14 height 14
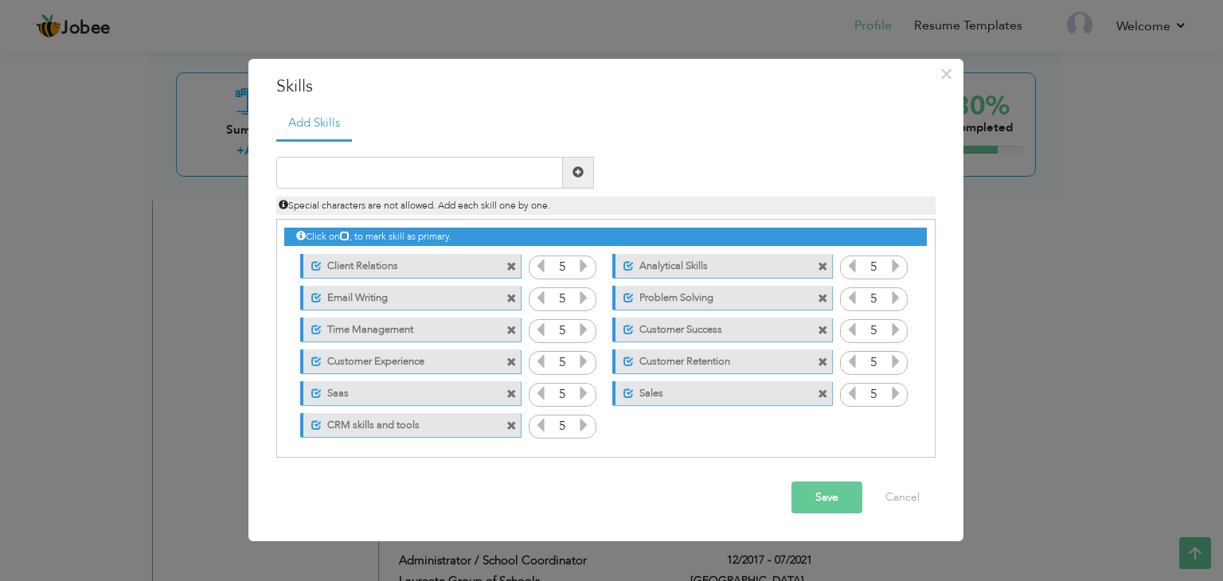
click at [828, 504] on button "Save" at bounding box center [827, 498] width 71 height 32
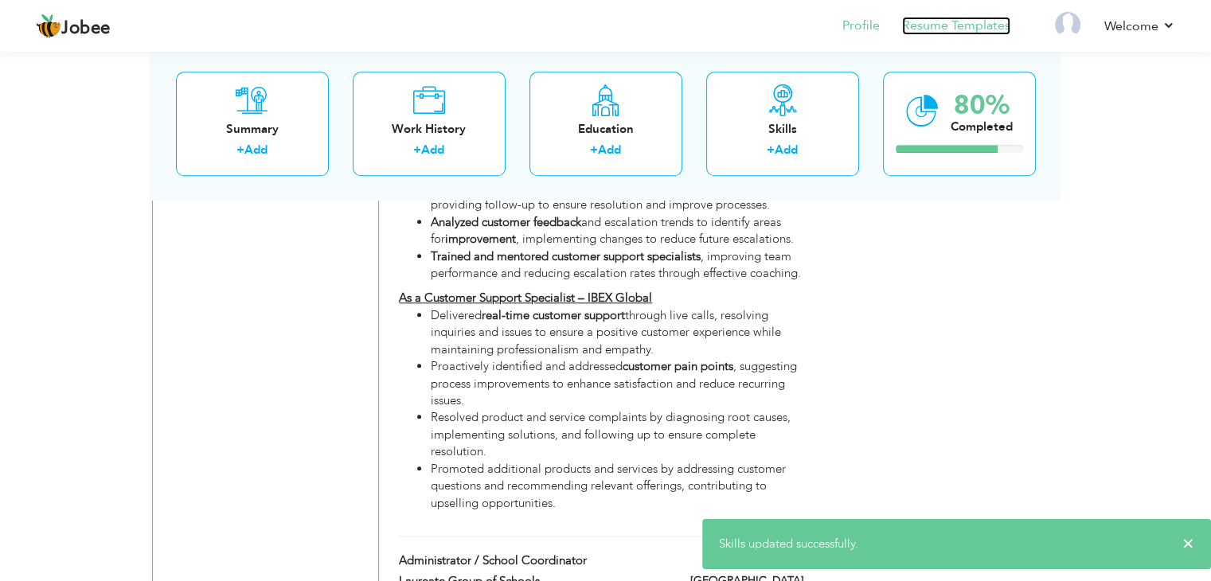
click at [970, 29] on link "Resume Templates" at bounding box center [956, 26] width 108 height 18
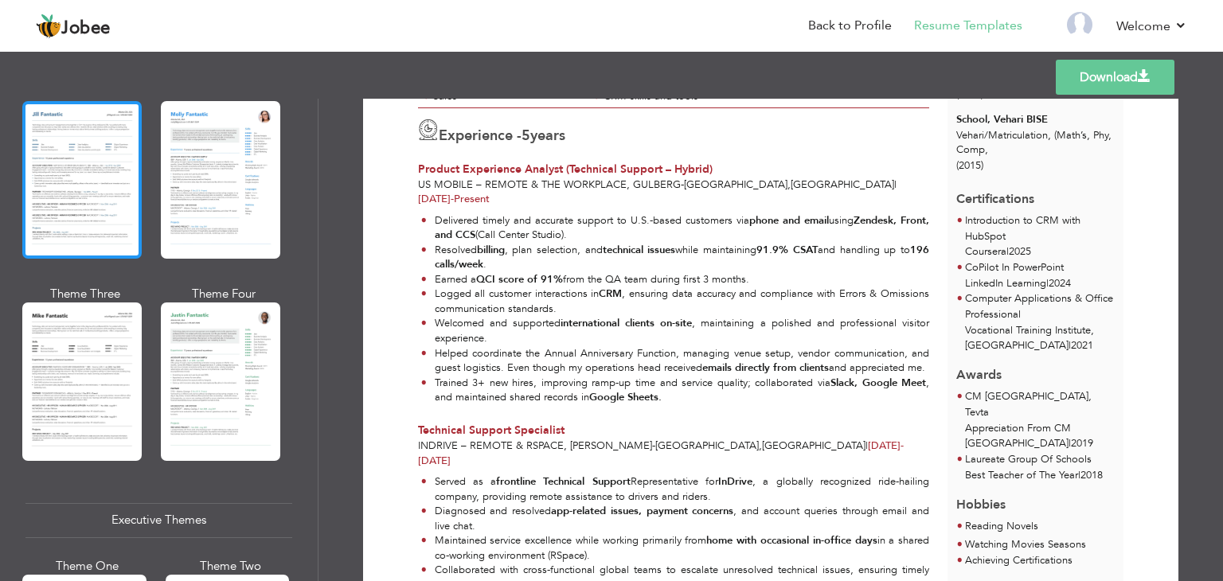
scroll to position [806, 0]
click at [57, 431] on div at bounding box center [81, 381] width 119 height 158
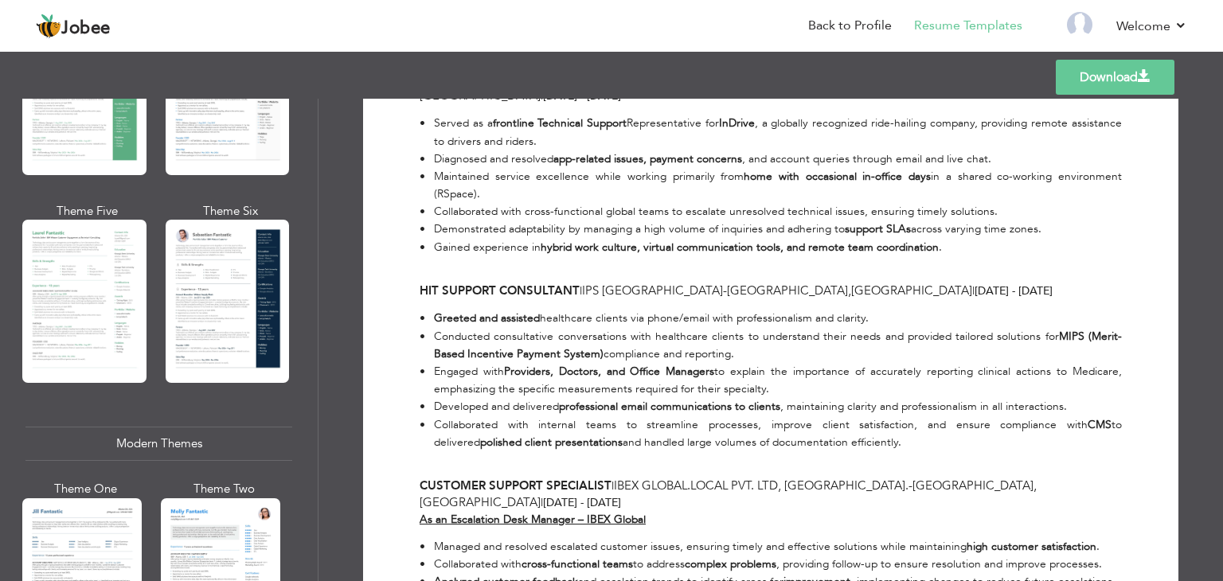
scroll to position [340, 0]
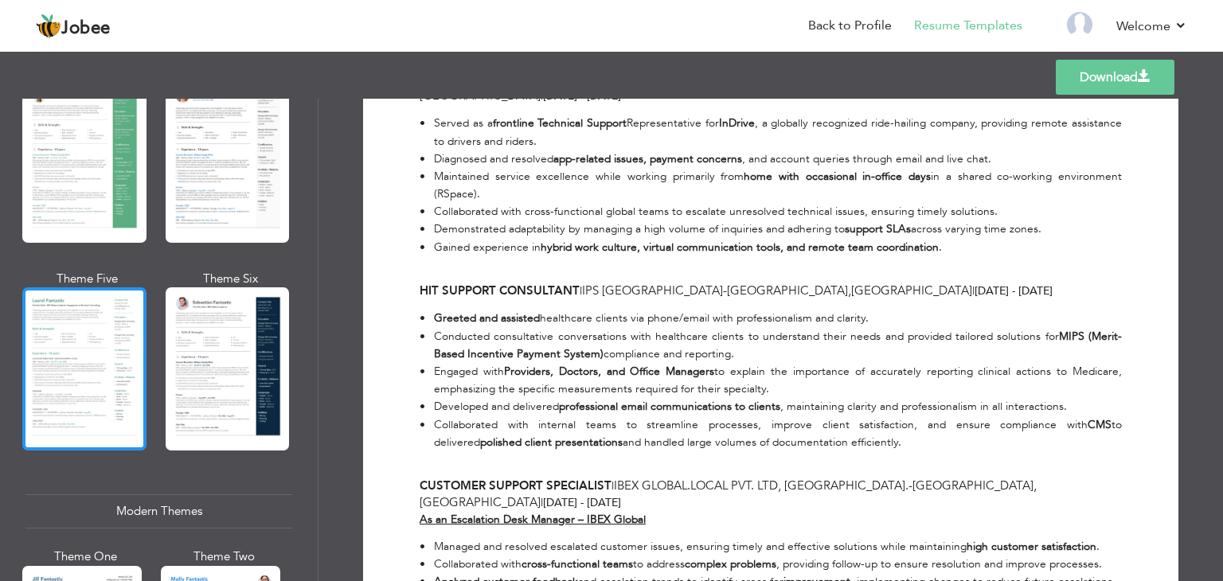
click at [113, 405] on div at bounding box center [84, 368] width 124 height 163
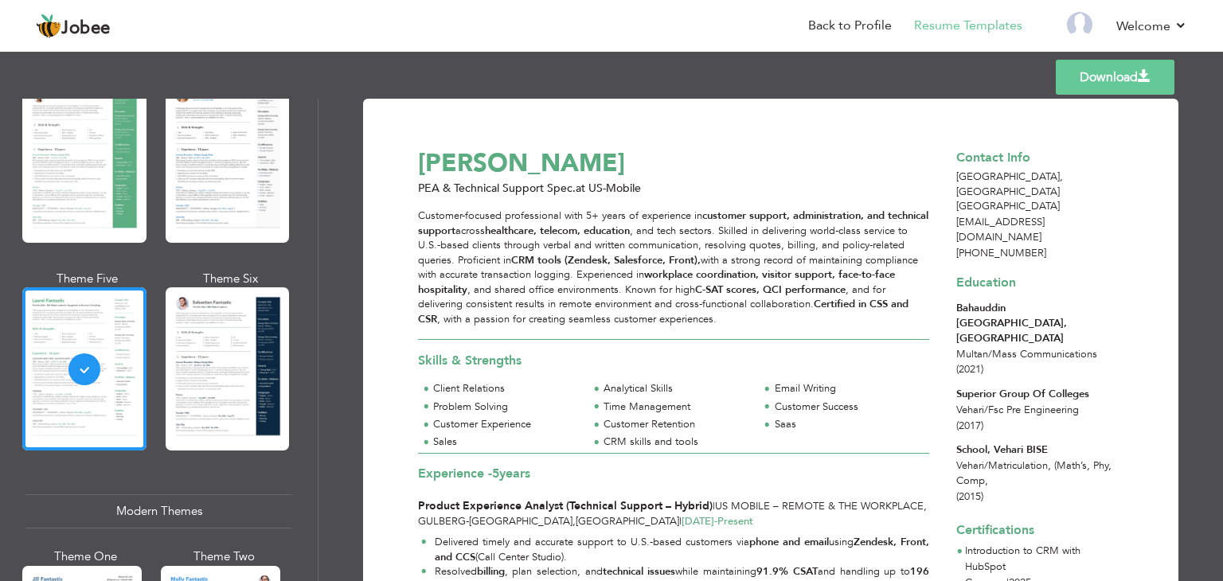
scroll to position [0, 0]
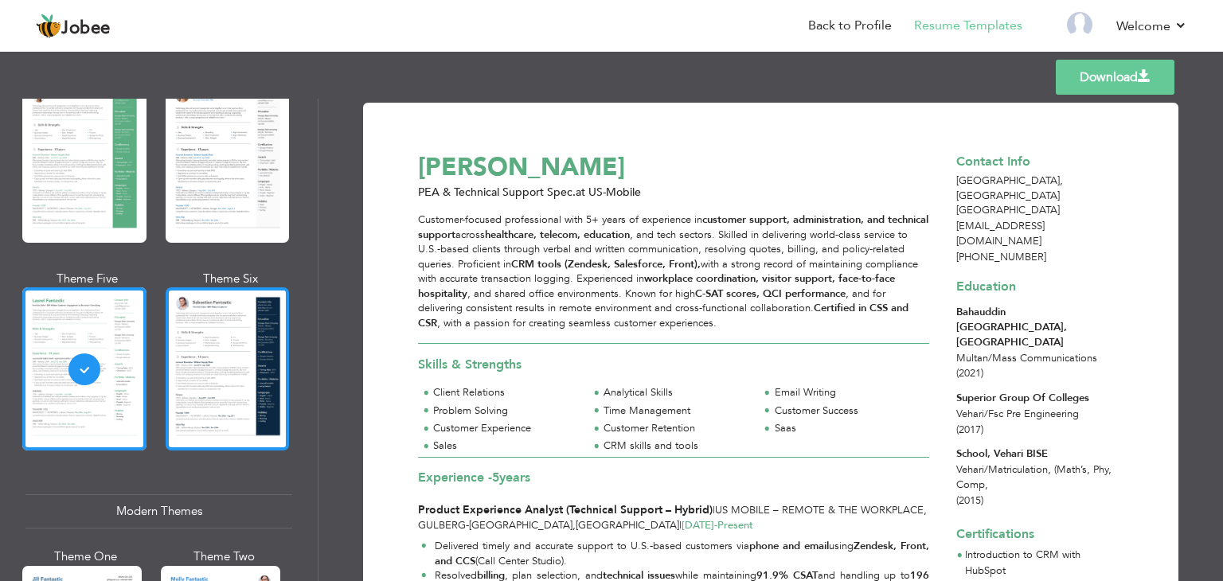
click at [234, 362] on div at bounding box center [228, 368] width 124 height 163
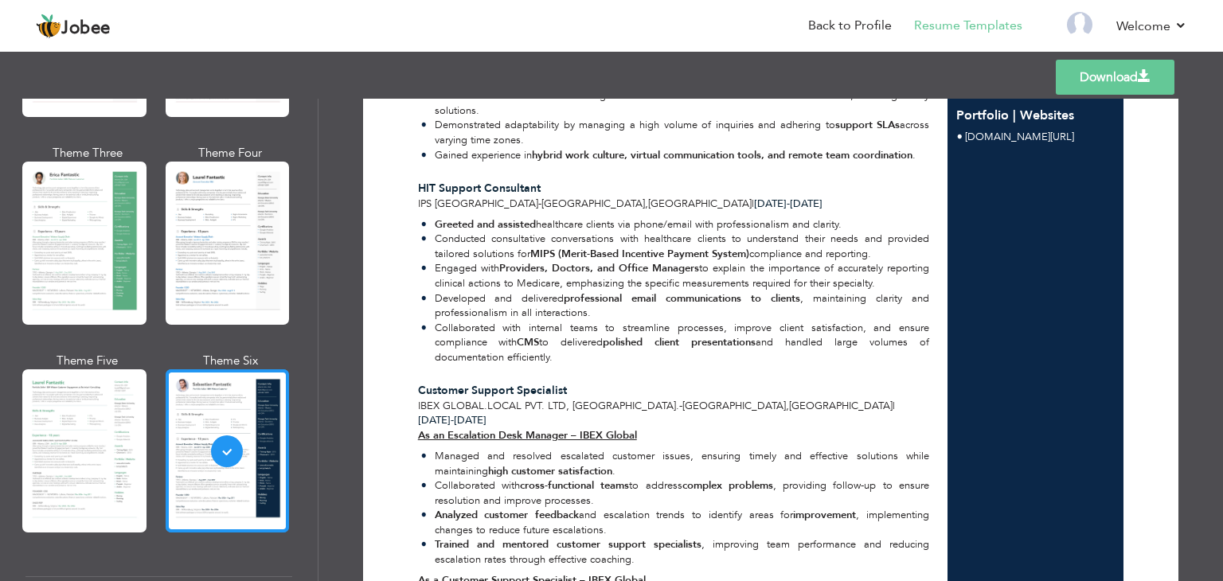
scroll to position [257, 0]
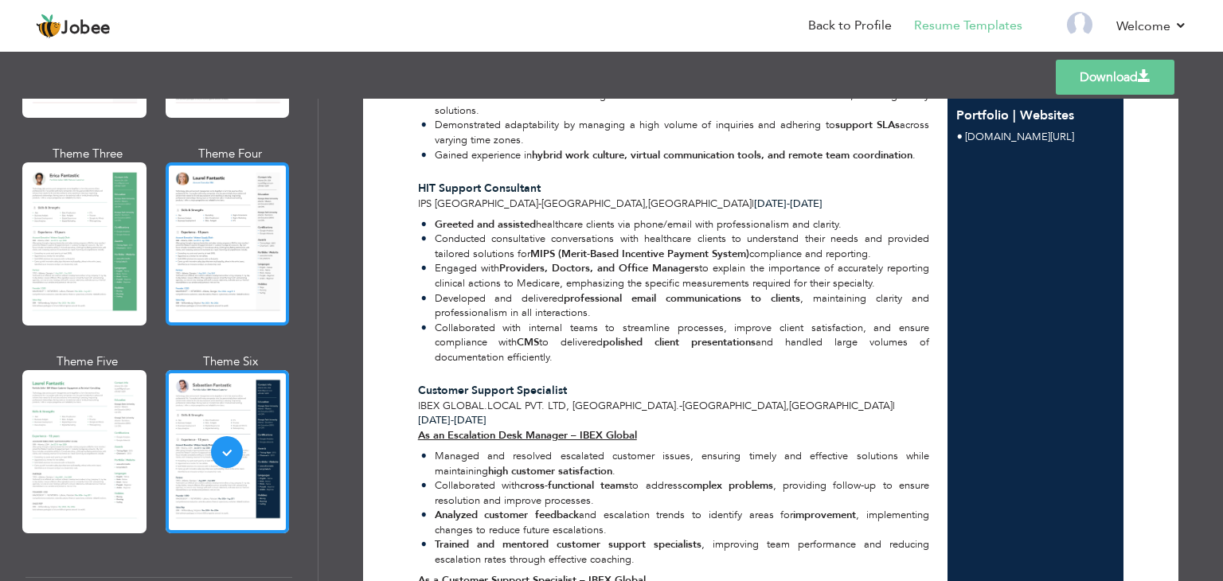
click at [225, 260] on div at bounding box center [228, 243] width 124 height 163
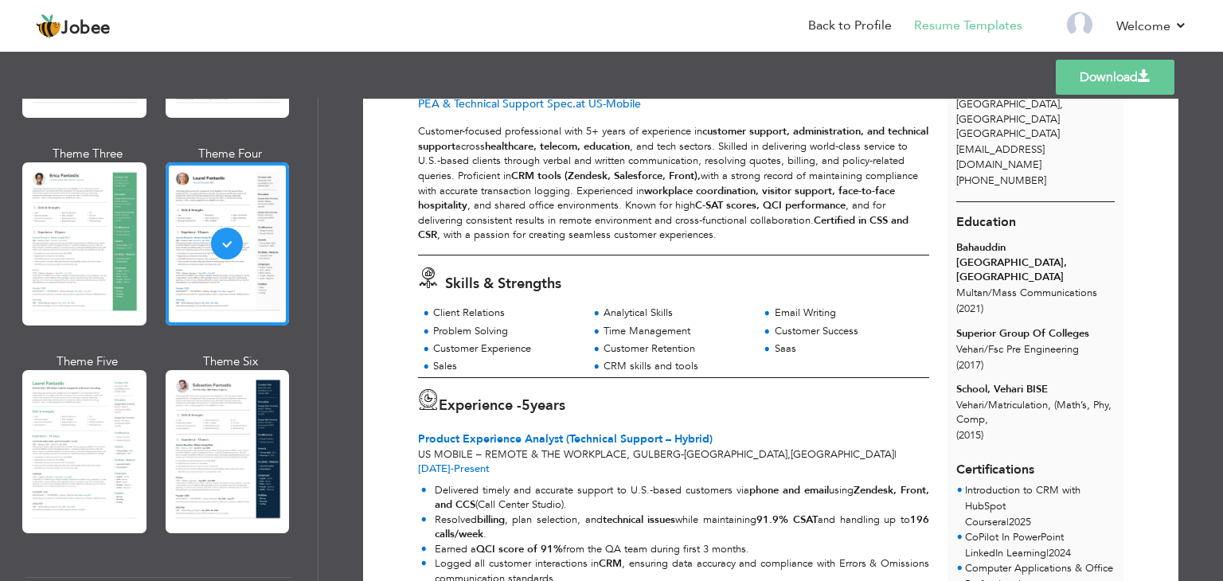
scroll to position [0, 0]
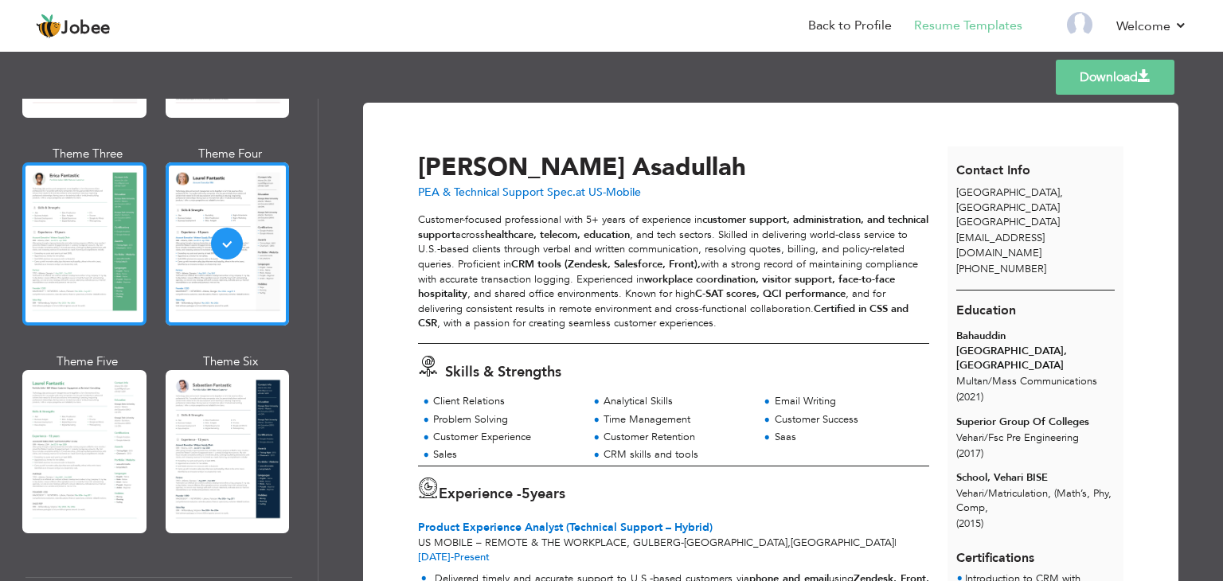
click at [89, 262] on div at bounding box center [84, 243] width 124 height 163
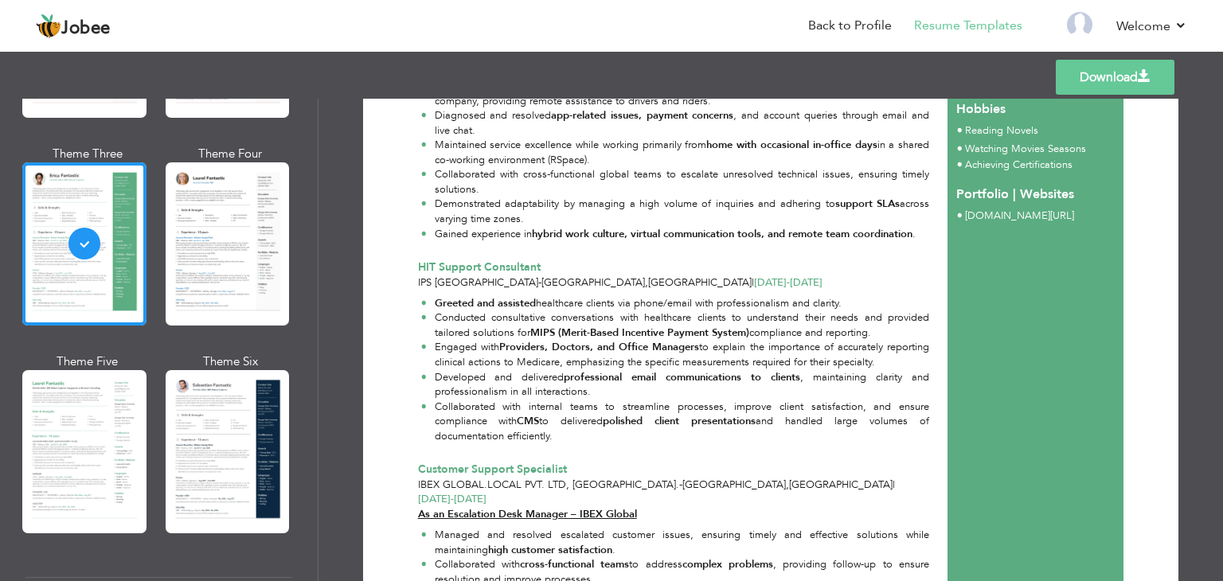
scroll to position [790, 0]
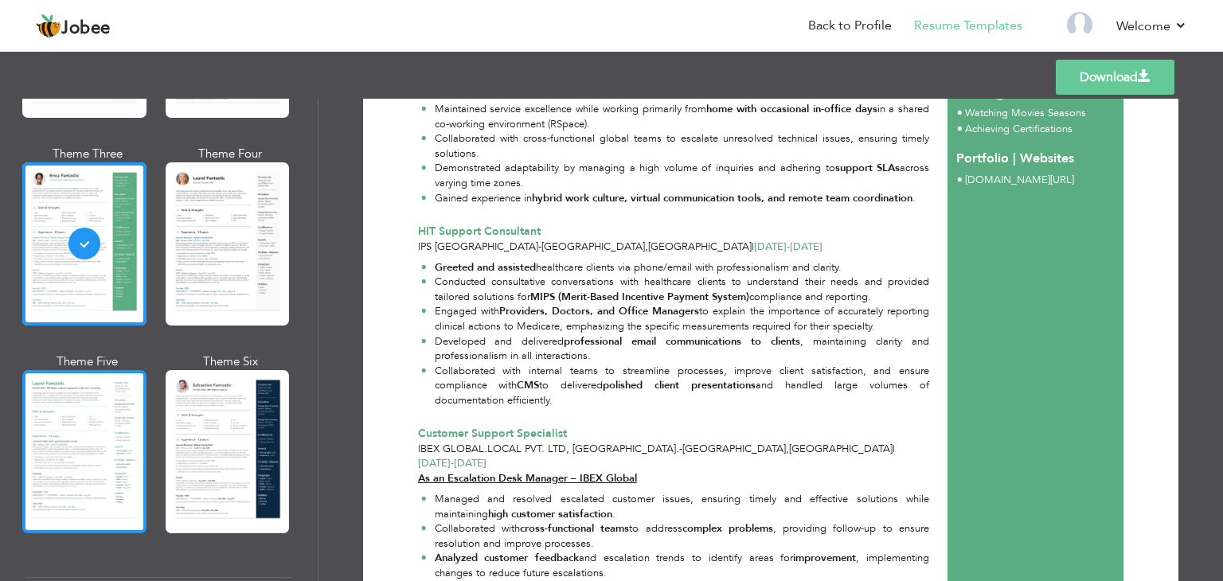
click at [129, 450] on div at bounding box center [84, 451] width 124 height 163
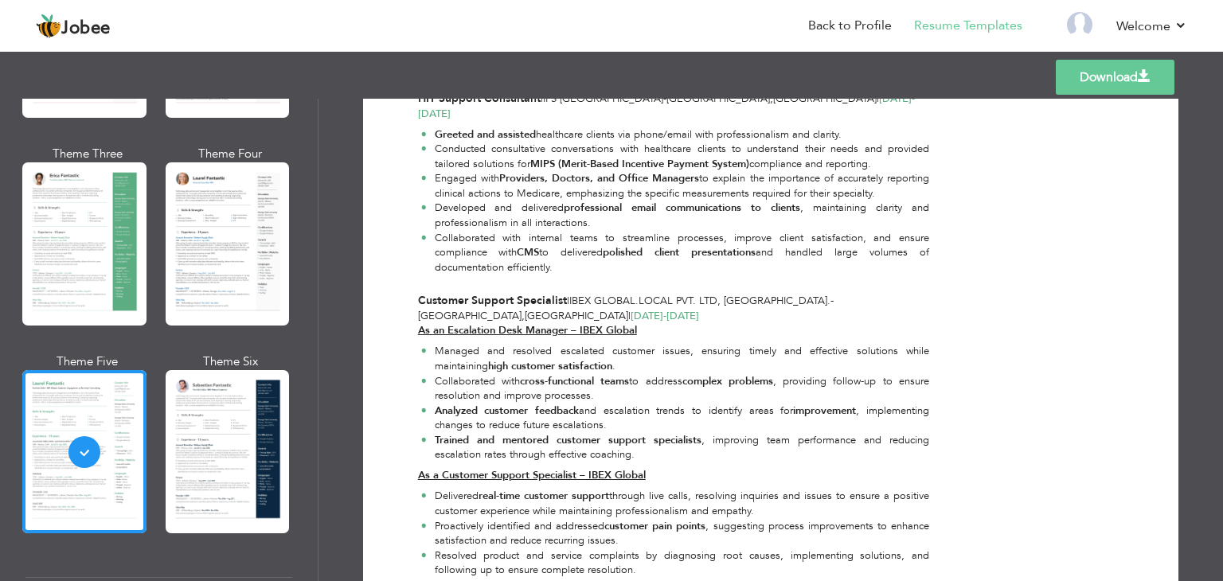
scroll to position [846, 0]
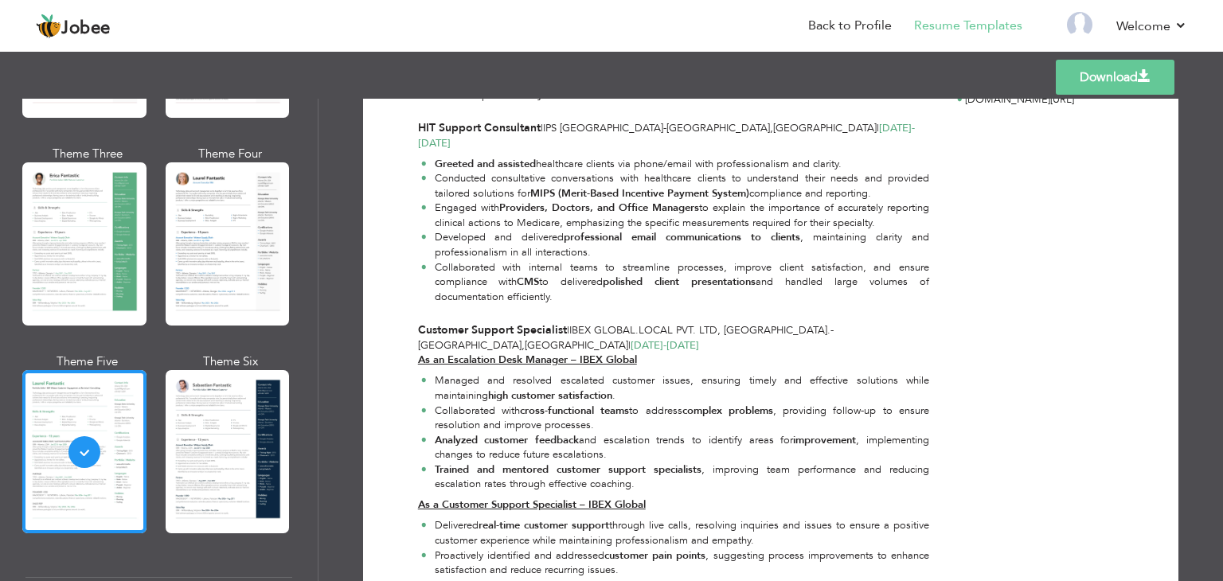
click at [1125, 77] on link "Download" at bounding box center [1115, 77] width 119 height 35
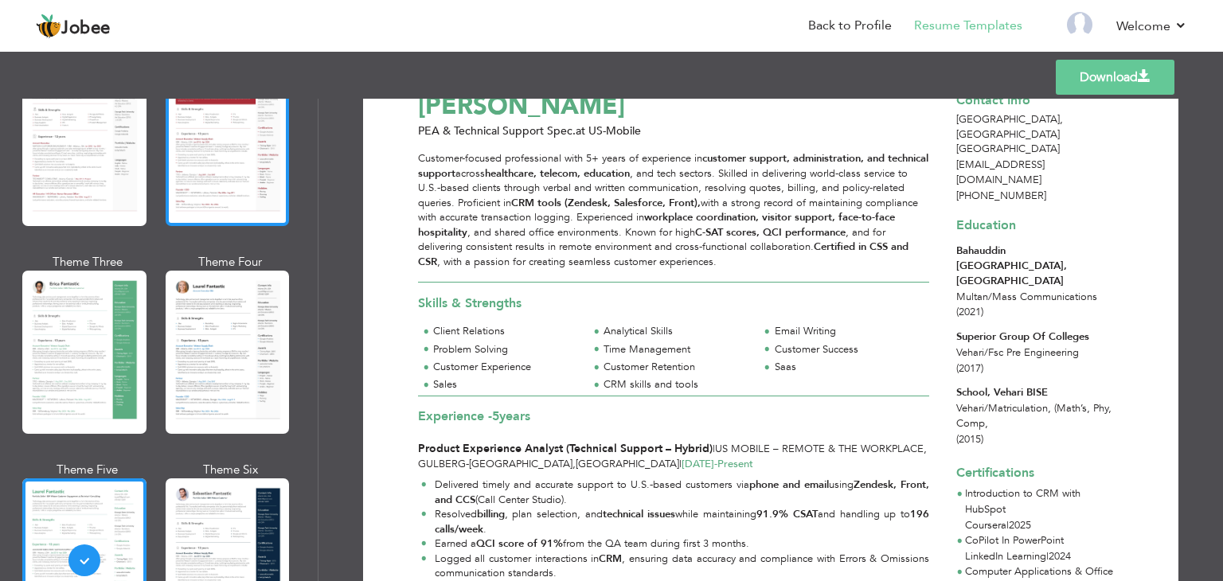
scroll to position [0, 0]
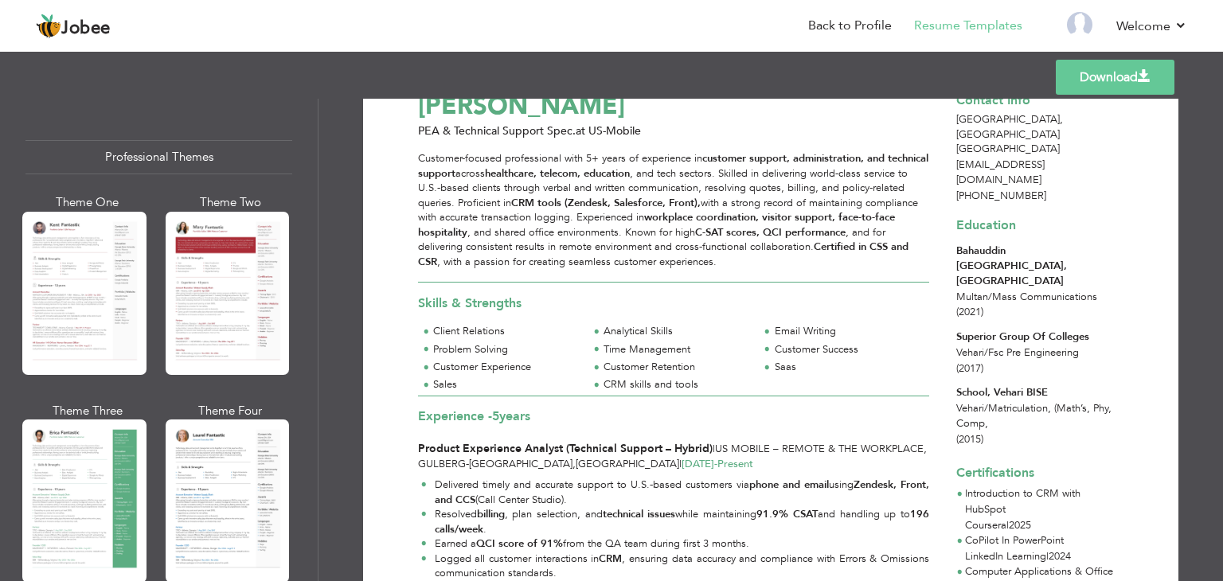
click at [321, 374] on div "Download [PERSON_NAME] PEA & Technical Support Spec. at US-[GEOGRAPHIC_DATA] Cu…" at bounding box center [771, 340] width 905 height 483
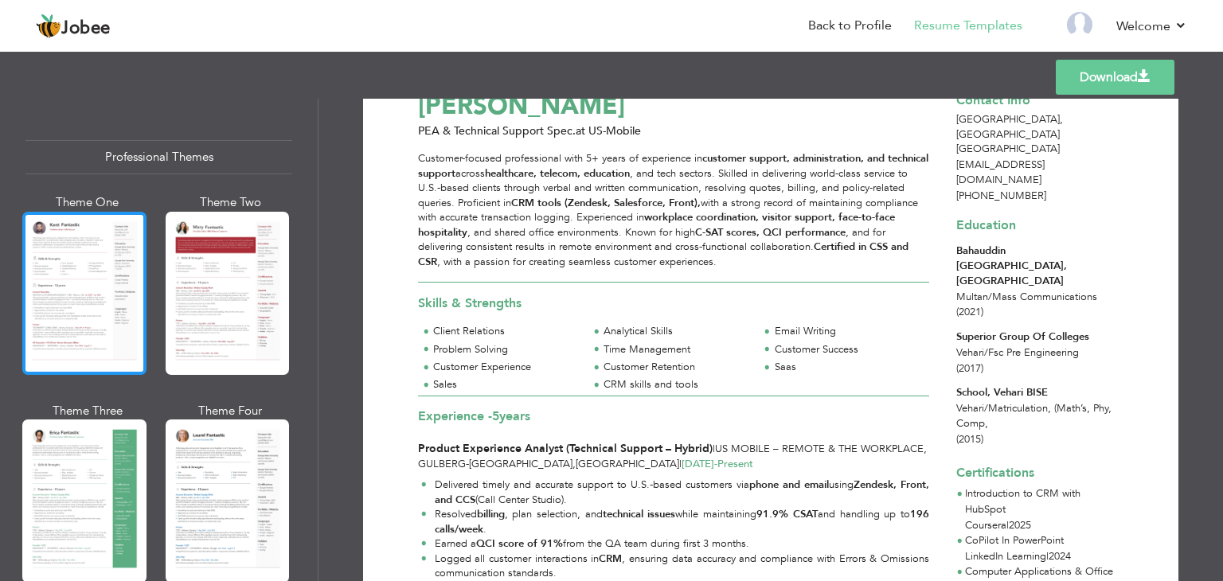
click at [96, 301] on div at bounding box center [84, 293] width 124 height 163
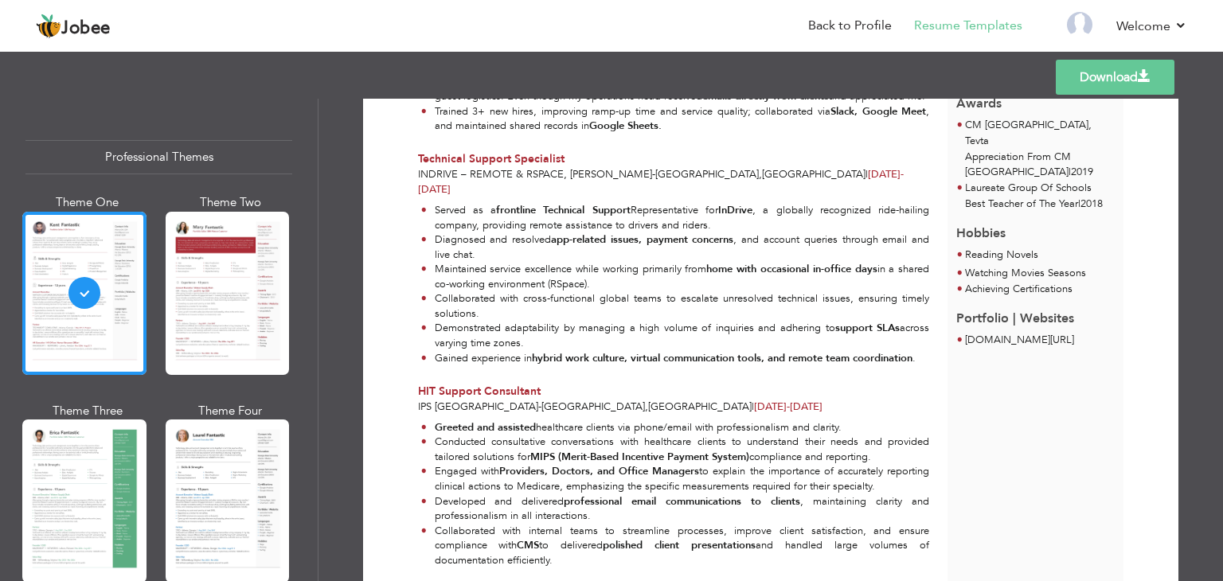
scroll to position [631, 0]
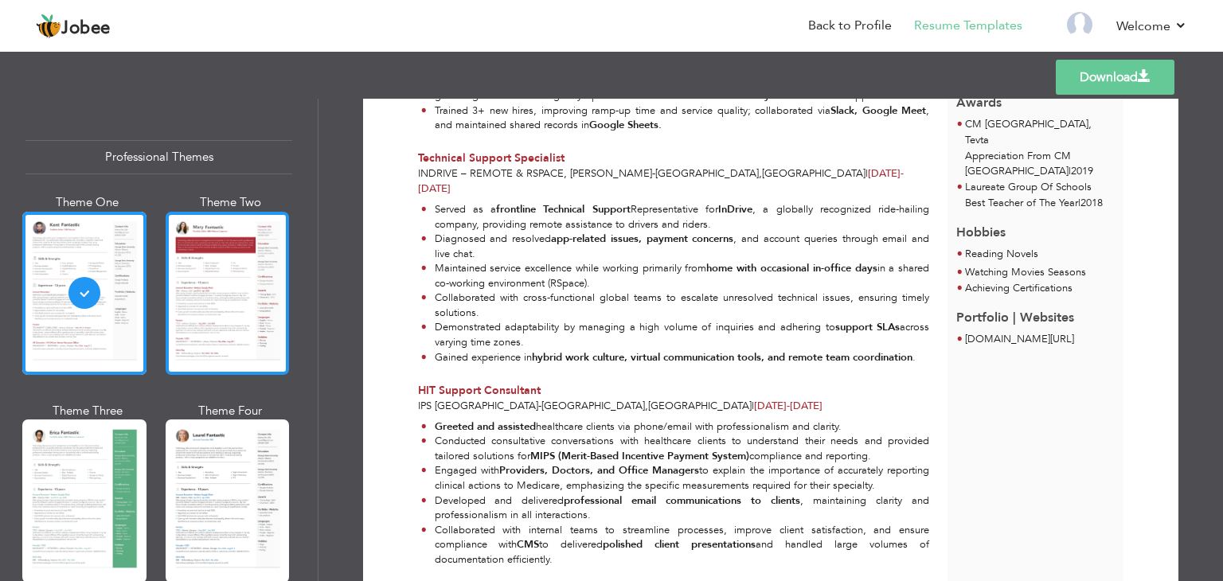
click at [246, 329] on div at bounding box center [228, 293] width 124 height 163
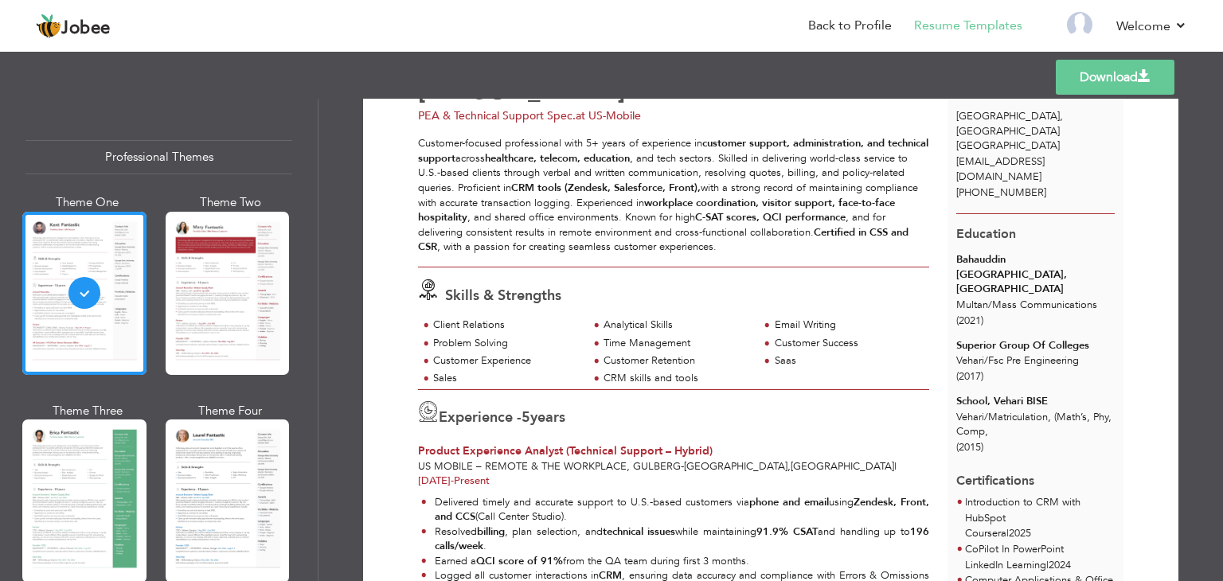
scroll to position [0, 0]
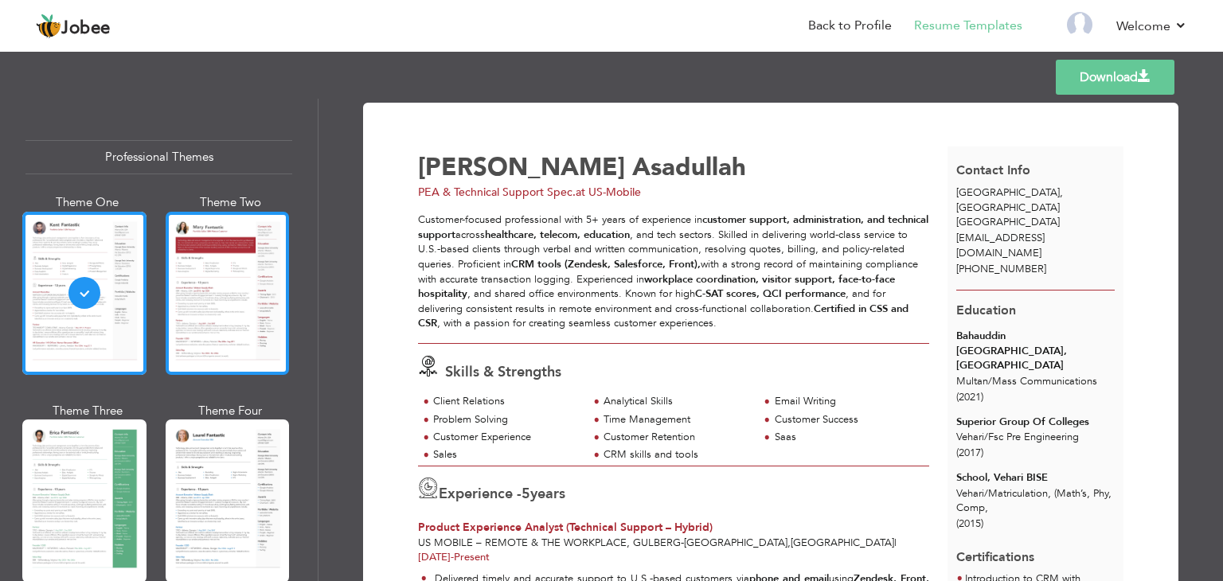
click at [260, 291] on div at bounding box center [228, 293] width 124 height 163
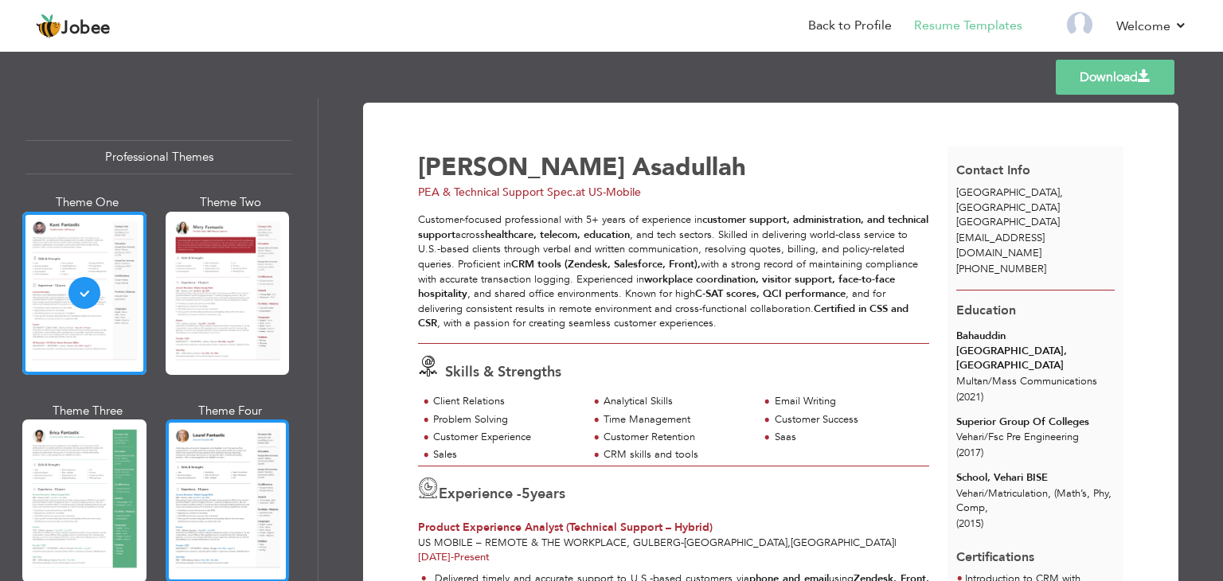
click at [261, 464] on div at bounding box center [228, 501] width 124 height 163
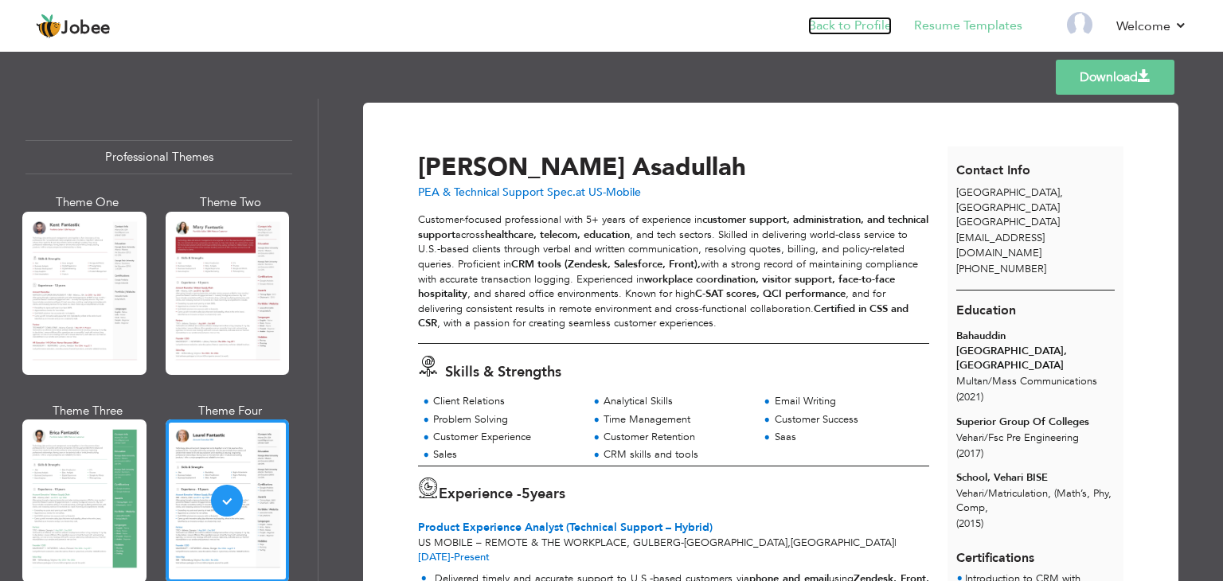
click at [873, 24] on link "Back to Profile" at bounding box center [850, 26] width 84 height 18
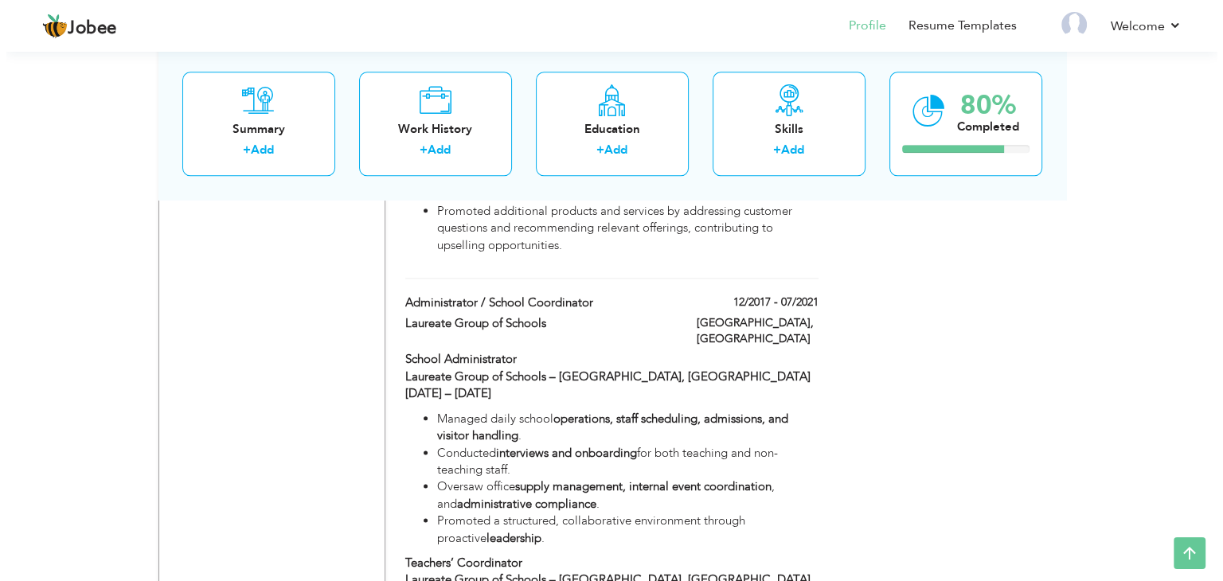
scroll to position [2045, 0]
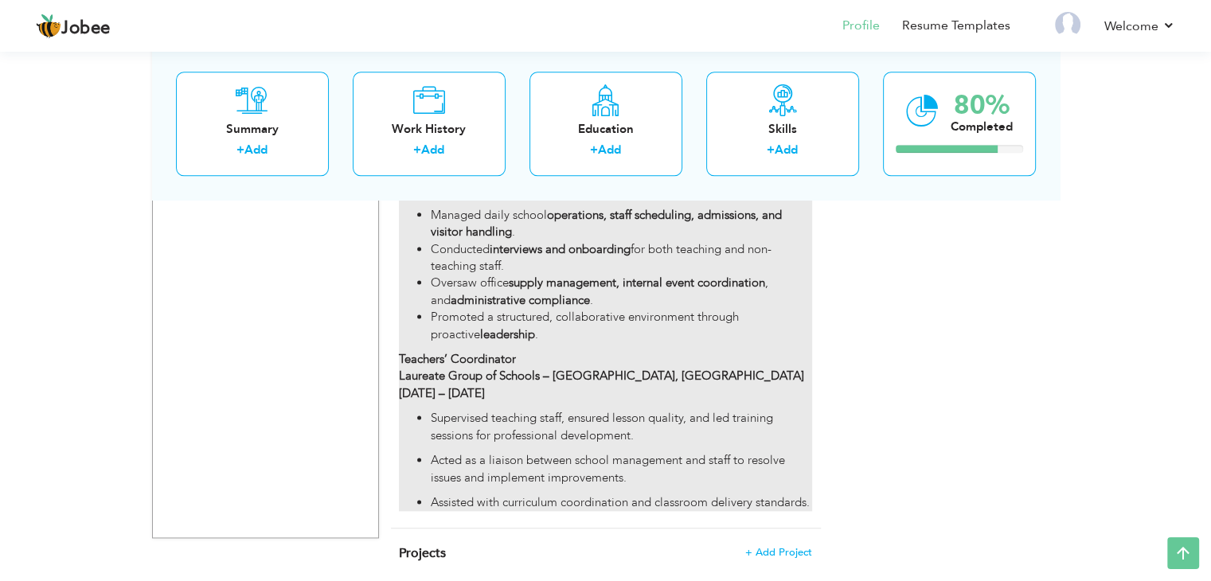
click at [639, 452] on p "Acted as a liaison between school management and staff to resolve issues and im…" at bounding box center [621, 469] width 381 height 34
type input "Administrator / School Coordinator"
type input "Laureate Group of Schools"
type input "12/2017"
type input "07/2021"
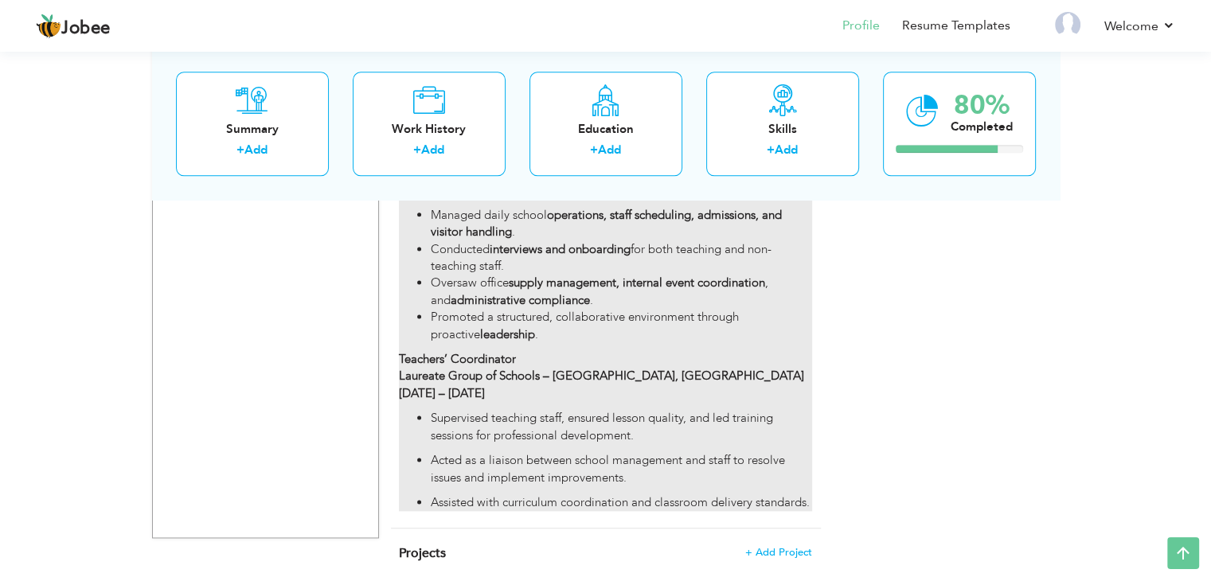
type input "[GEOGRAPHIC_DATA]"
type input "Multan"
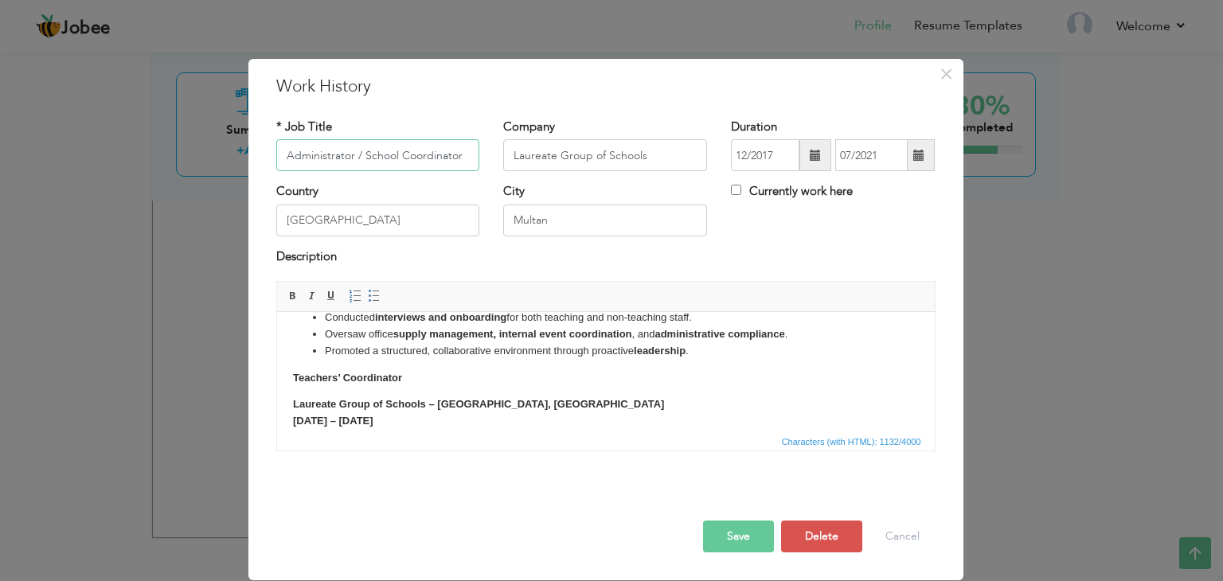
scroll to position [200, 0]
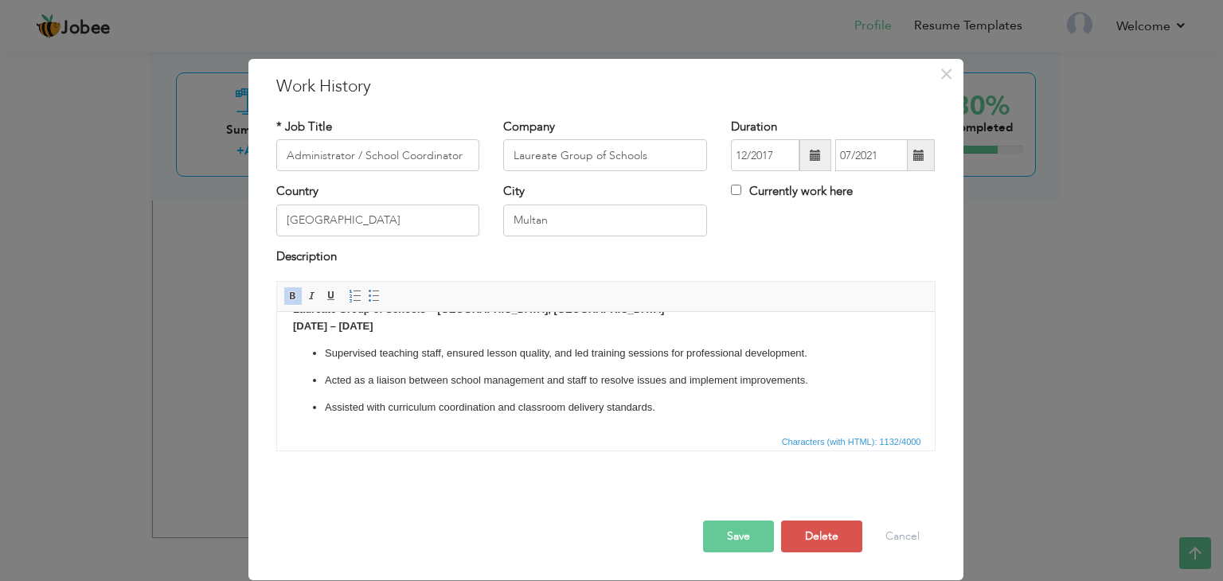
click at [674, 406] on p "Assisted with curriculum coordination and classroom delivery standards." at bounding box center [605, 408] width 562 height 17
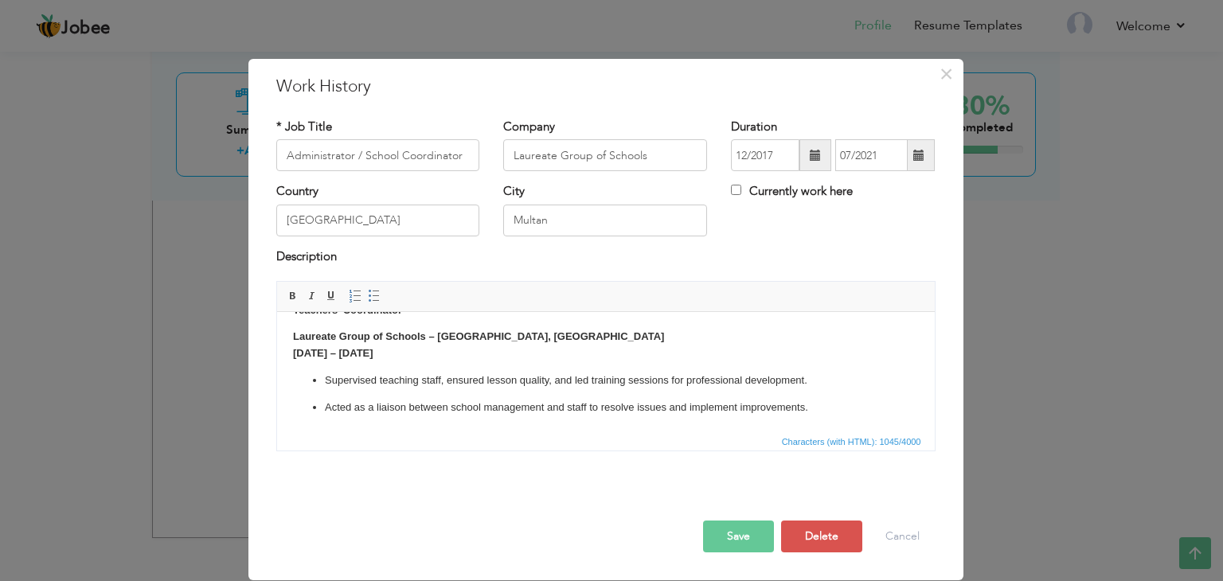
copy body "Jan 2017 – Dec 2018 Supervised teaching staff, ensured lesson quality, and led …"
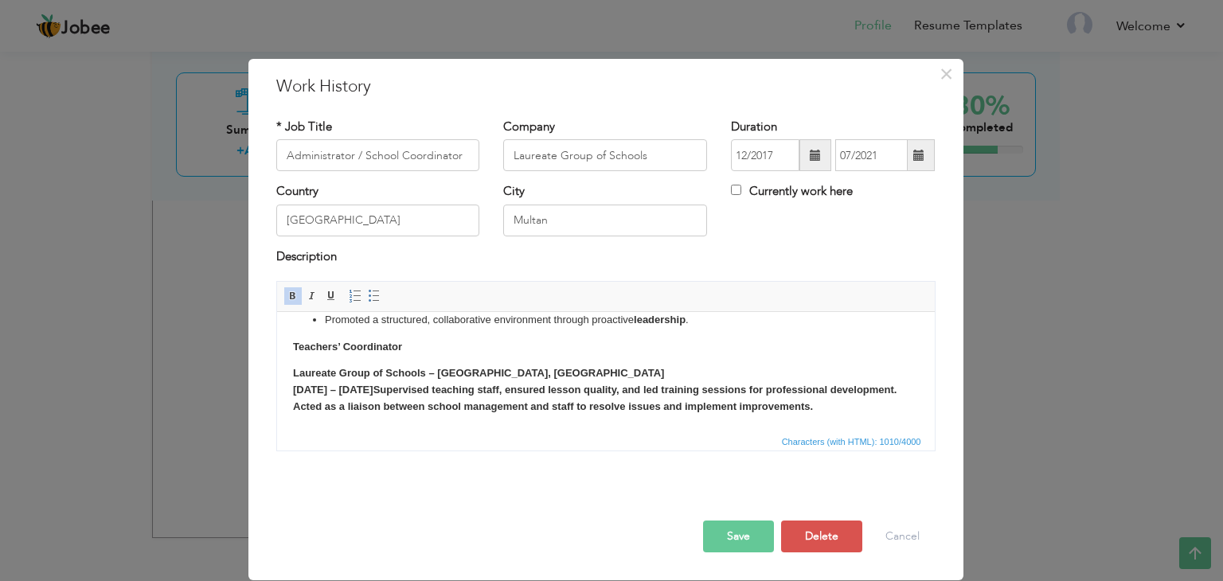
click at [394, 384] on strong "Jan 2017 – Dec 2018 Supervised teaching staff, ensured lesson quality, and led …" at bounding box center [594, 398] width 604 height 29
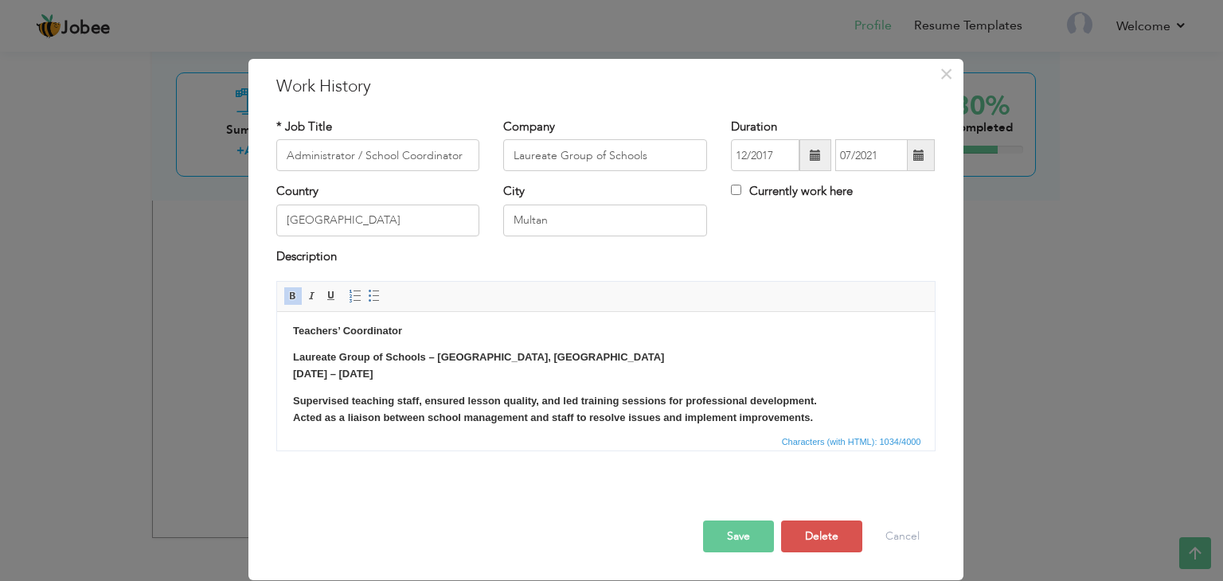
scroll to position [162, 0]
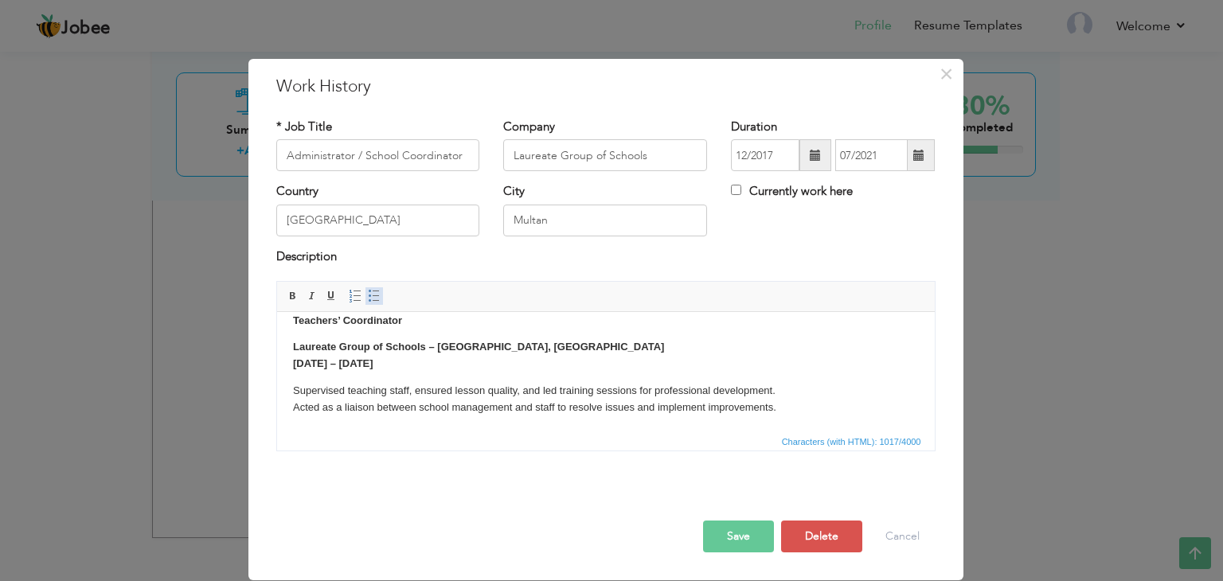
click at [373, 288] on link "Insert/Remove Bulleted List" at bounding box center [374, 296] width 18 height 18
click at [423, 373] on body "School Administrator Laureate Group of Schools – Multan, Pakistan Jan 2019 – Ju…" at bounding box center [605, 291] width 626 height 251
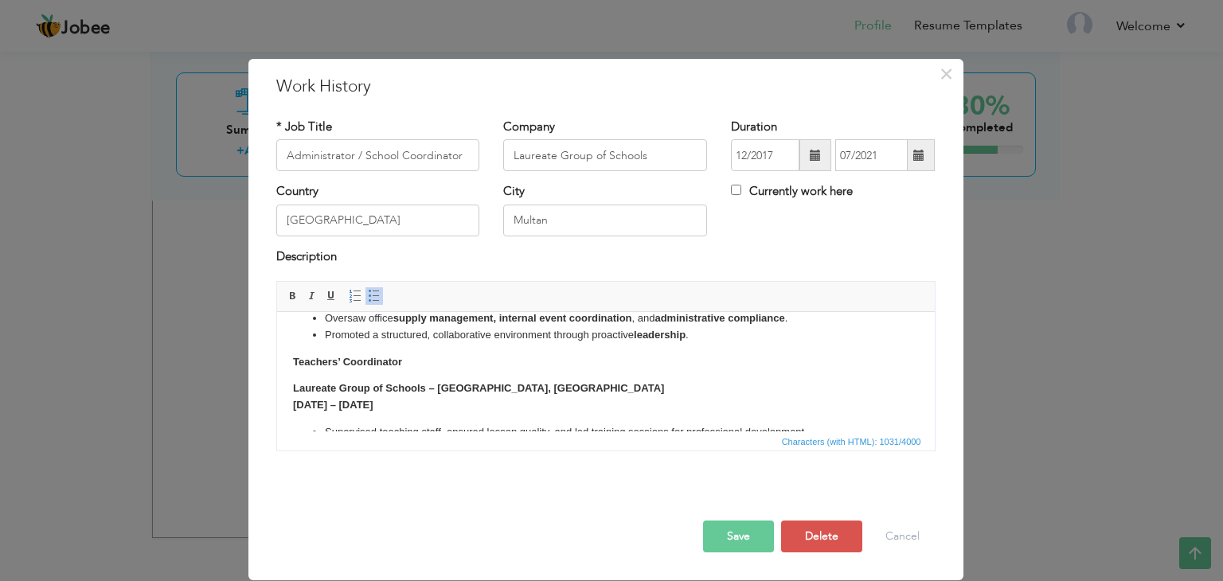
scroll to position [121, 0]
click at [466, 373] on body "School Administrator Laureate Group of Schools – Multan, Pakistan Jan 2019 – Ju…" at bounding box center [605, 332] width 626 height 251
click at [322, 374] on body "School Administrator Laureate Group of Schools – Multan, Pakistan Jan 2019 – Ju…" at bounding box center [605, 332] width 626 height 251
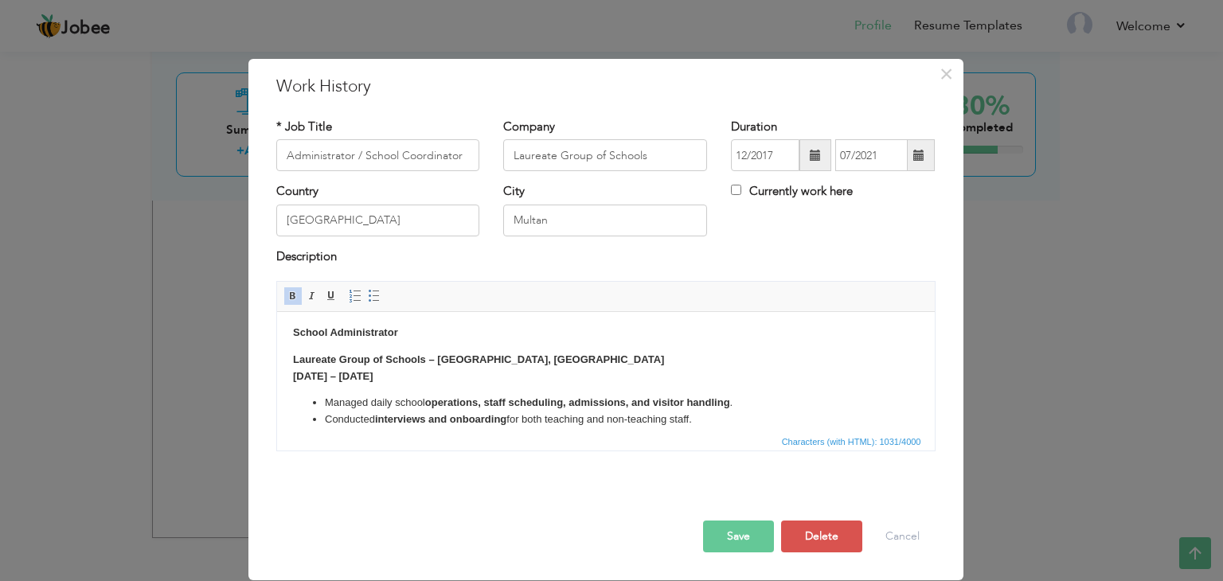
scroll to position [0, 0]
click at [362, 379] on strong "[DATE] – [DATE]" at bounding box center [332, 379] width 80 height 12
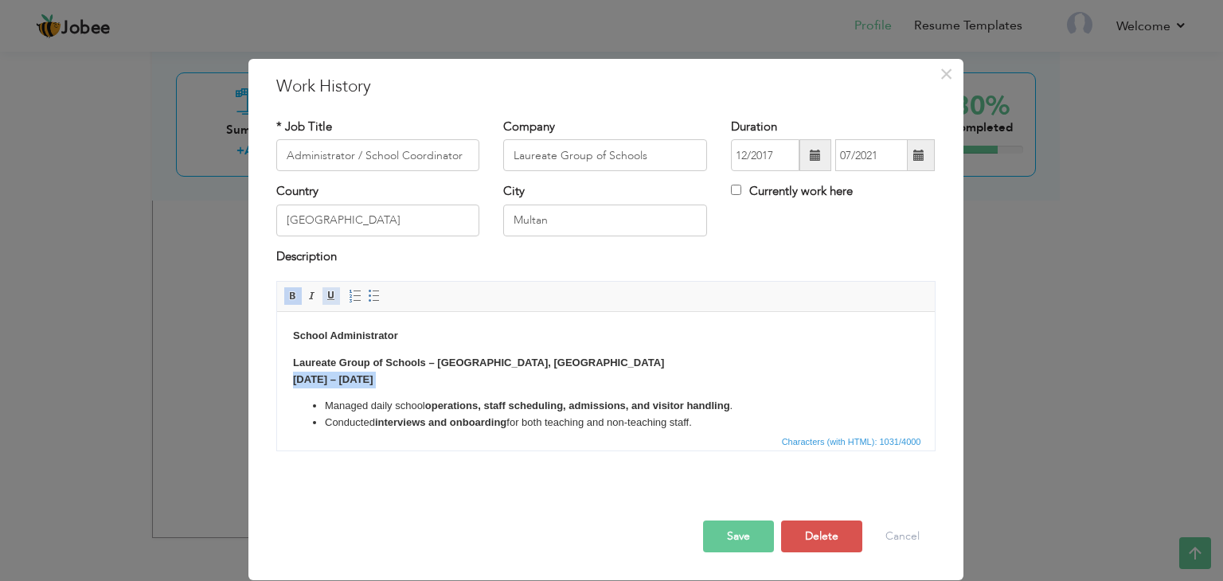
click at [334, 292] on span at bounding box center [331, 296] width 13 height 13
click at [464, 379] on p "Laureate Group of Schools – Multan, Pakistan Jan 2019 – Jul 2021" at bounding box center [605, 371] width 626 height 33
click at [350, 333] on strong "School Administrator" at bounding box center [344, 336] width 105 height 12
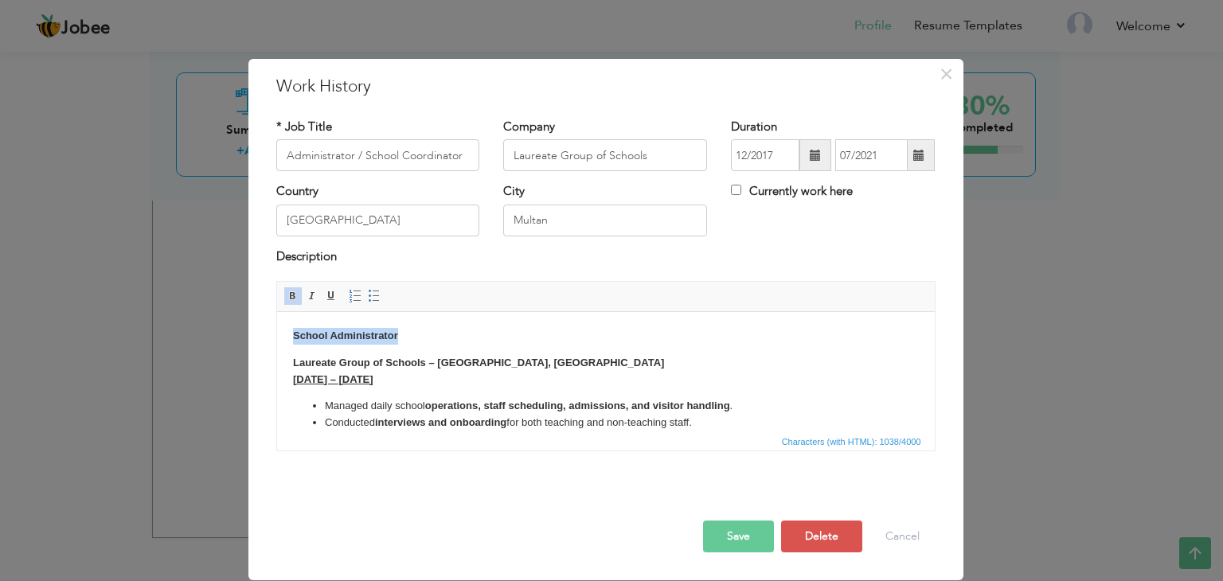
click at [350, 333] on strong "School Administrator" at bounding box center [344, 336] width 105 height 12
click at [330, 297] on span at bounding box center [331, 296] width 13 height 13
click at [472, 389] on body "School Administrator Laureate Group of Schools – Multan, Pakistan Jan 2019 – Ju…" at bounding box center [605, 453] width 626 height 251
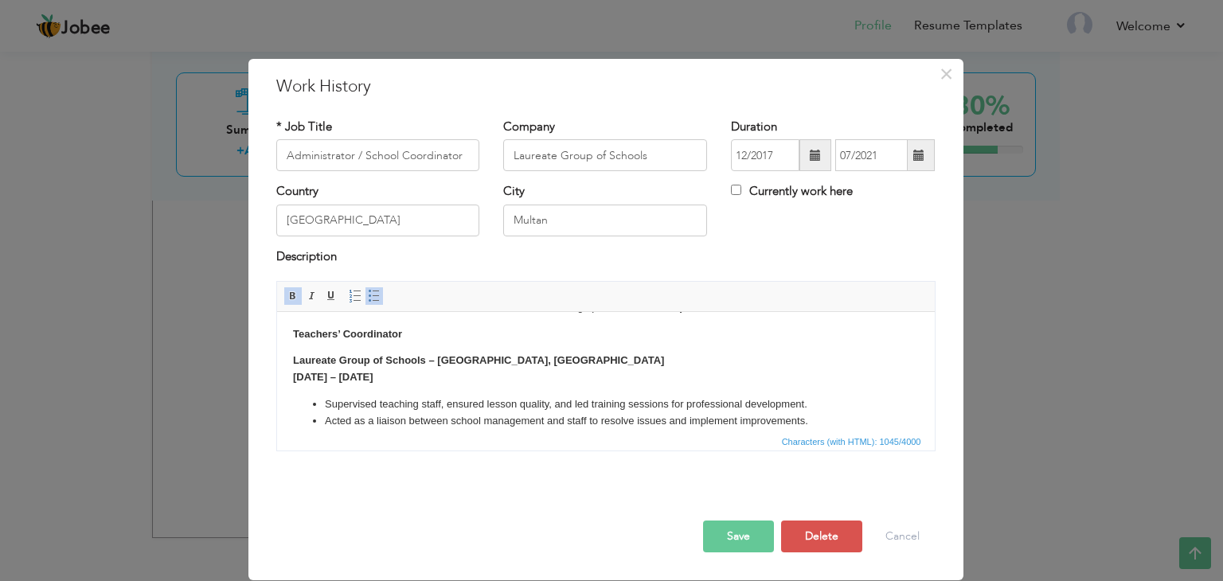
scroll to position [150, 0]
click at [361, 330] on strong "Teachers’ Coordinator" at bounding box center [346, 333] width 109 height 12
click at [325, 299] on span at bounding box center [331, 296] width 13 height 13
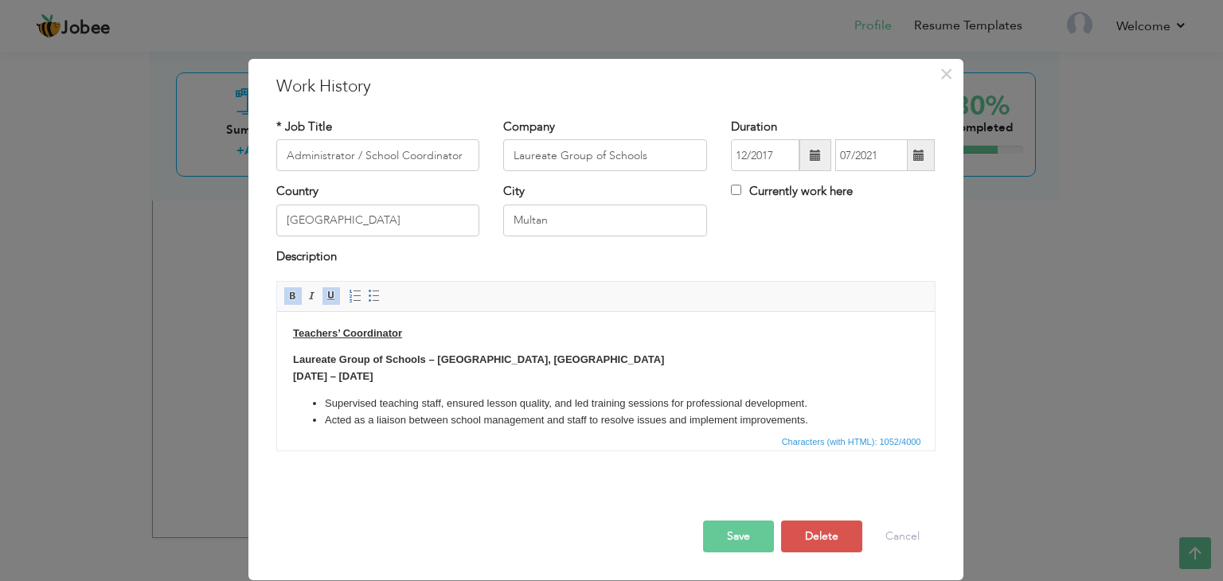
click at [370, 383] on p "Laureate Group of Schools – Multan, Pakistan Jan 2017 – Dec 2018" at bounding box center [605, 368] width 626 height 33
click at [327, 287] on link "Underline" at bounding box center [331, 296] width 18 height 18
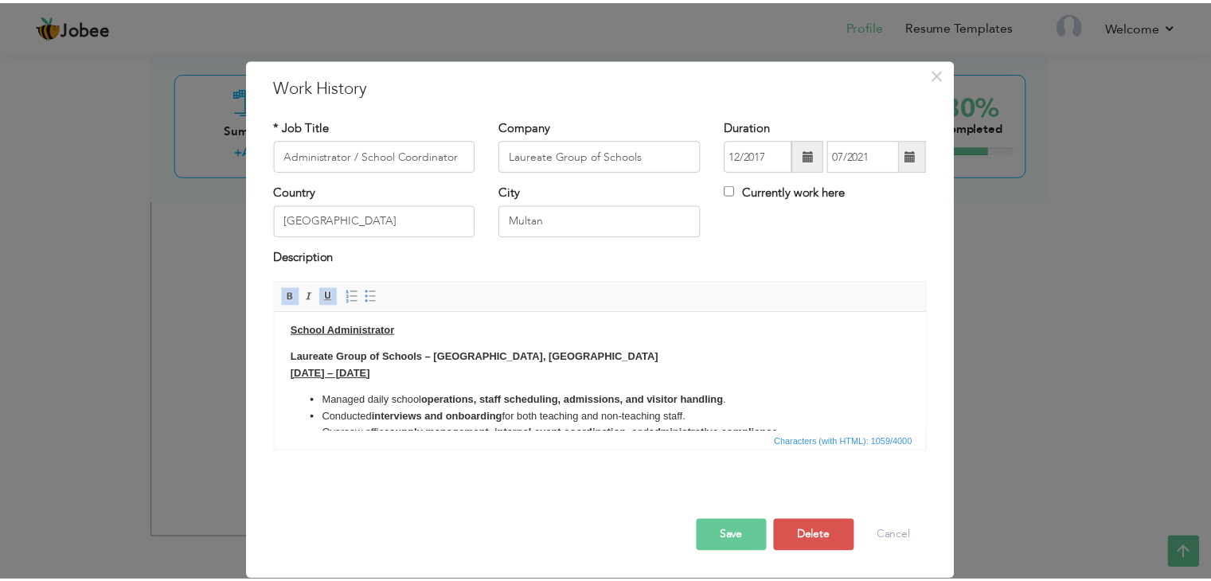
scroll to position [0, 0]
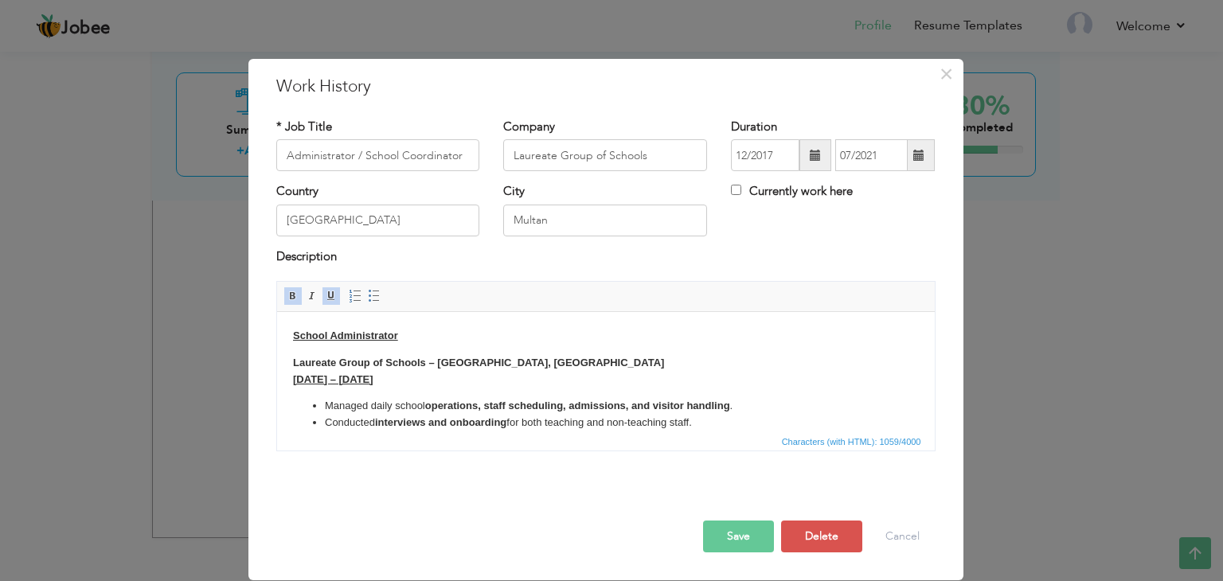
click at [739, 531] on button "Save" at bounding box center [738, 537] width 71 height 32
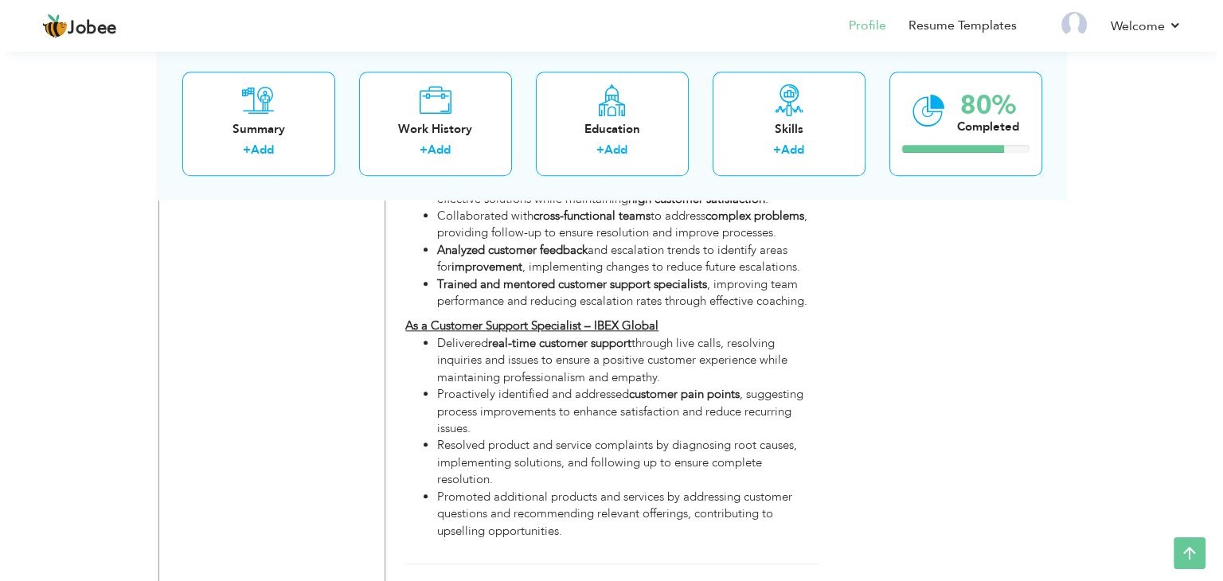
scroll to position [1554, 0]
click at [717, 438] on li "Resolved product and service complaints by diagnosing root causes, implementing…" at bounding box center [621, 463] width 381 height 51
type input "Customer Support Specialist"
type input "Ibex Global.Local Pvt. Ltd, [GEOGRAPHIC_DATA]."
type input "08/2021"
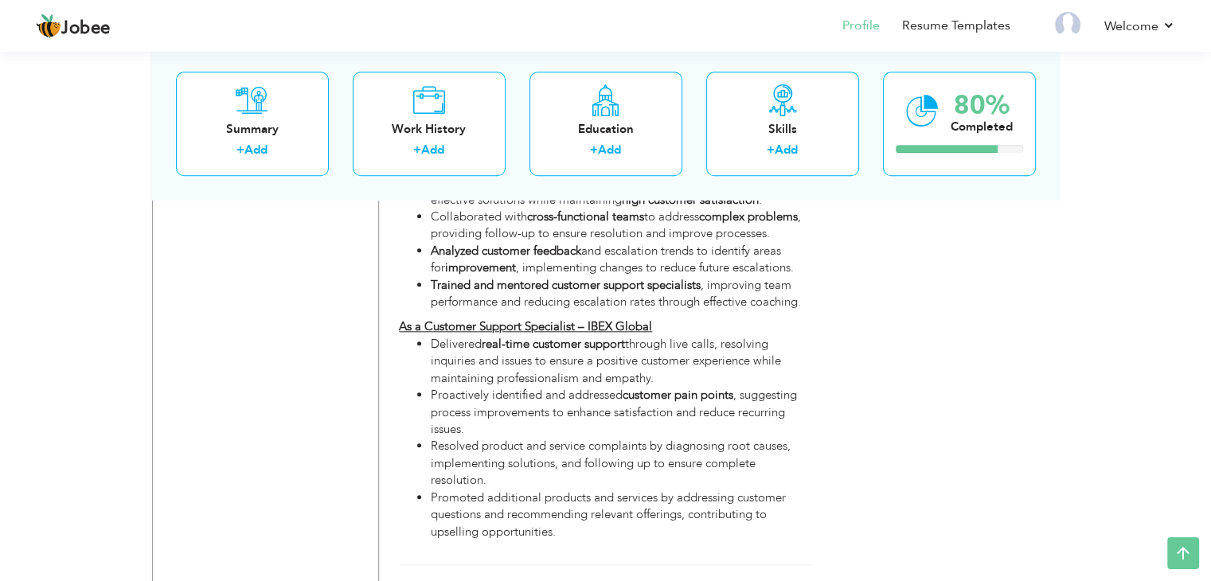
type input "12/2023"
type input "[GEOGRAPHIC_DATA]"
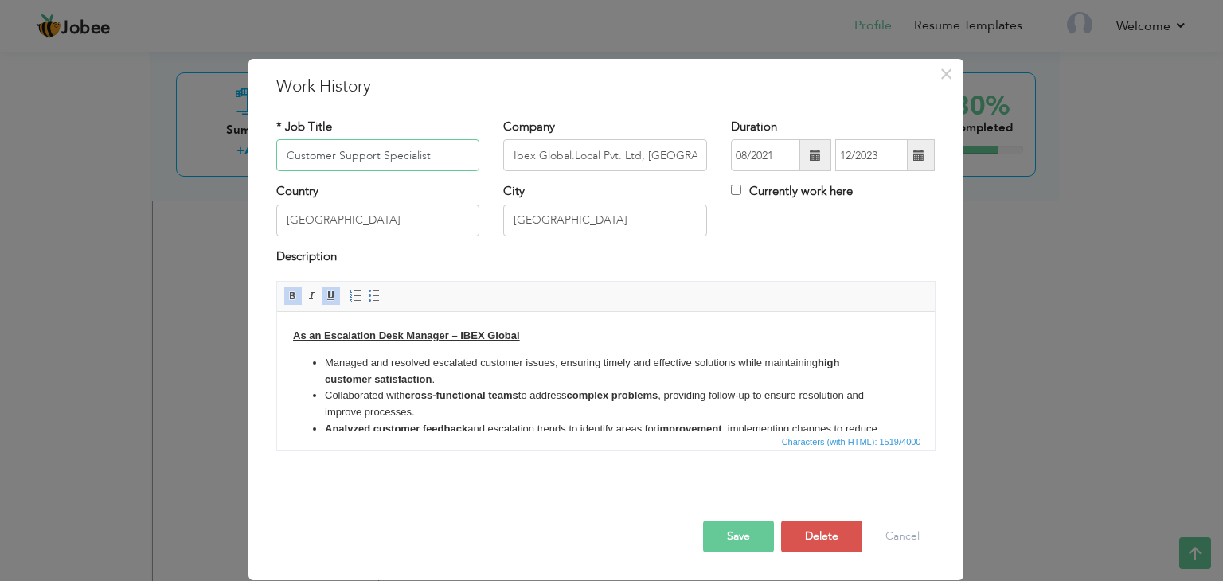
scroll to position [241, 0]
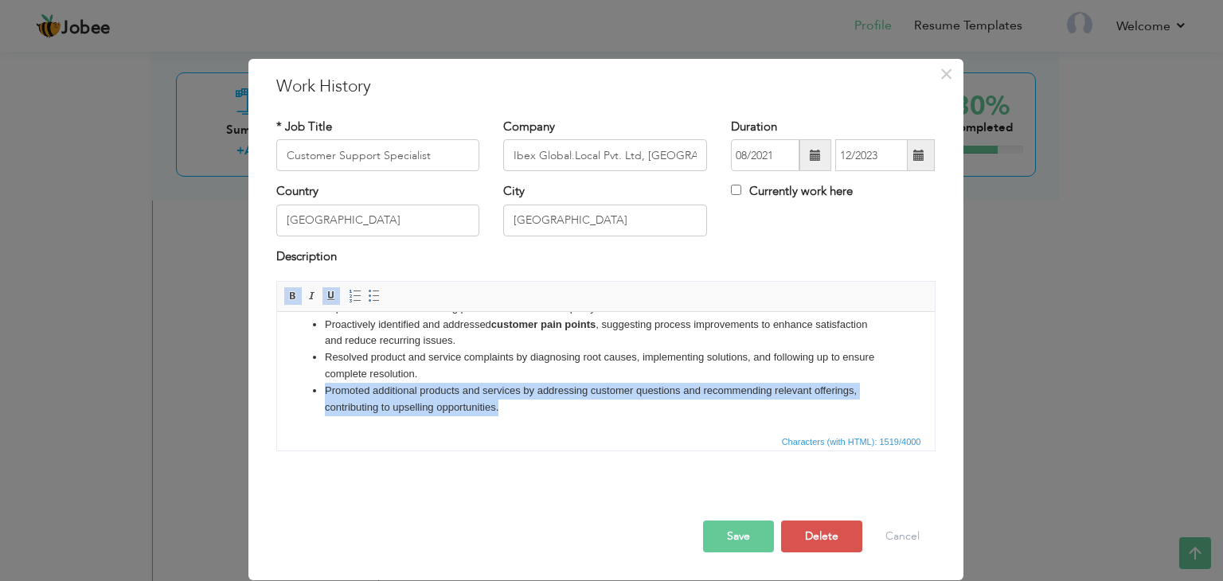
drag, startPoint x: 510, startPoint y: 413, endPoint x: 288, endPoint y: 388, distance: 223.6
click at [288, 388] on html "As an Escalation Desk Manager – IBEX Global Managed and resolved escalated cust…" at bounding box center [605, 251] width 658 height 361
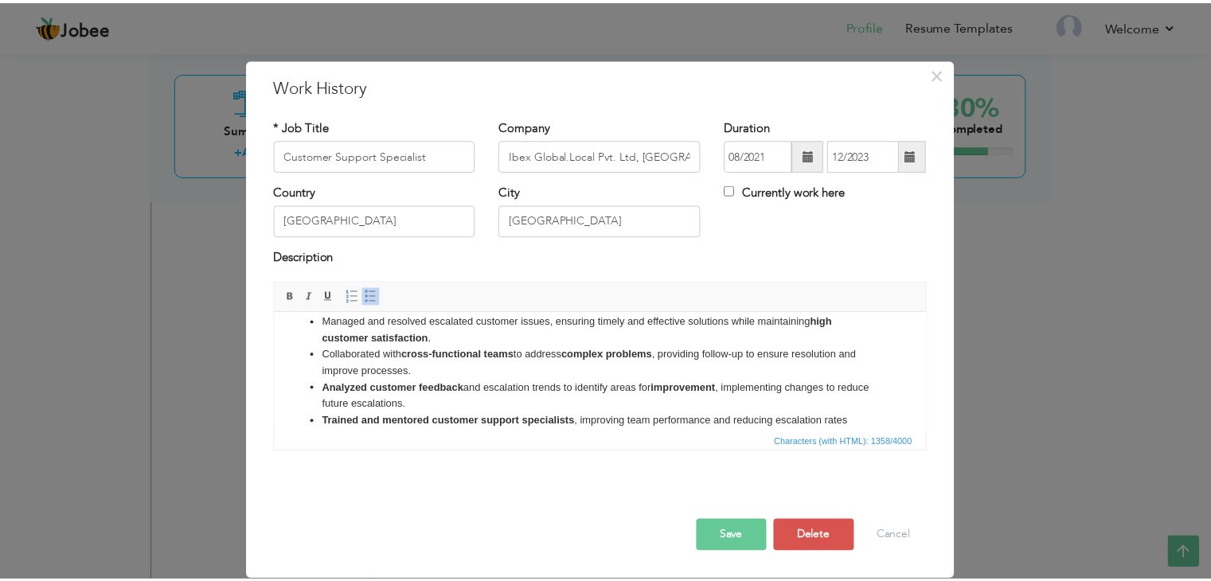
scroll to position [0, 0]
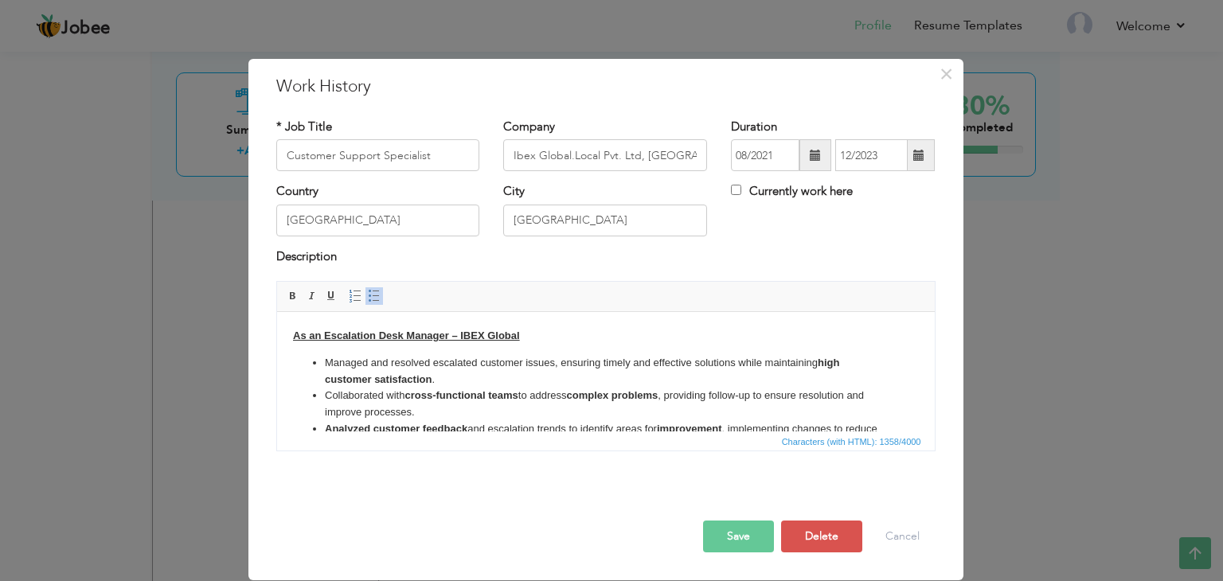
click at [713, 533] on button "Save" at bounding box center [738, 537] width 71 height 32
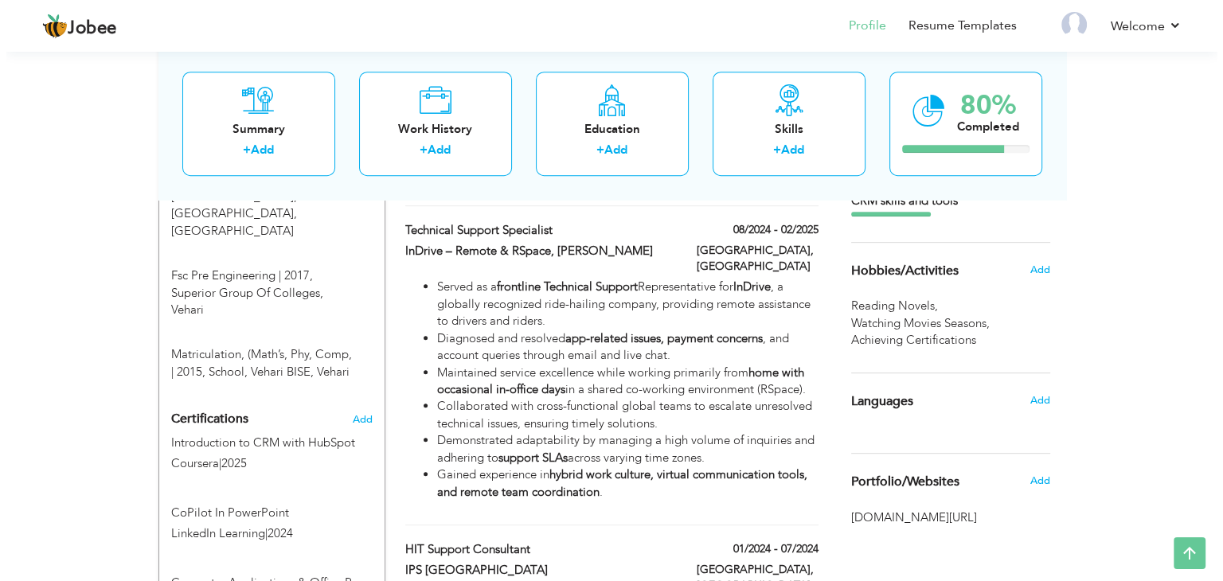
scroll to position [775, 0]
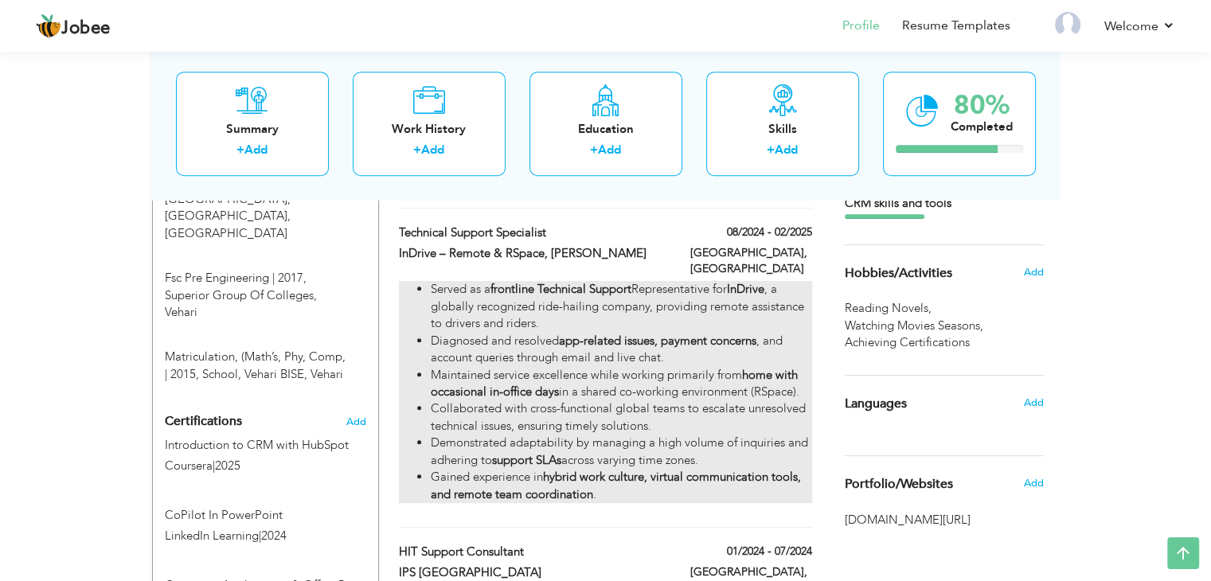
click at [643, 367] on li "Maintained service excellence while working primarily from home with occasional…" at bounding box center [621, 384] width 381 height 34
type input "Technical Support Specialist"
type input "InDrive – Remote & RSpace, [PERSON_NAME]"
type input "08/2024"
type input "02/2025"
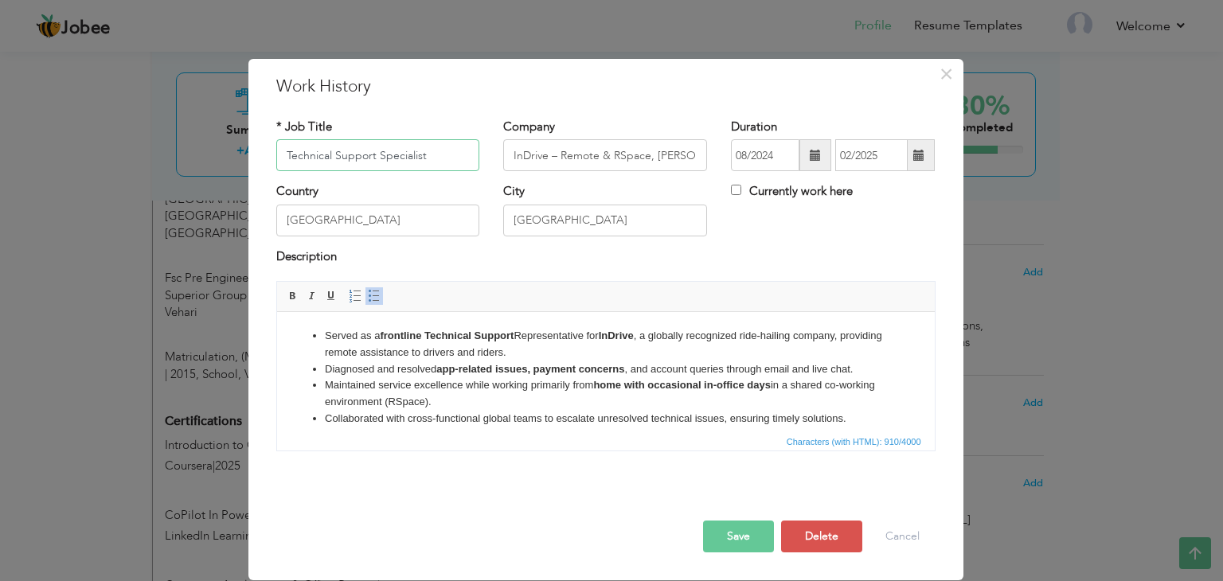
scroll to position [61, 0]
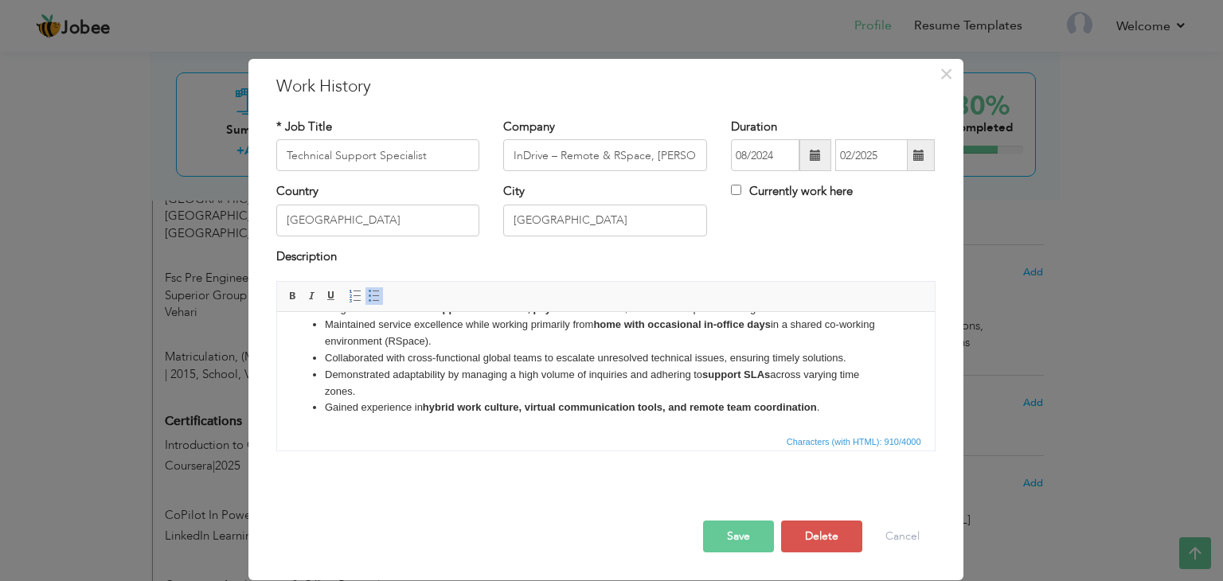
click at [734, 534] on button "Save" at bounding box center [738, 537] width 71 height 32
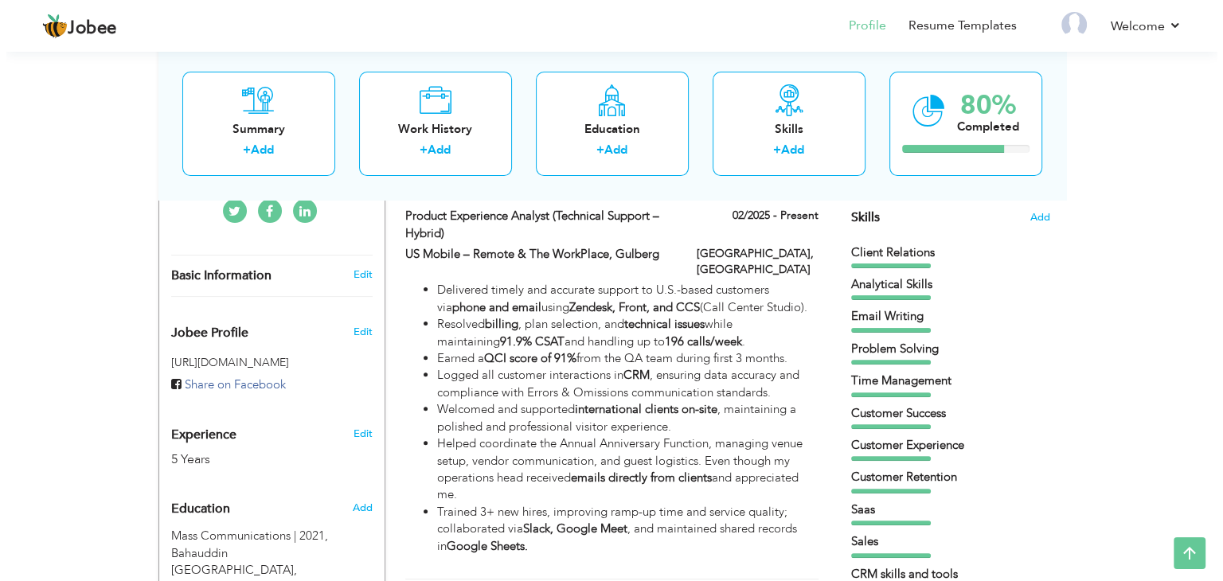
scroll to position [402, 0]
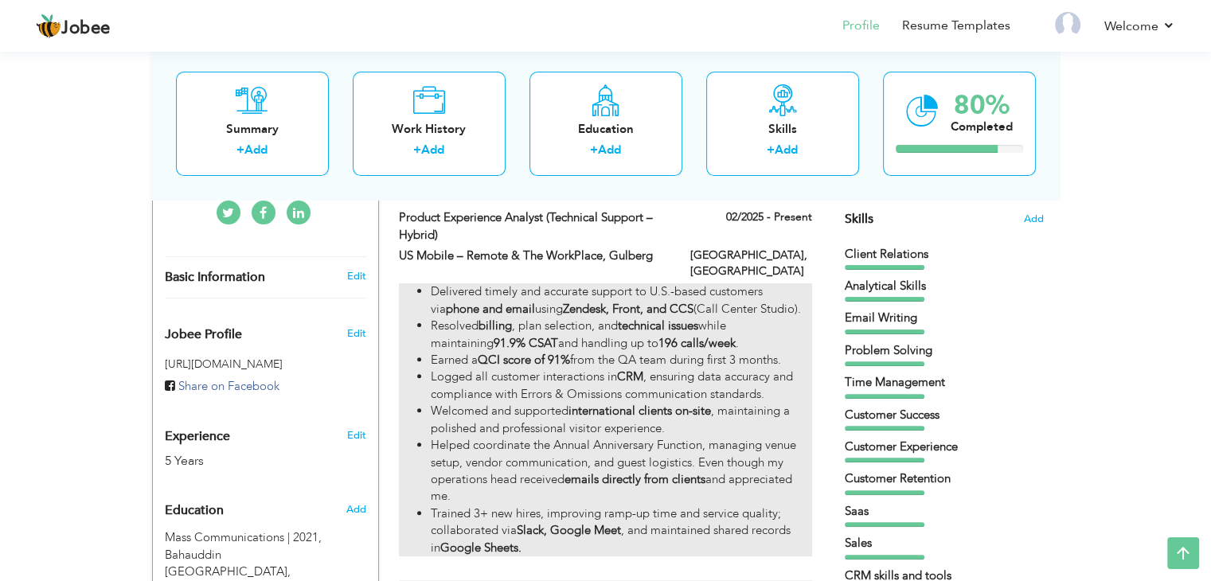
click at [643, 437] on li "Helped coordinate the Annual Anniversary Function, managing venue setup, vendor…" at bounding box center [621, 471] width 381 height 68
type input "Product Experience Analyst (Technical Support – Hybrid)"
type input "US Mobile – Remote & The WorkPlace, Gulberg"
type input "02/2025"
checkbox input "true"
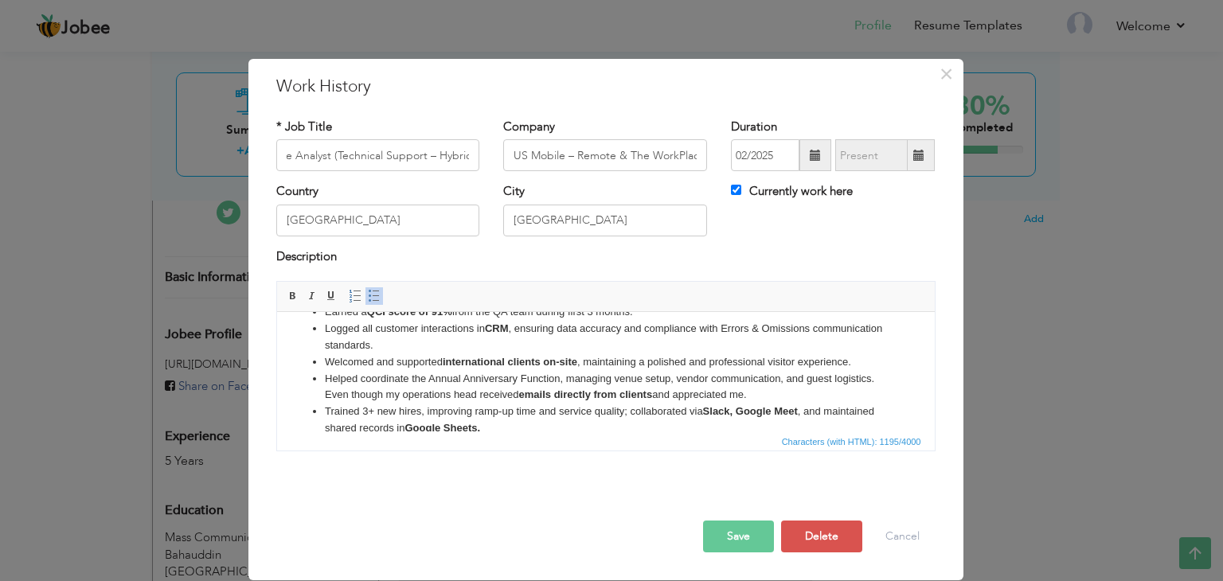
scroll to position [0, 0]
drag, startPoint x: 560, startPoint y: 349, endPoint x: 623, endPoint y: 350, distance: 63.7
click at [623, 350] on li "Logged all customer interactions in CRM , ensuring data accuracy and compliance…" at bounding box center [605, 337] width 562 height 33
click at [663, 354] on li "Logged all customer interactions in CRM , ensuring data accuracy and compliance…" at bounding box center [605, 337] width 562 height 33
drag, startPoint x: 657, startPoint y: 413, endPoint x: 780, endPoint y: 407, distance: 122.8
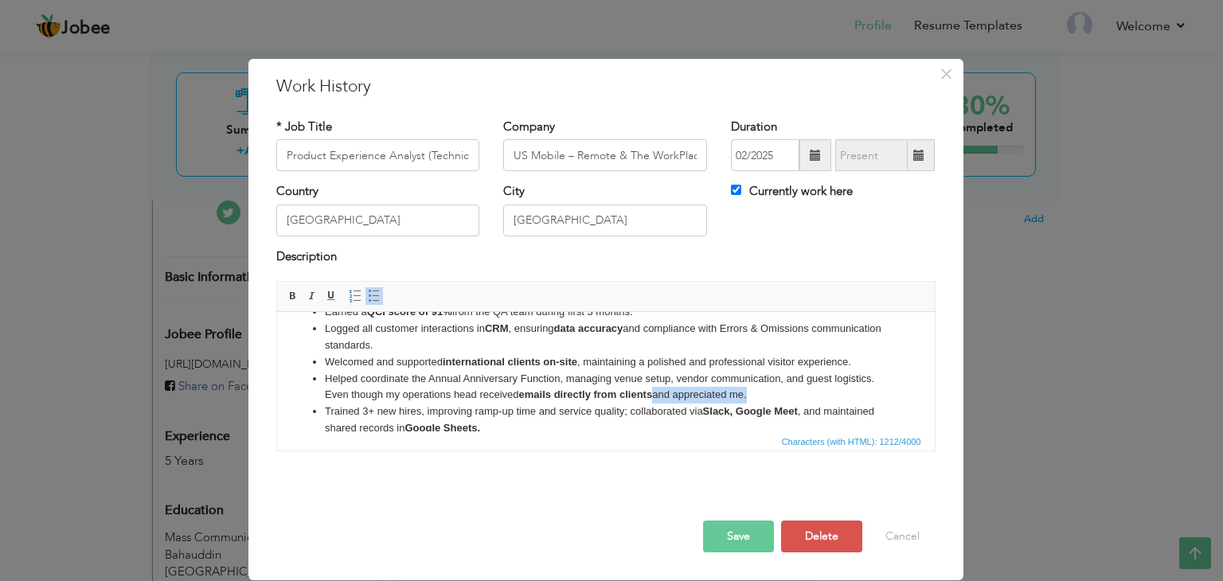
click at [780, 405] on li "Helped coordinate the Annual Anniversary Function, managing venue setup, vendor…" at bounding box center [605, 387] width 562 height 33
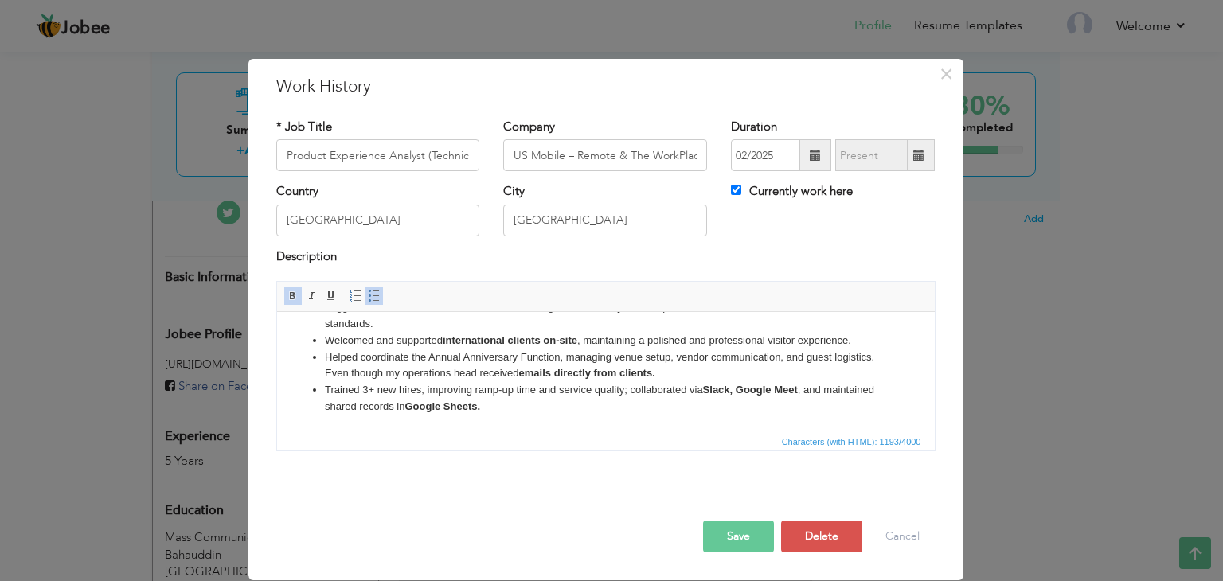
scroll to position [108, 0]
drag, startPoint x: 327, startPoint y: 396, endPoint x: 388, endPoint y: 390, distance: 60.8
click at [388, 390] on li "Trained 3+ new hires, improving ramp-up time and service quality; collaborated …" at bounding box center [605, 398] width 562 height 33
drag, startPoint x: 324, startPoint y: 393, endPoint x: 532, endPoint y: 401, distance: 208.0
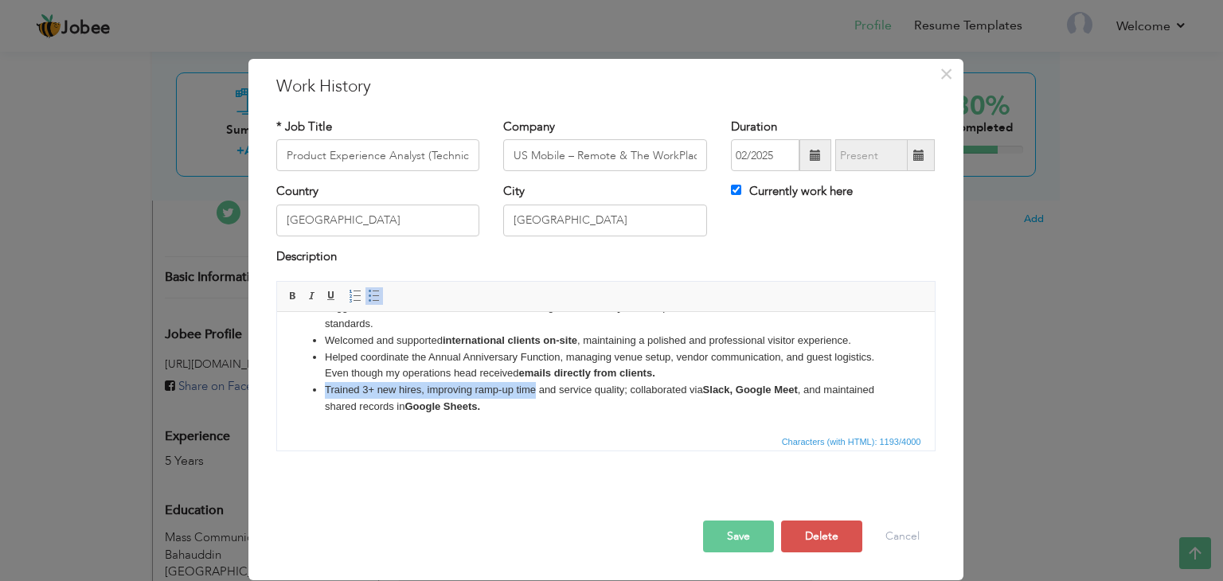
click at [532, 401] on li "Trained 3+ new hires, improving ramp-up time and service quality; collaborated …" at bounding box center [605, 398] width 562 height 33
click at [612, 389] on li "Trained 3+ new hires, improving ramp-up time and service quality; collaborated …" at bounding box center [605, 398] width 562 height 33
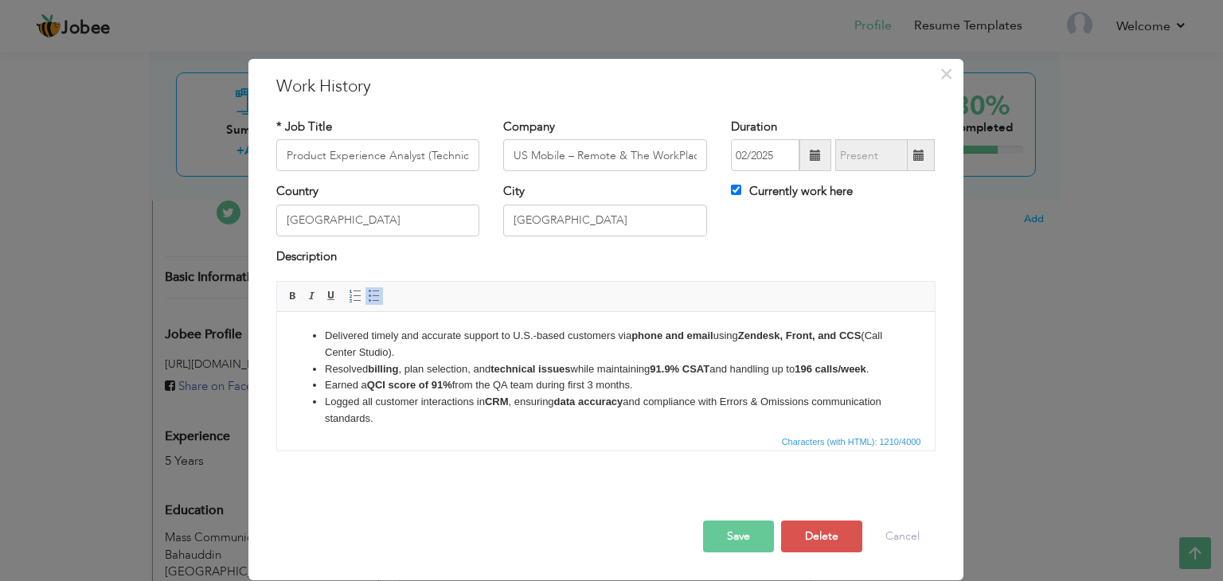
scroll to position [111, 0]
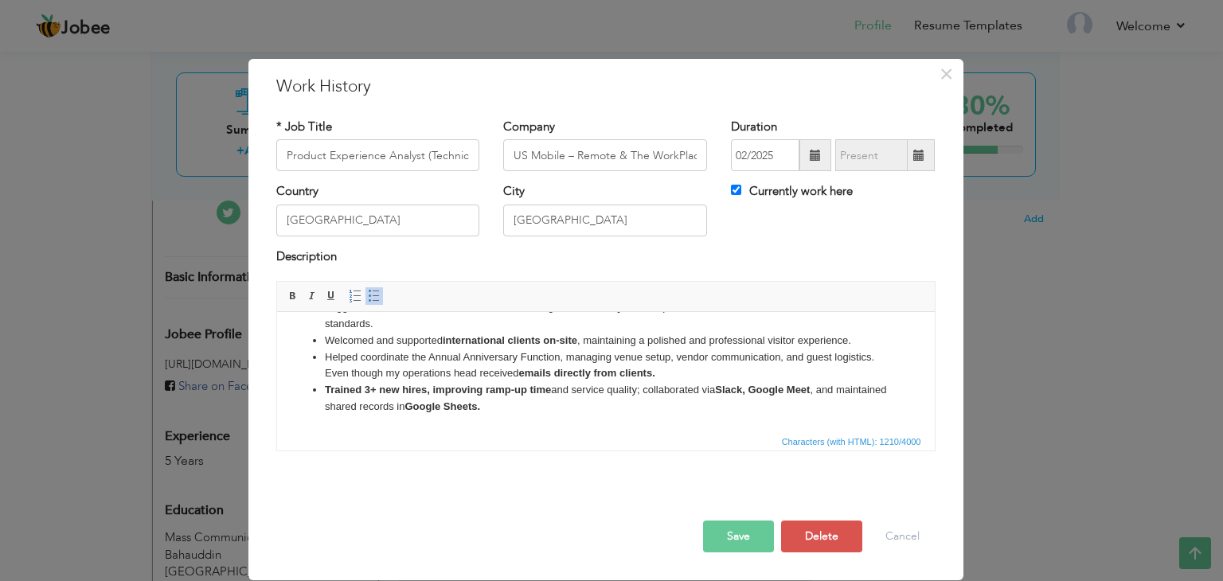
click at [754, 524] on button "Save" at bounding box center [738, 537] width 71 height 32
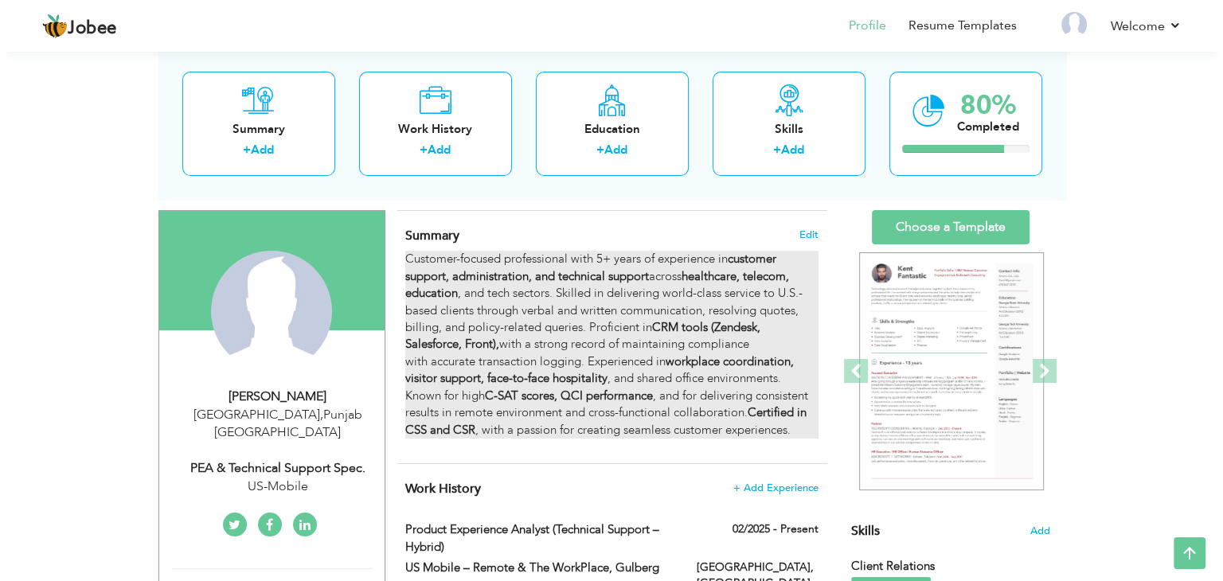
scroll to position [87, 0]
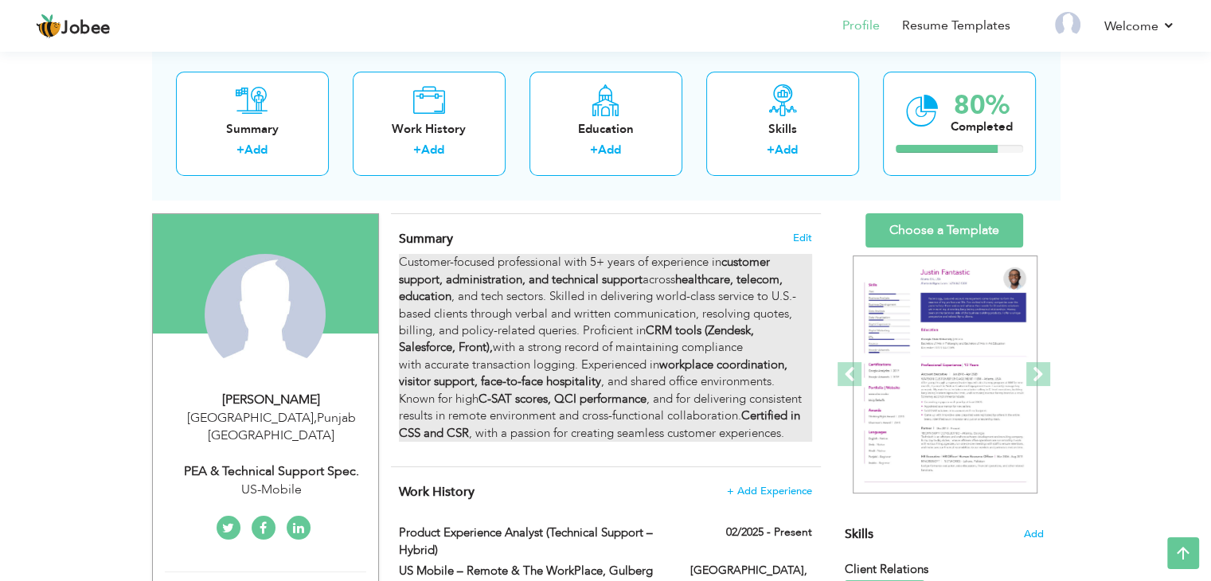
click at [608, 306] on p "Customer-focused professional with 5+ years of experience in customer support, …" at bounding box center [605, 348] width 412 height 188
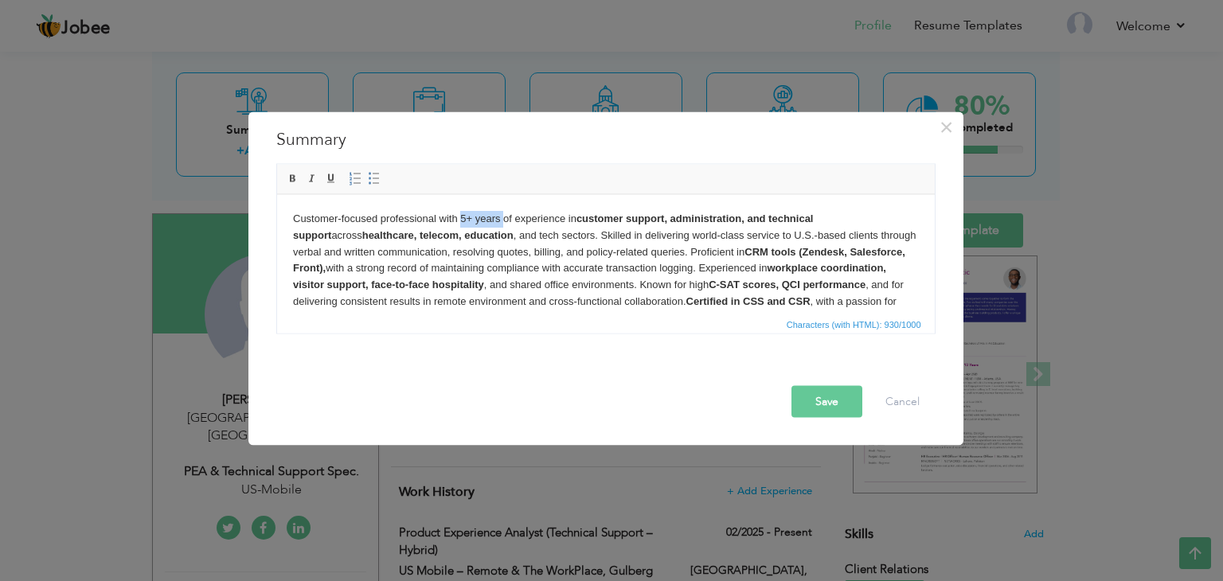
drag, startPoint x: 459, startPoint y: 217, endPoint x: 502, endPoint y: 224, distance: 43.5
click at [502, 224] on p "Customer-focused professional with 5+ years of experience in customer support, …" at bounding box center [605, 268] width 626 height 116
click at [572, 249] on p "Customer-focused professional with 5+ years of experience in customer support, …" at bounding box center [605, 268] width 626 height 116
drag, startPoint x: 334, startPoint y: 286, endPoint x: 452, endPoint y: 291, distance: 118.0
click at [452, 291] on p "Customer-focused professional with 5+ years of experience in customer support, …" at bounding box center [605, 268] width 626 height 116
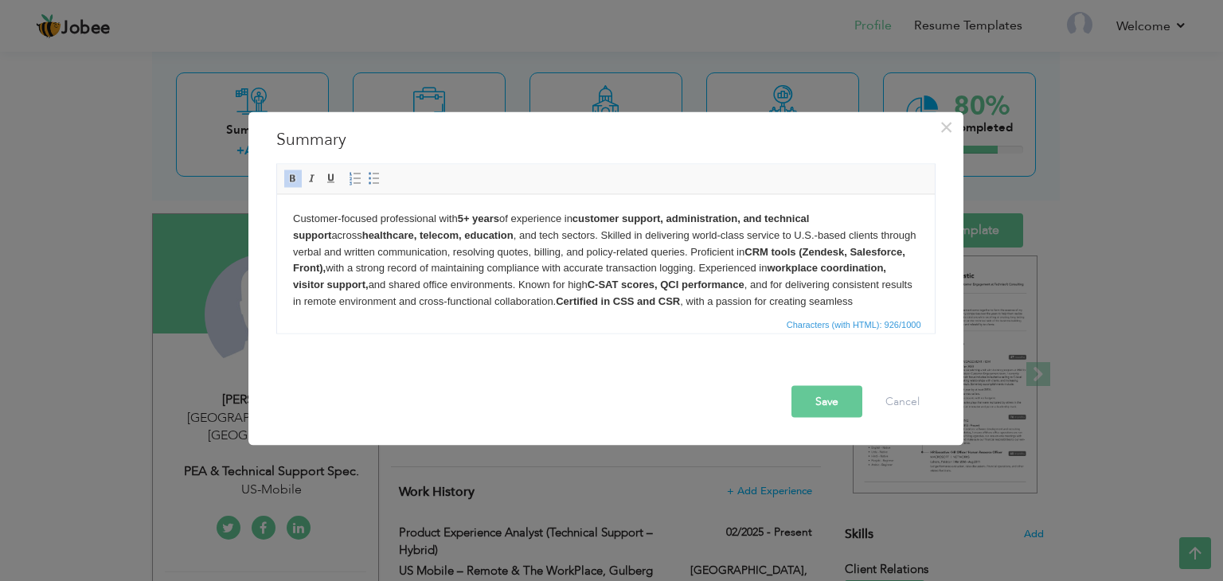
click at [745, 236] on p "Customer-focused professional with 5+ years of experience in customer support, …" at bounding box center [605, 268] width 626 height 116
click at [758, 274] on p "Customer-focused professional with 5+ years of experience in customer support, …" at bounding box center [605, 268] width 626 height 116
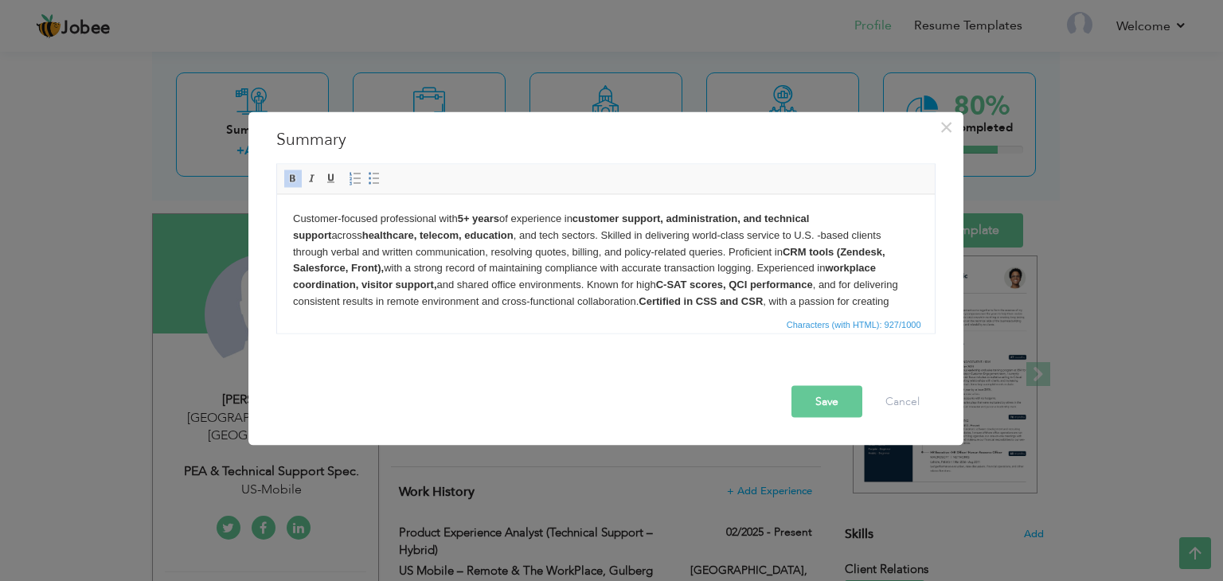
click at [745, 236] on p "Customer-focused professional with 5+ years of experience in customer support, …" at bounding box center [605, 268] width 626 height 116
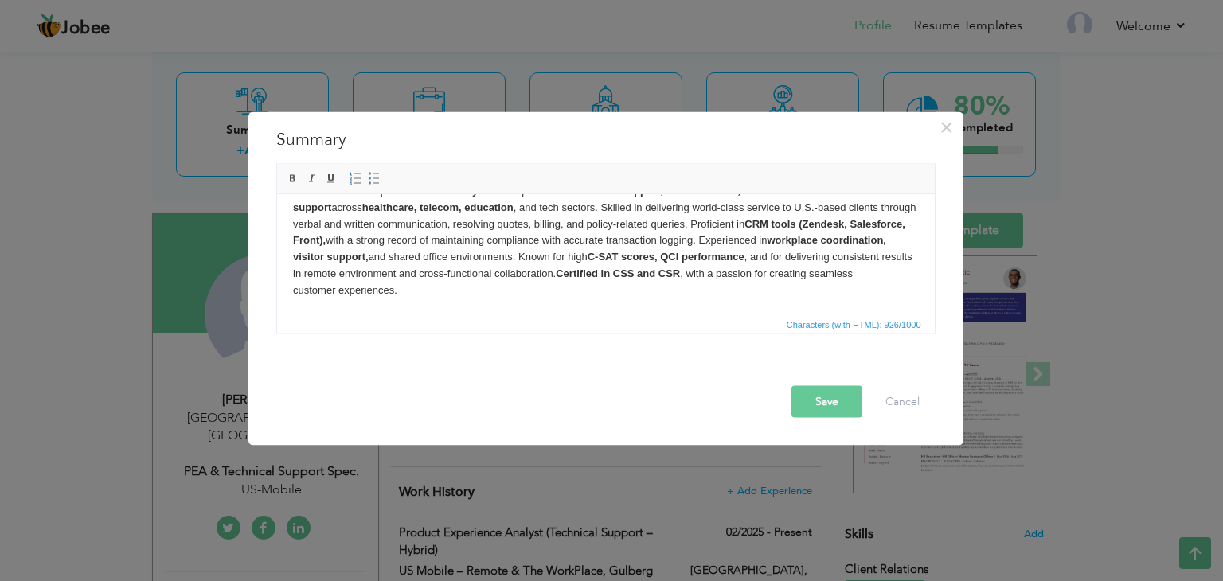
scroll to position [0, 0]
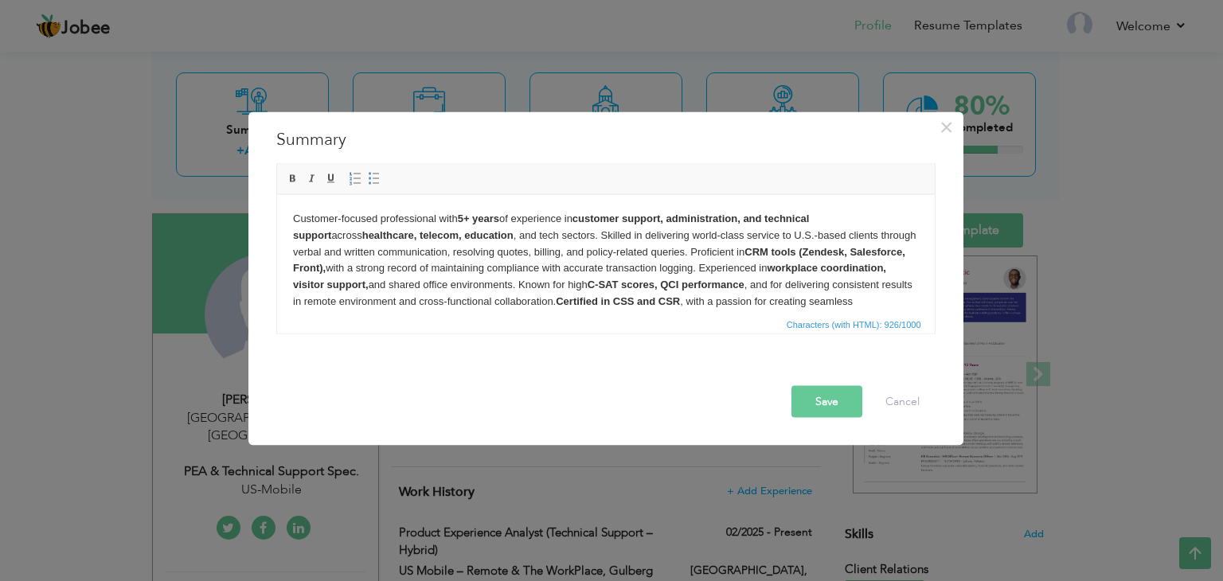
click at [710, 214] on strong "customer support, administration, and technical support" at bounding box center [550, 226] width 516 height 29
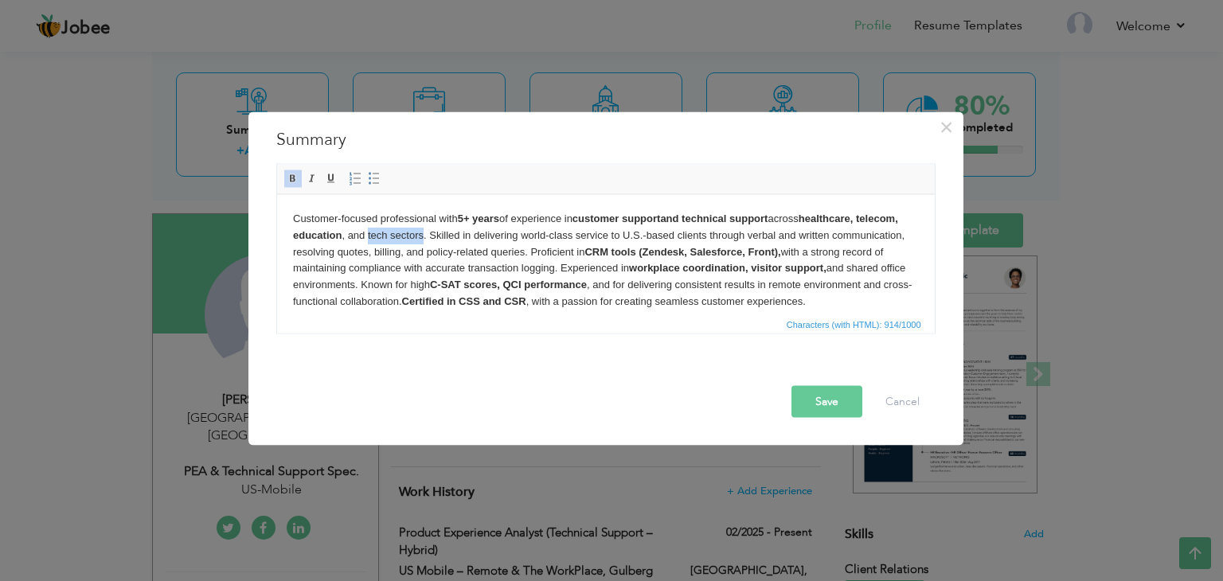
drag, startPoint x: 412, startPoint y: 234, endPoint x: 467, endPoint y: 236, distance: 55.0
click at [467, 236] on p "Customer-focused professional with 5+ years of experience in customer support a…" at bounding box center [605, 260] width 626 height 100
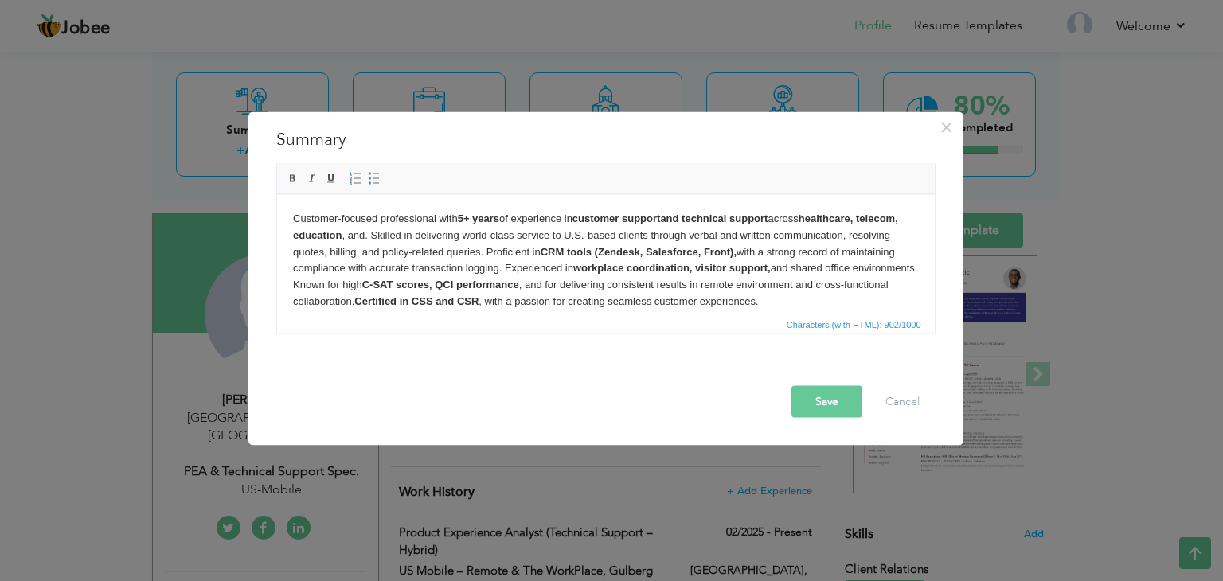
click at [815, 220] on strong "healthcare, telecom, education" at bounding box center [594, 226] width 605 height 29
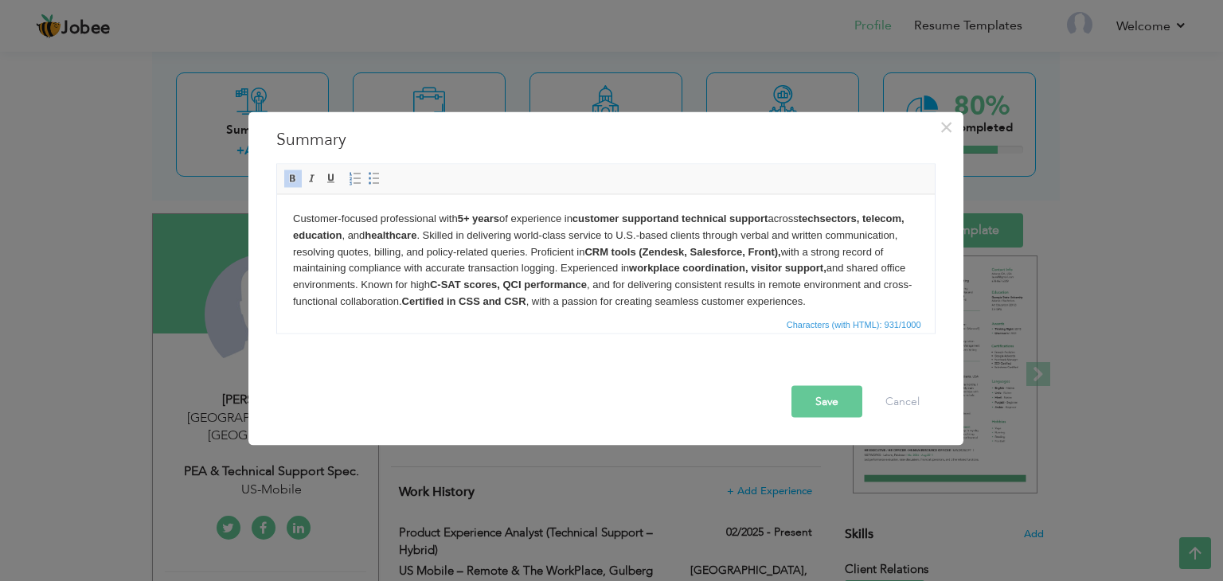
scroll to position [28, 0]
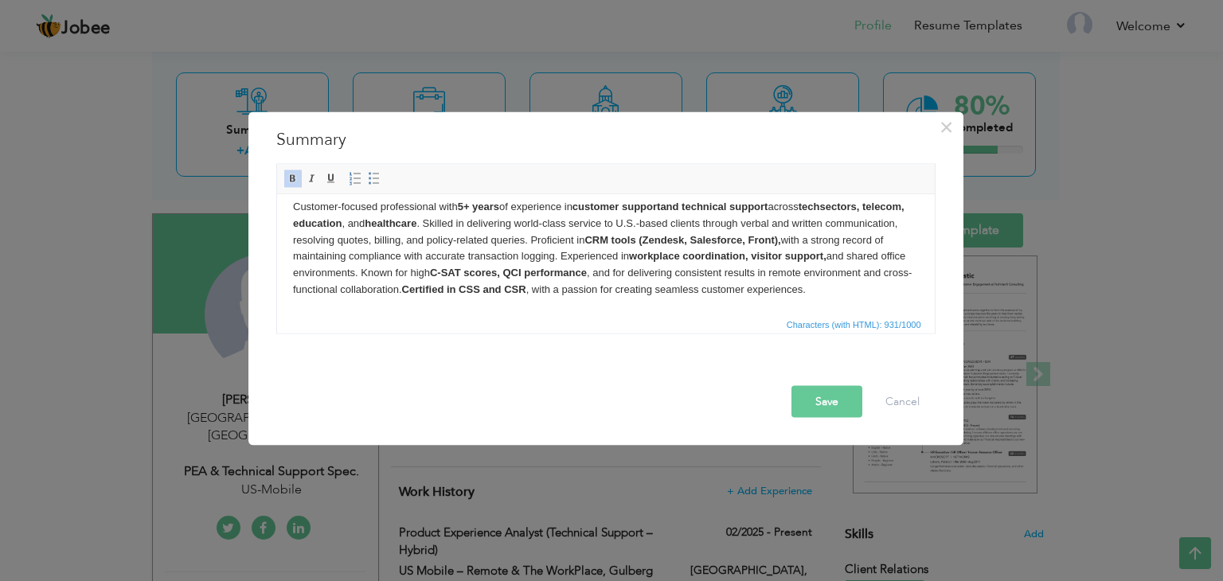
click at [829, 403] on button "Save" at bounding box center [827, 402] width 71 height 32
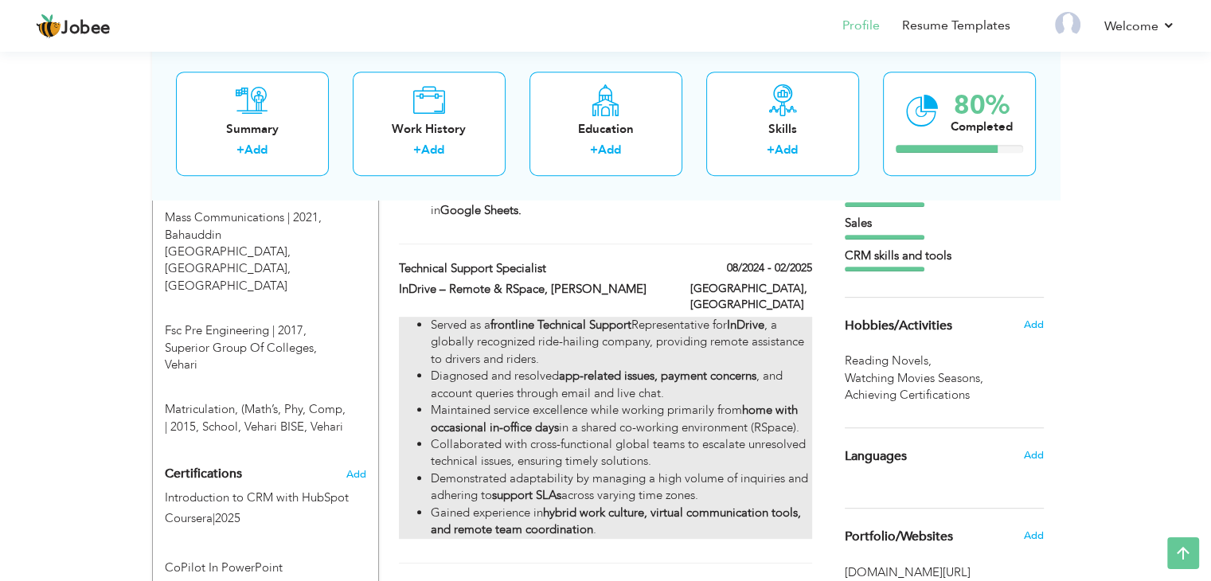
scroll to position [721, 0]
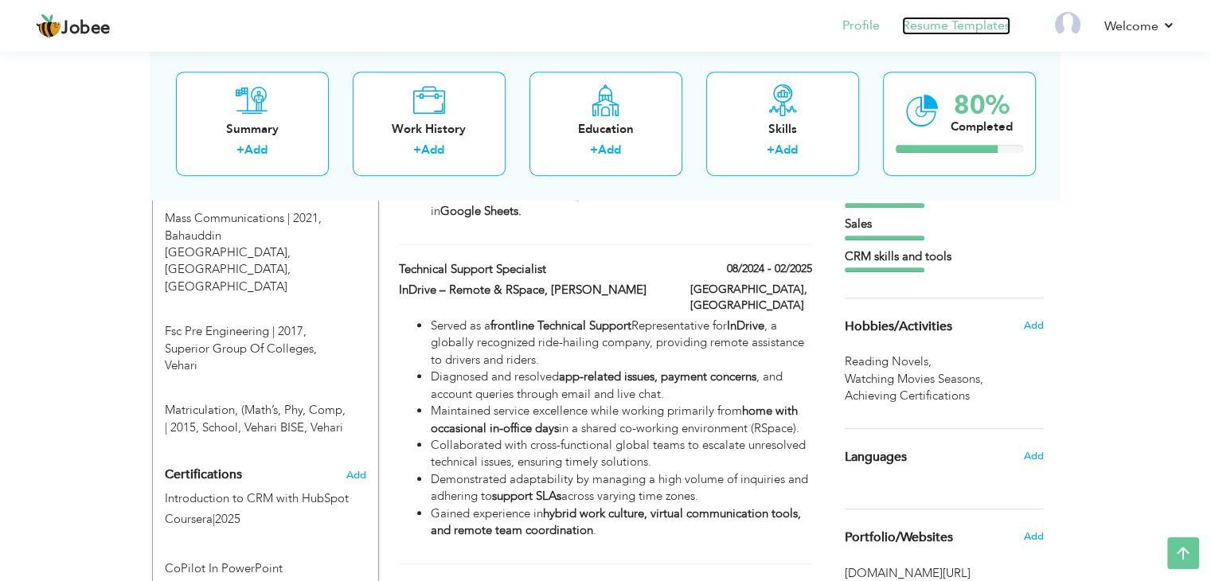
click at [938, 31] on link "Resume Templates" at bounding box center [956, 26] width 108 height 18
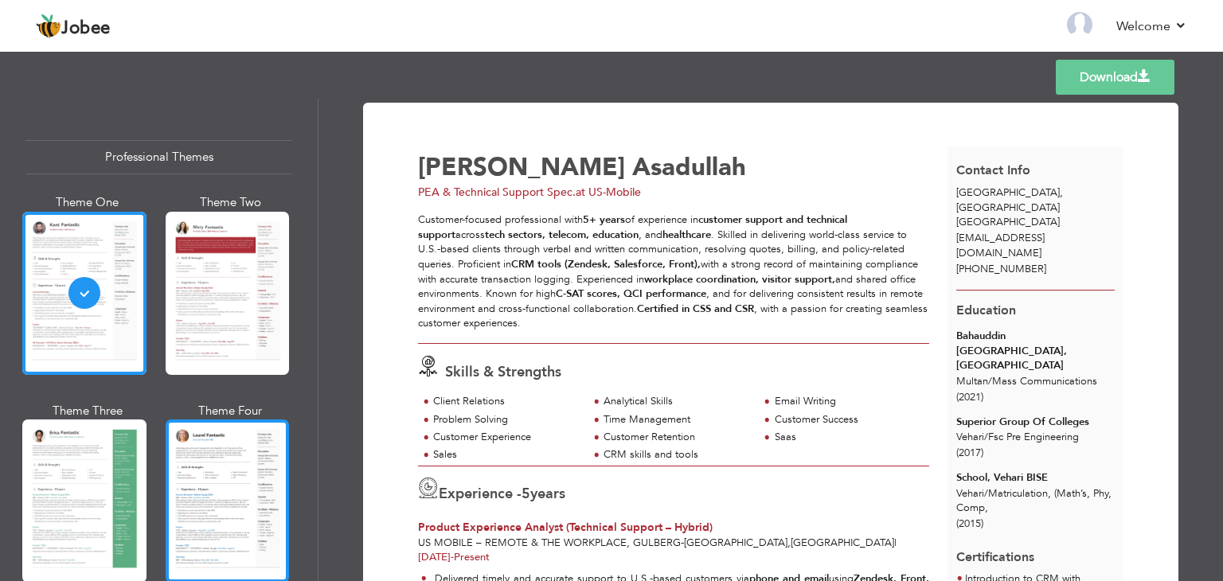
click at [209, 491] on div at bounding box center [228, 501] width 124 height 163
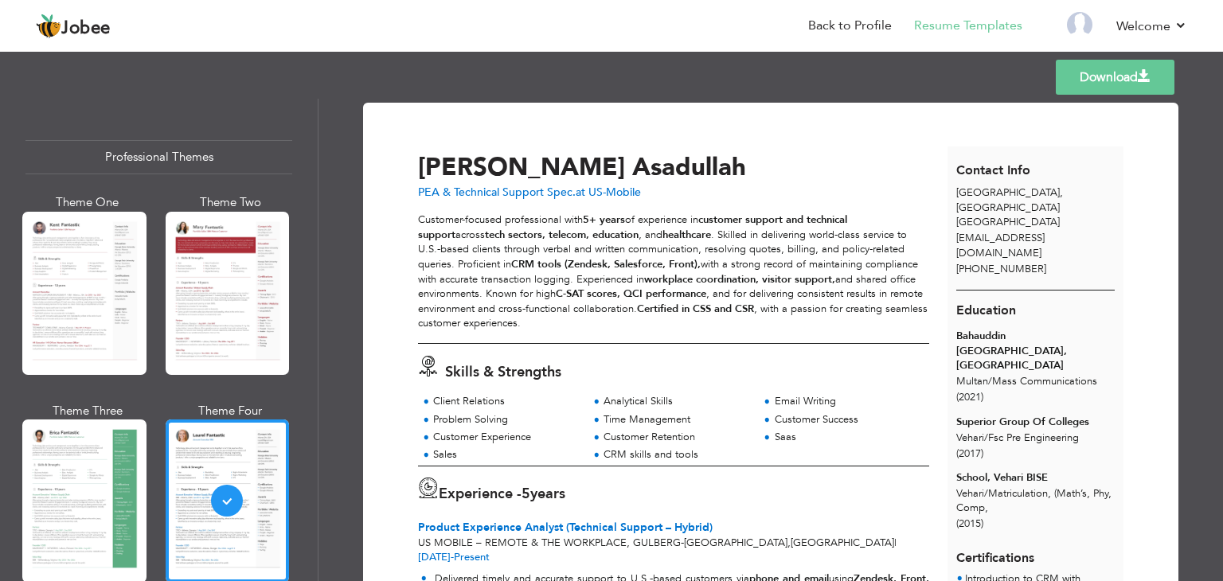
click at [1107, 68] on link "Download" at bounding box center [1115, 77] width 119 height 35
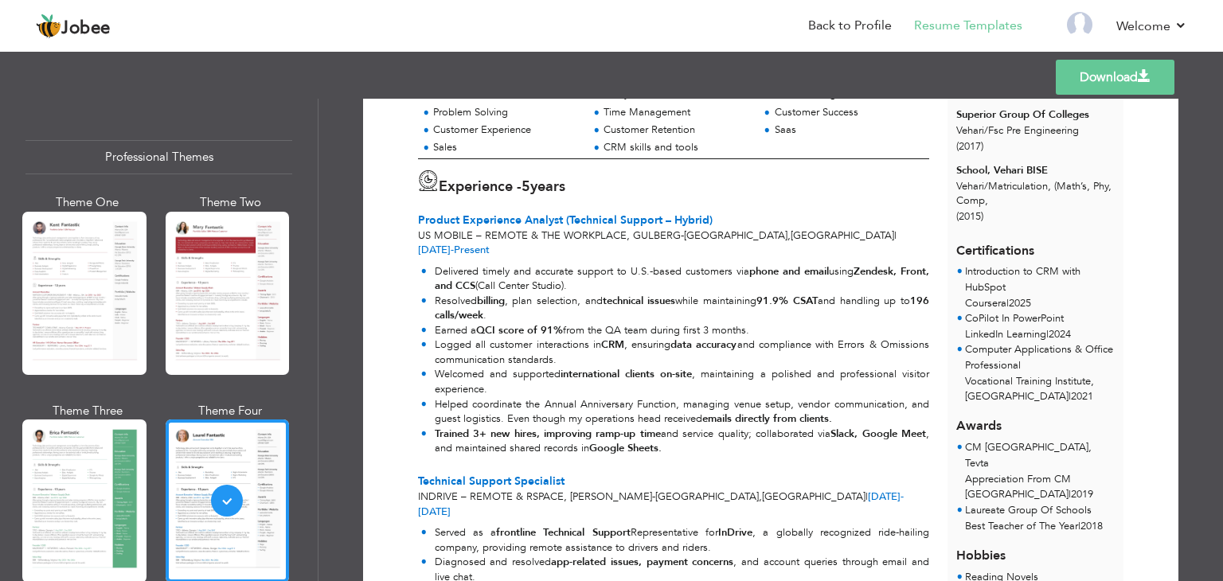
scroll to position [306, 0]
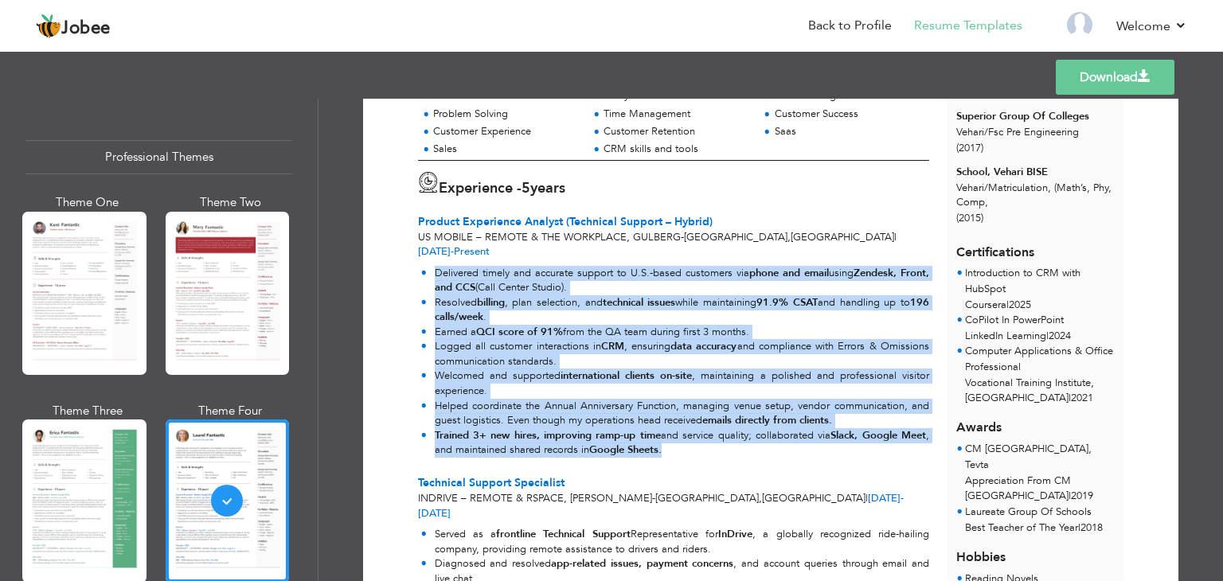
drag, startPoint x: 432, startPoint y: 256, endPoint x: 666, endPoint y: 440, distance: 297.6
click at [666, 440] on div "Delivered timely and accurate support to U.S.-based customers via phone and ema…" at bounding box center [674, 362] width 530 height 204
copy ul "Delivered timely and accurate support to U.S.-based customers via phone and ema…"
click at [604, 408] on li "Helped coordinate the Annual Anniversary Function, managing venue setup, vendor…" at bounding box center [675, 413] width 508 height 29
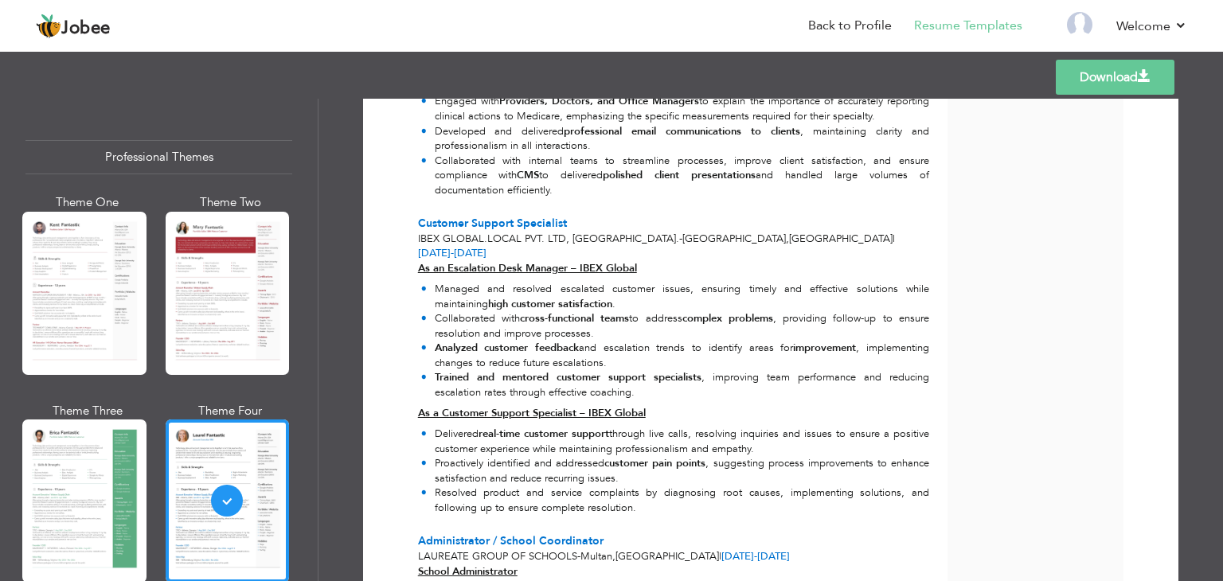
scroll to position [1038, 0]
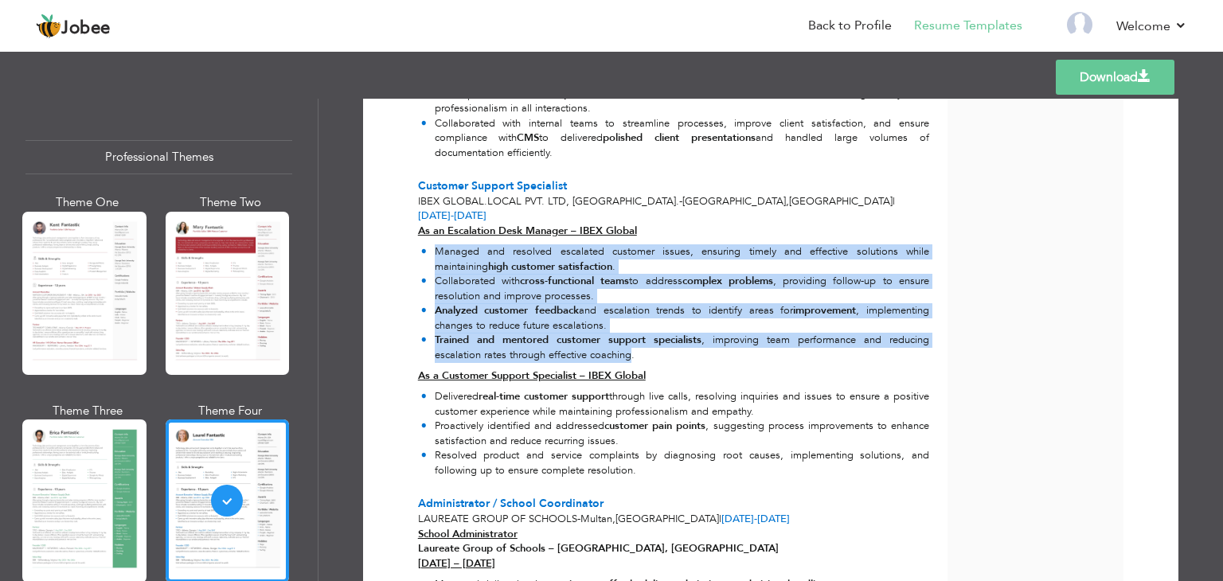
drag, startPoint x: 429, startPoint y: 204, endPoint x: 628, endPoint y: 311, distance: 225.9
click at [628, 311] on ul "Managed and resolved escalated customer issues, ensuring timely and effective s…" at bounding box center [673, 303] width 511 height 119
copy ul "Managed and resolved escalated customer issues, ensuring timely and effective s…"
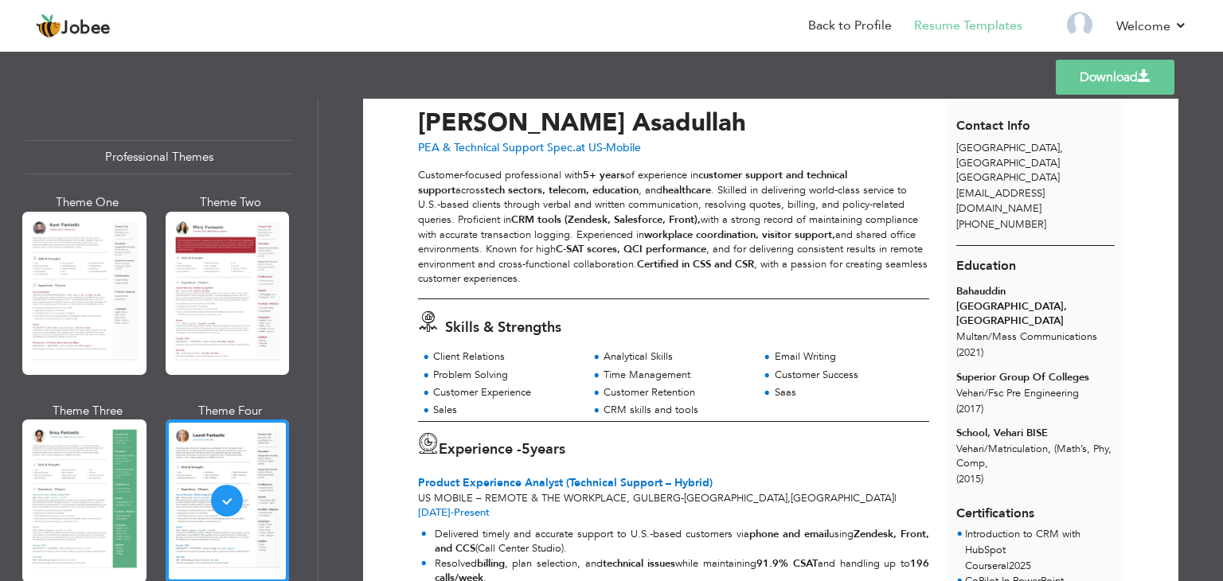
scroll to position [0, 0]
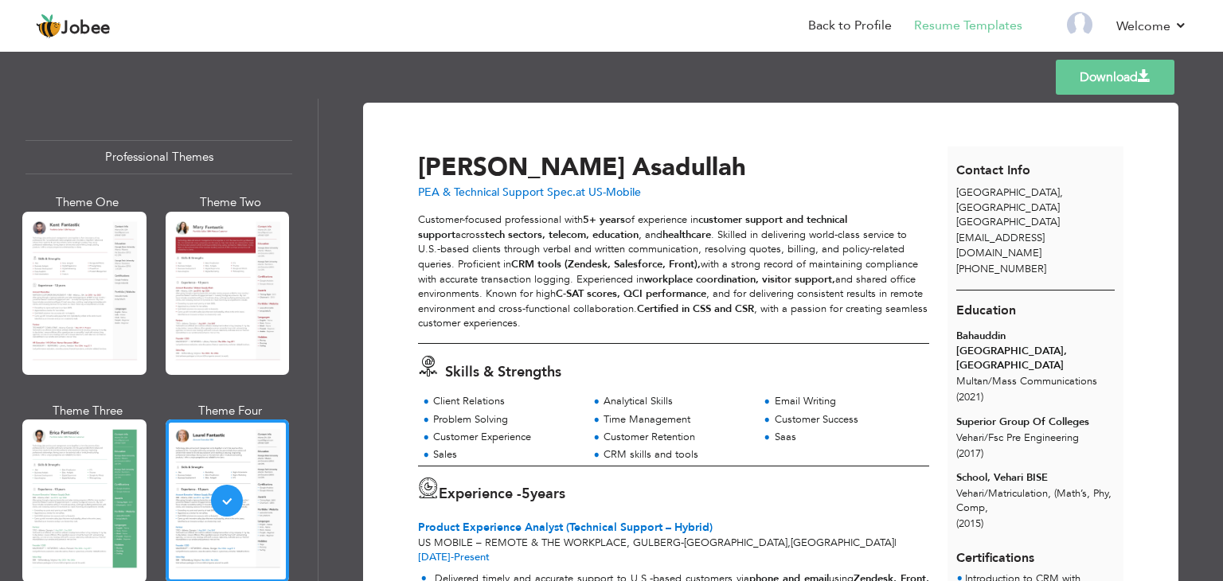
click at [836, 160] on div "[PERSON_NAME]" at bounding box center [687, 167] width 538 height 25
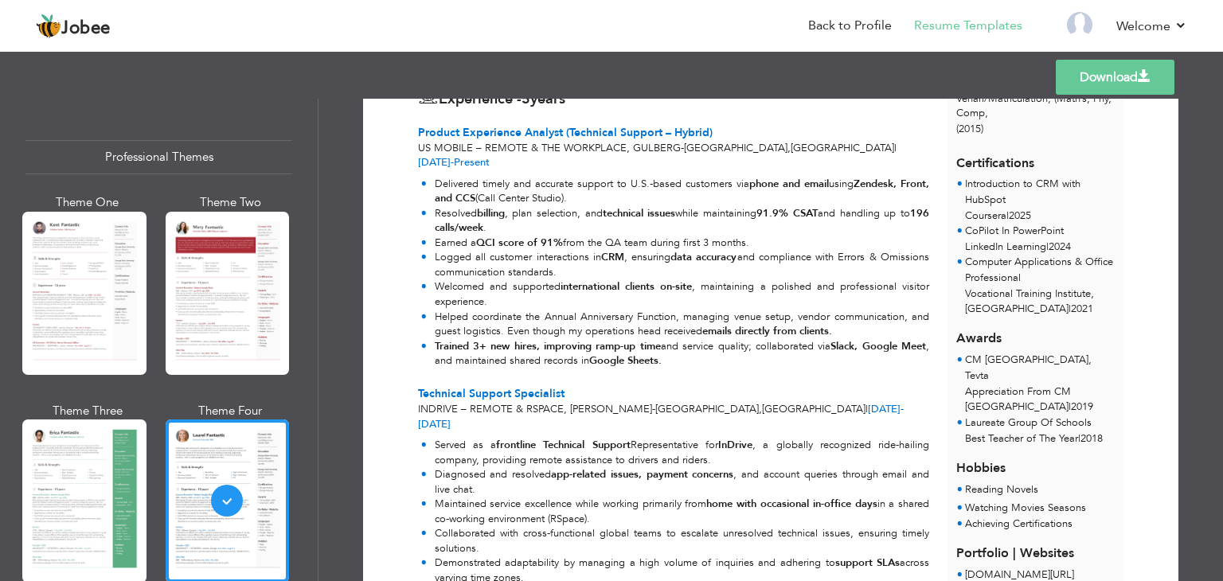
scroll to position [592, 0]
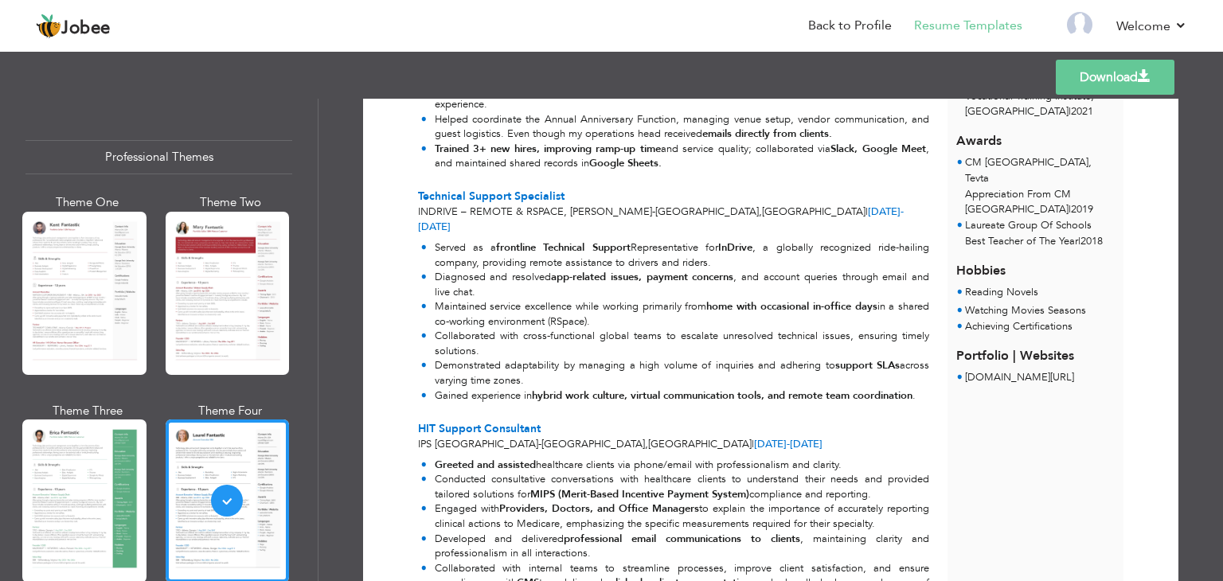
drag, startPoint x: 1042, startPoint y: 330, endPoint x: 1010, endPoint y: 310, distance: 38.0
click at [1010, 370] on li "[DOMAIN_NAME][URL]" at bounding box center [1019, 378] width 109 height 16
drag, startPoint x: 959, startPoint y: 320, endPoint x: 1047, endPoint y: 354, distance: 94.8
click at [1047, 354] on div "Contact Info [GEOGRAPHIC_DATA] , [GEOGRAPHIC_DATA] [GEOGRAPHIC_DATA] [EMAIL_ADD…" at bounding box center [1036, 363] width 177 height 1619
copy link "[DOMAIN_NAME][URL]"
